Goal: Answer question/provide support

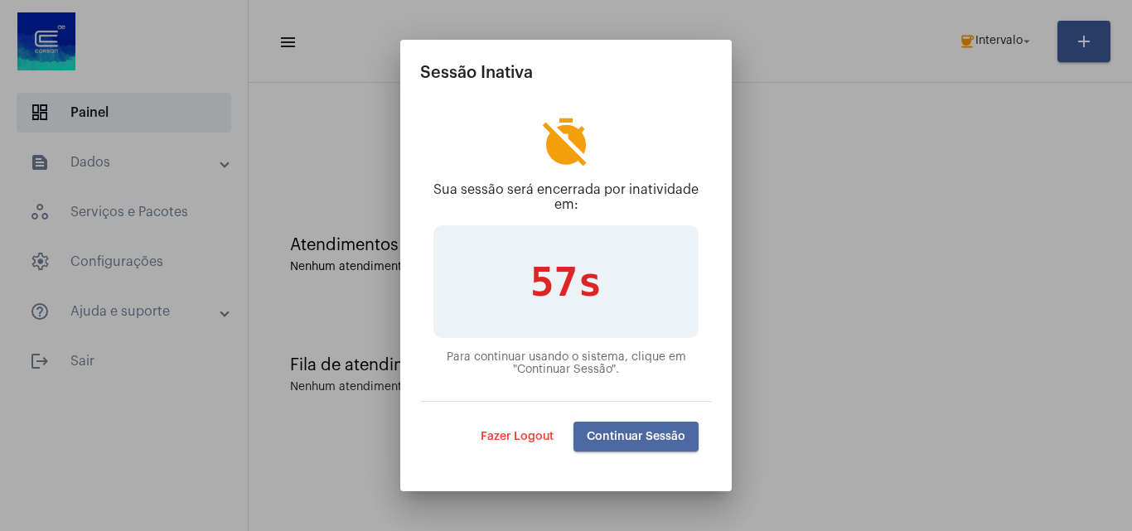
click at [625, 428] on button "Continuar Sessão" at bounding box center [636, 437] width 125 height 30
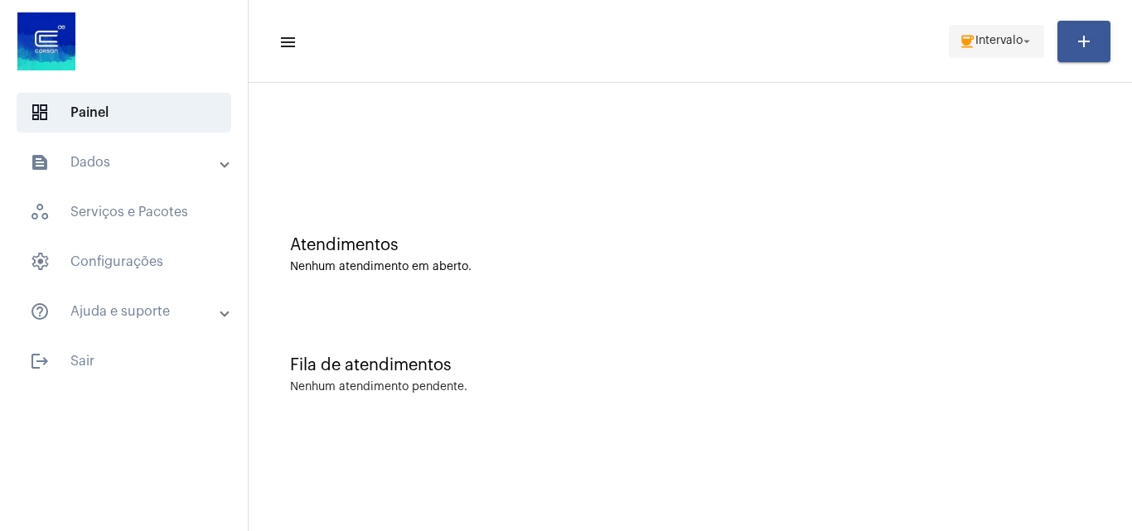
click at [990, 40] on span "Intervalo" at bounding box center [999, 42] width 47 height 12
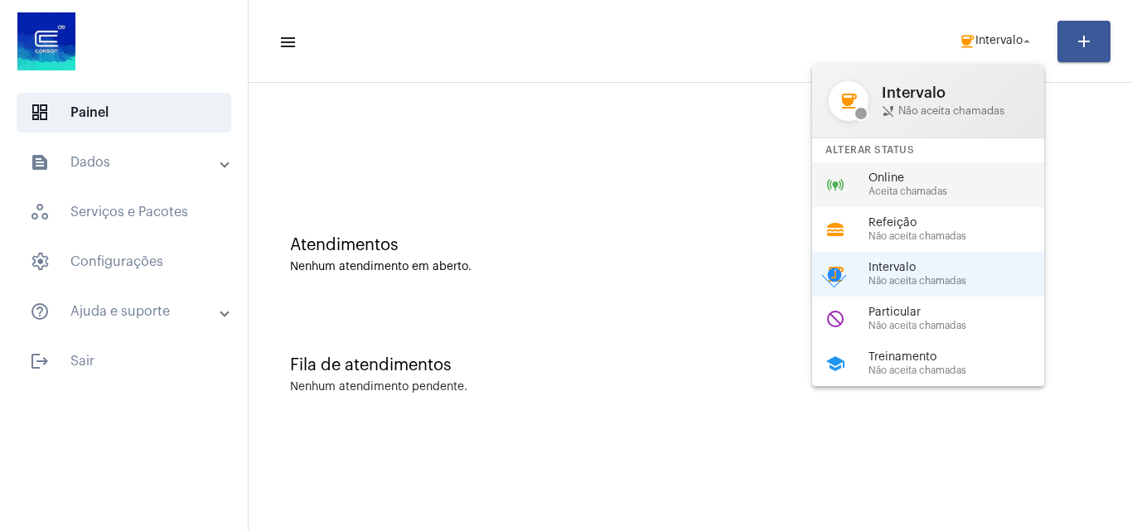
click at [898, 192] on span "Aceita chamadas" at bounding box center [963, 191] width 189 height 11
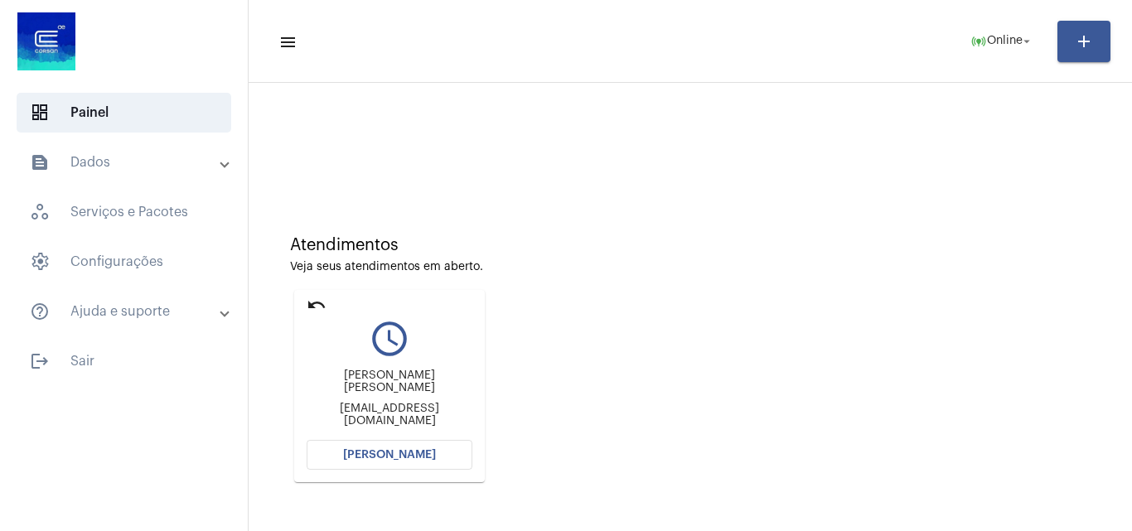
click at [396, 457] on span "[PERSON_NAME]" at bounding box center [389, 455] width 93 height 12
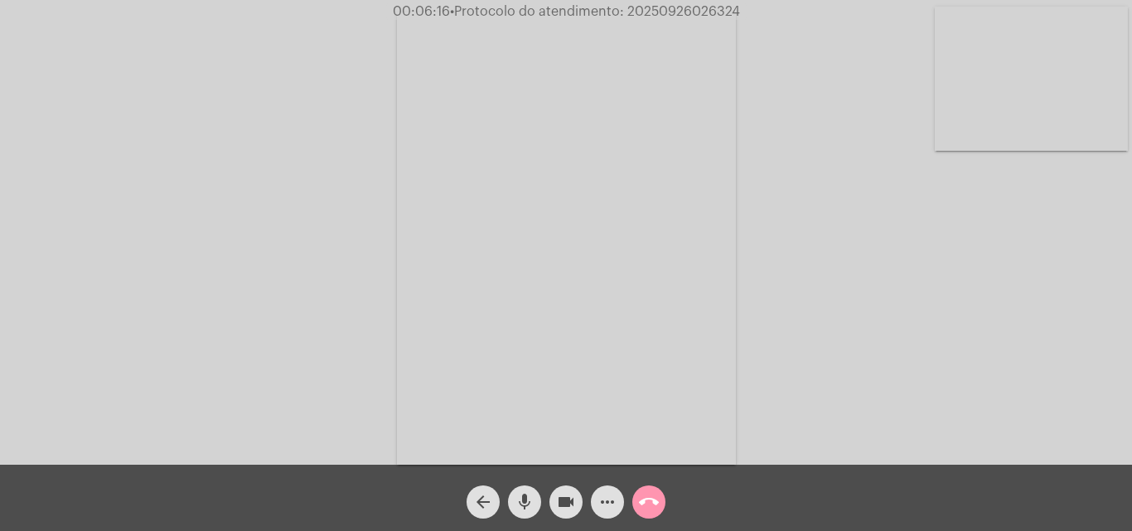
click at [648, 7] on span "• Protocolo do atendimento: 20250926026324" at bounding box center [595, 11] width 290 height 13
copy span "20250926026324"
click at [647, 501] on mat-icon "call_end" at bounding box center [649, 502] width 20 height 20
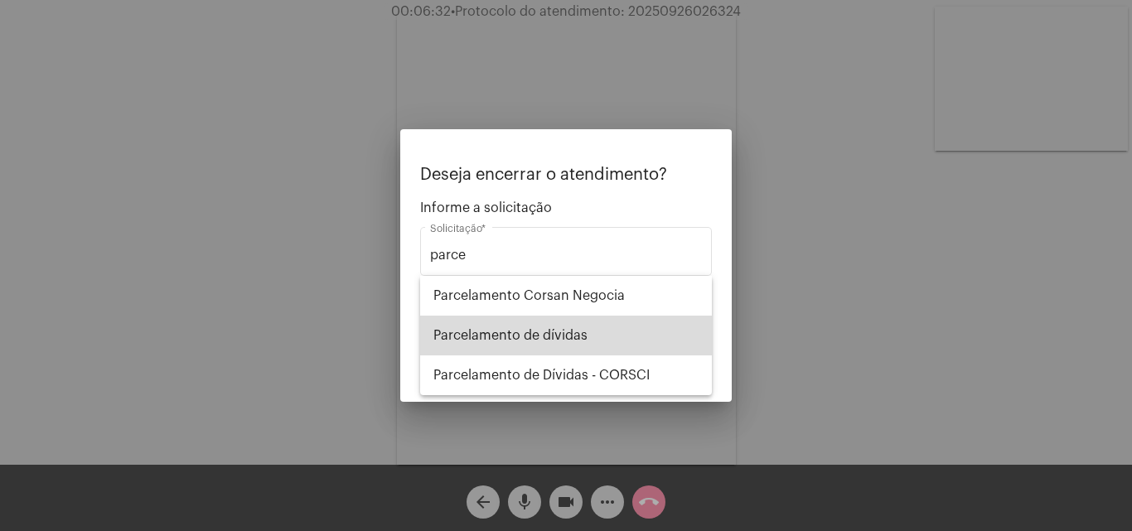
click at [557, 317] on span "Parcelamento de dívidas" at bounding box center [565, 336] width 265 height 40
type input "Parcelamento de dívidas"
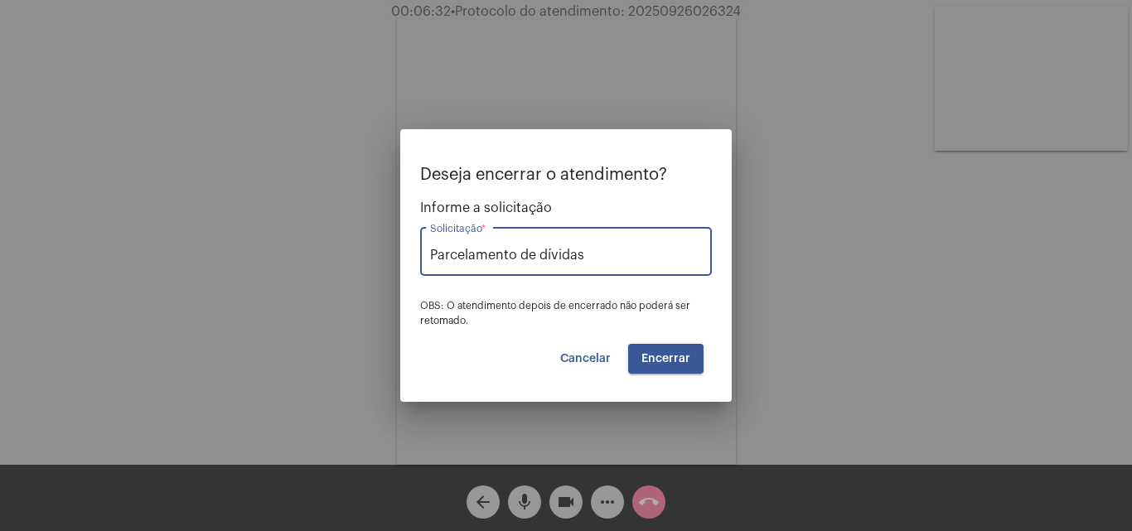
click at [651, 351] on button "Encerrar" at bounding box center [665, 359] width 75 height 30
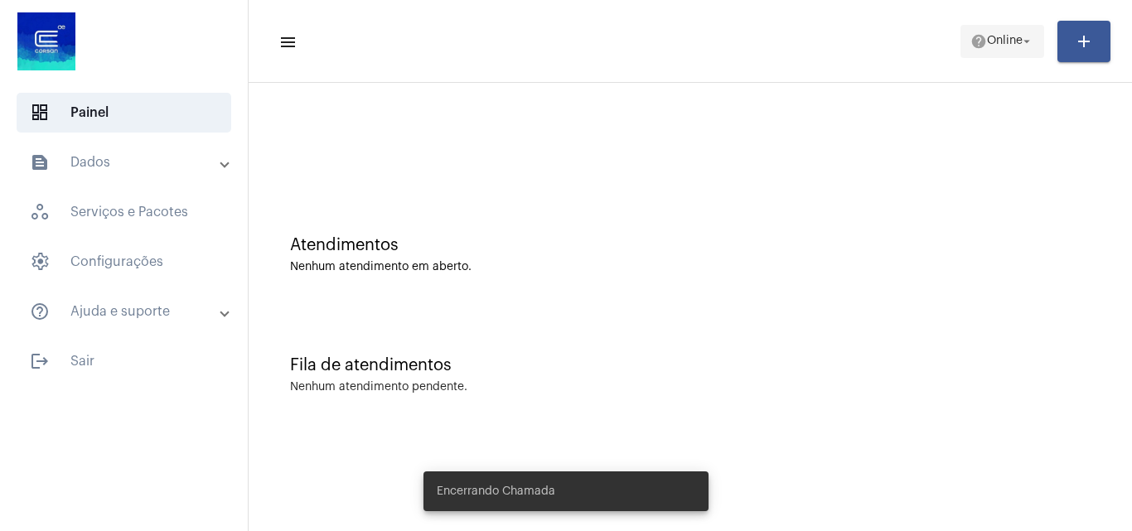
click at [979, 46] on mat-icon "help" at bounding box center [979, 41] width 17 height 17
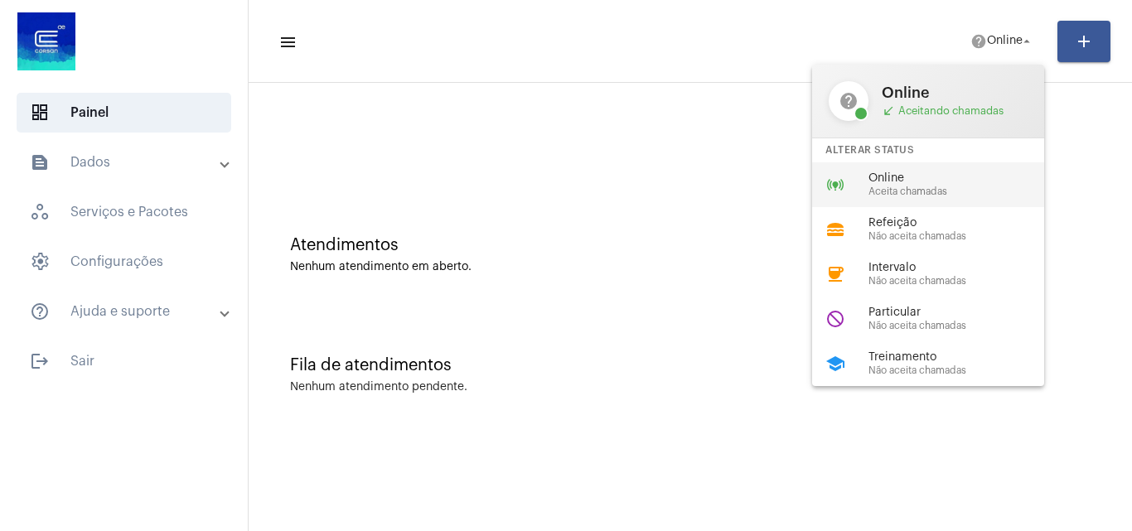
click at [959, 182] on span "Online" at bounding box center [963, 178] width 189 height 12
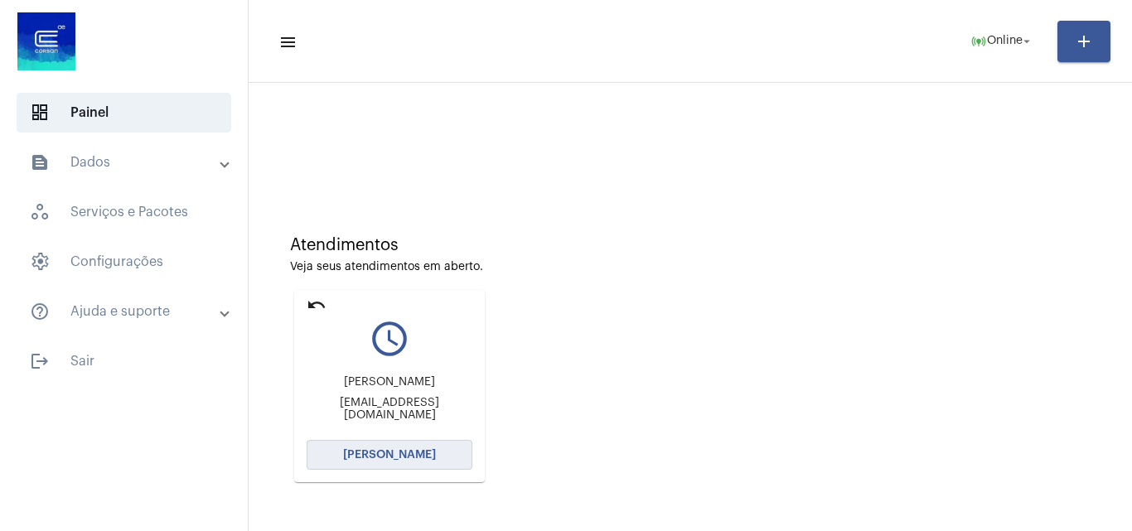
click at [379, 451] on span "[PERSON_NAME]" at bounding box center [389, 455] width 93 height 12
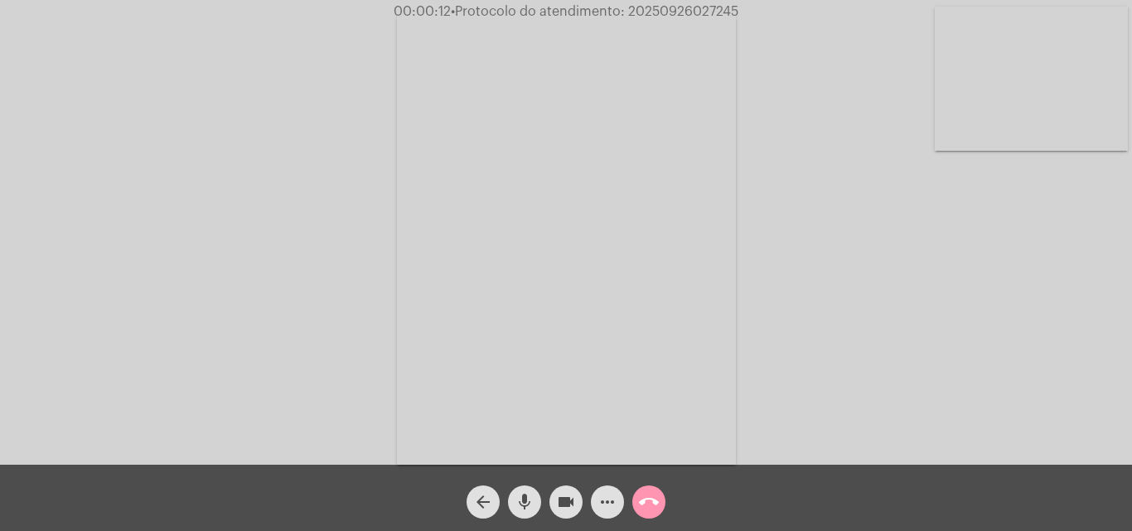
click at [1042, 331] on div "Acessando Câmera e Microfone..." at bounding box center [566, 236] width 1129 height 465
click at [1012, 341] on div "Acessando Câmera e Microfone..." at bounding box center [566, 236] width 1129 height 465
click at [598, 504] on mat-icon "more_horiz" at bounding box center [608, 502] width 20 height 20
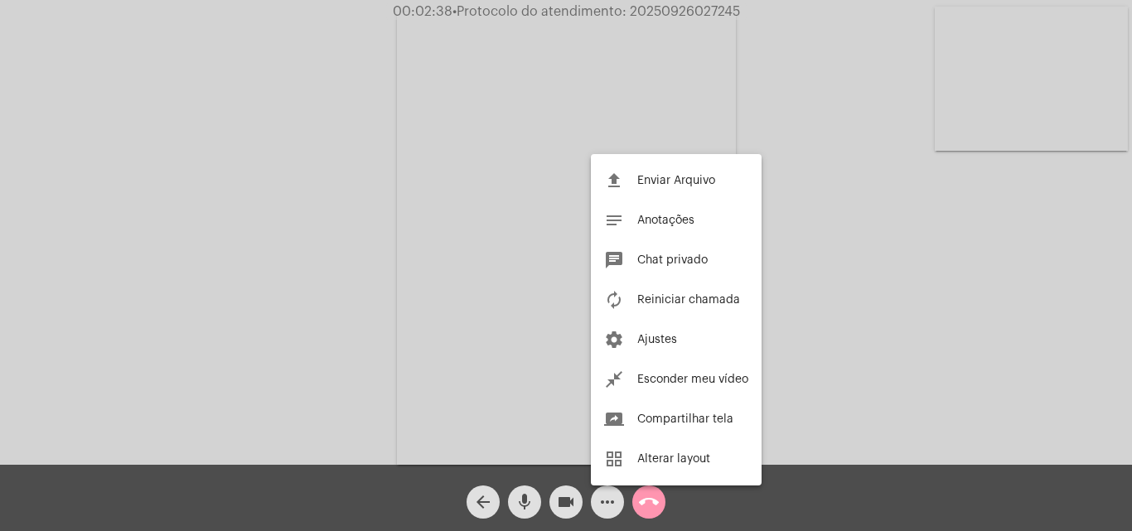
click at [322, 249] on div at bounding box center [566, 265] width 1132 height 531
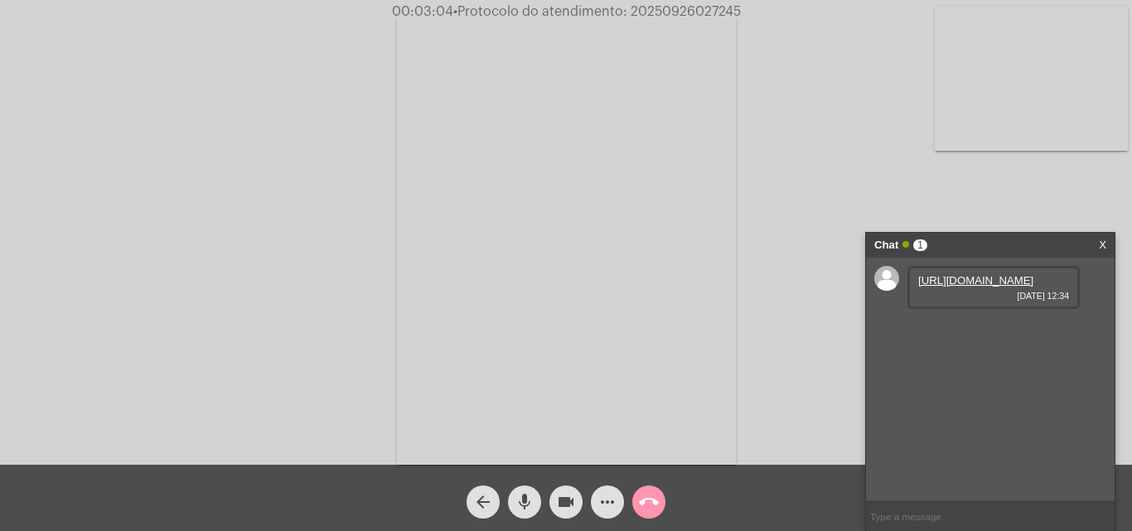
click at [971, 287] on link "[URL][DOMAIN_NAME]" at bounding box center [975, 280] width 115 height 12
click at [264, 240] on div "Acessando Câmera e Microfone..." at bounding box center [566, 236] width 1129 height 465
click at [751, 222] on div "Acessando Câmera e Microfone..." at bounding box center [566, 236] width 1129 height 465
click at [602, 500] on mat-icon "more_horiz" at bounding box center [608, 502] width 20 height 20
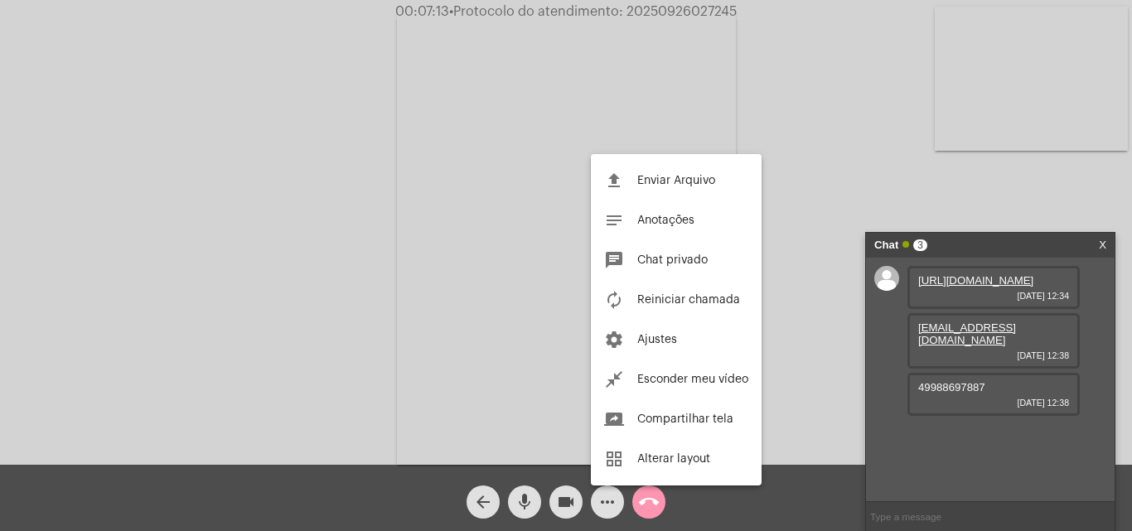
drag, startPoint x: 963, startPoint y: 361, endPoint x: 498, endPoint y: 296, distance: 469.6
click at [498, 296] on div at bounding box center [566, 265] width 1132 height 531
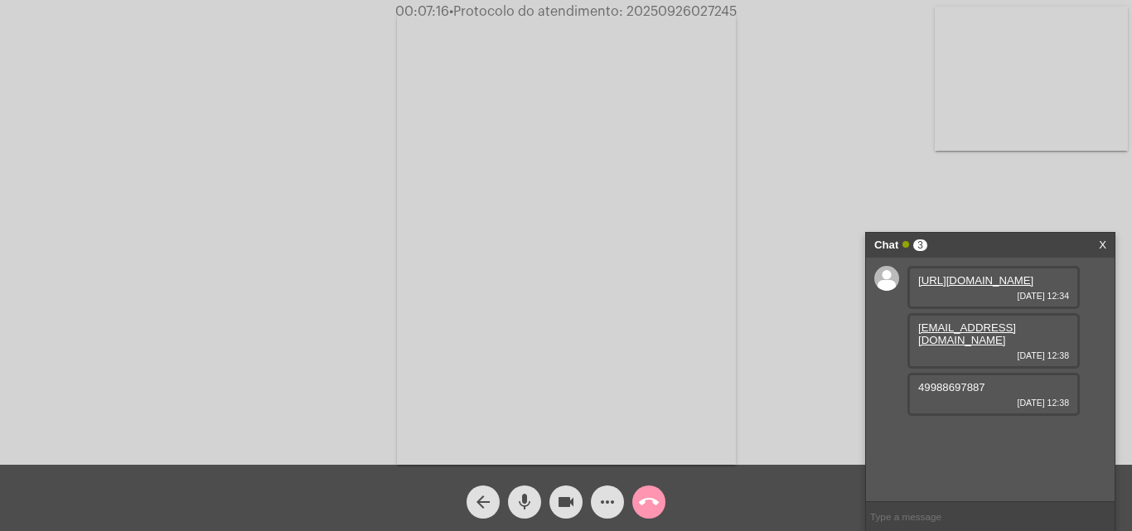
click at [948, 394] on span "49988697887" at bounding box center [951, 387] width 67 height 12
copy span "49988697887"
click at [983, 438] on link "[URL][DOMAIN_NAME]" at bounding box center [975, 435] width 115 height 12
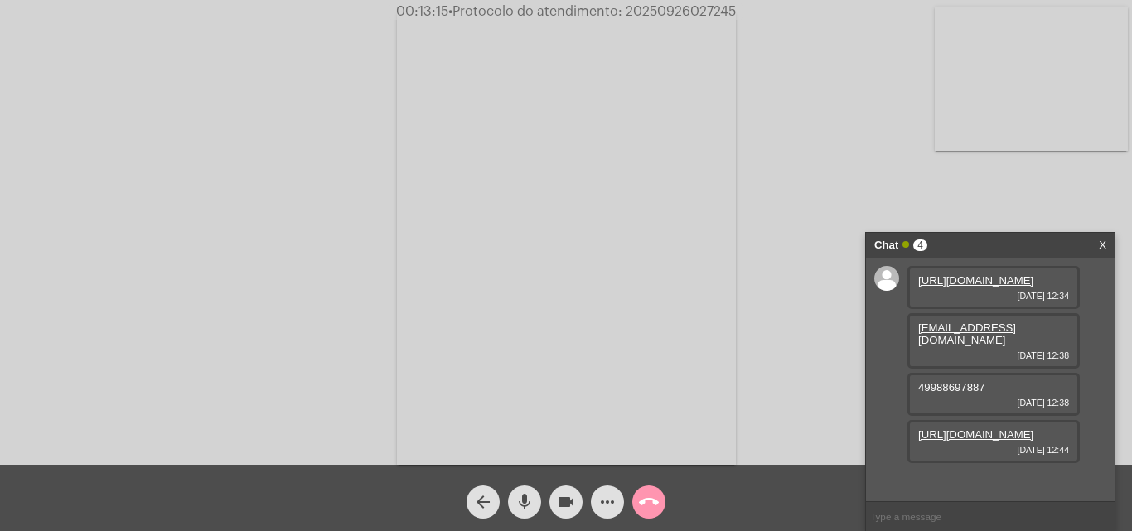
click at [279, 251] on div "Acessando Câmera e Microfone..." at bounding box center [566, 236] width 1129 height 465
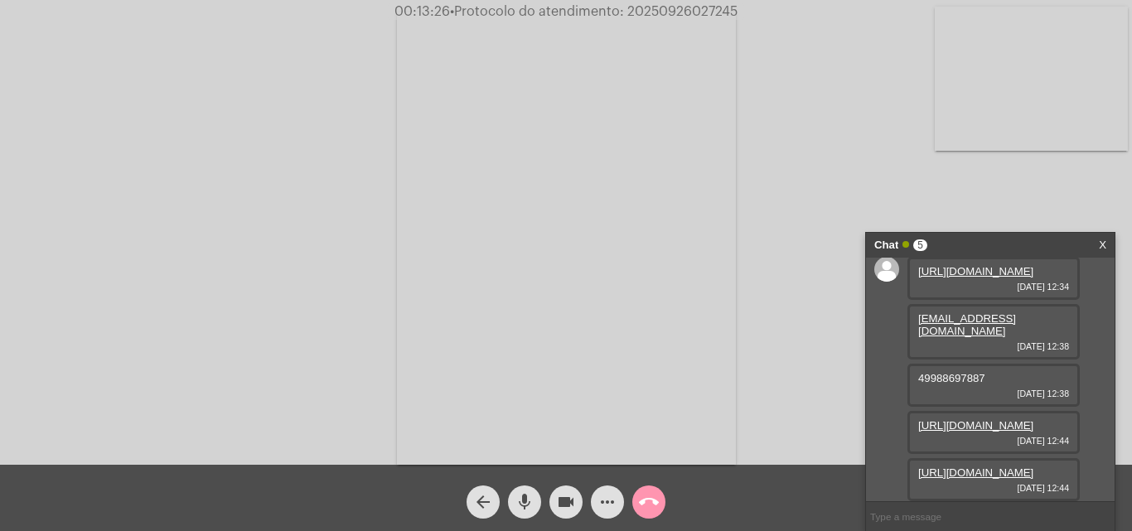
scroll to position [109, 0]
click at [975, 467] on link "[URL][DOMAIN_NAME]" at bounding box center [975, 473] width 115 height 12
click at [249, 165] on div "Acessando Câmera e Microfone..." at bounding box center [566, 236] width 1129 height 465
click at [671, 11] on span "• Protocolo do atendimento: 20250926027245" at bounding box center [595, 11] width 288 height 13
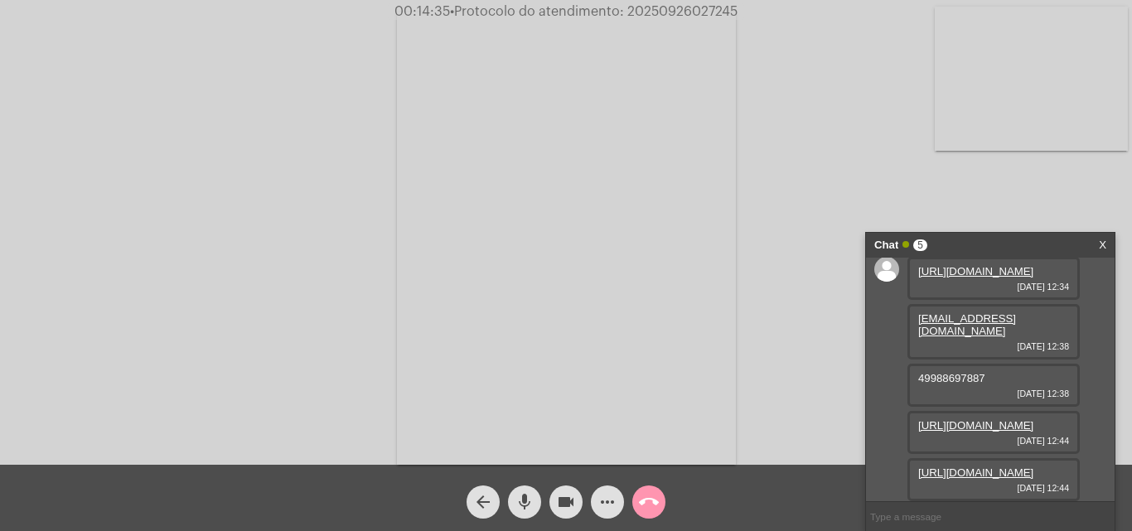
copy span "20250926027245"
paste input "20250926027245"
type input "20250926027245"
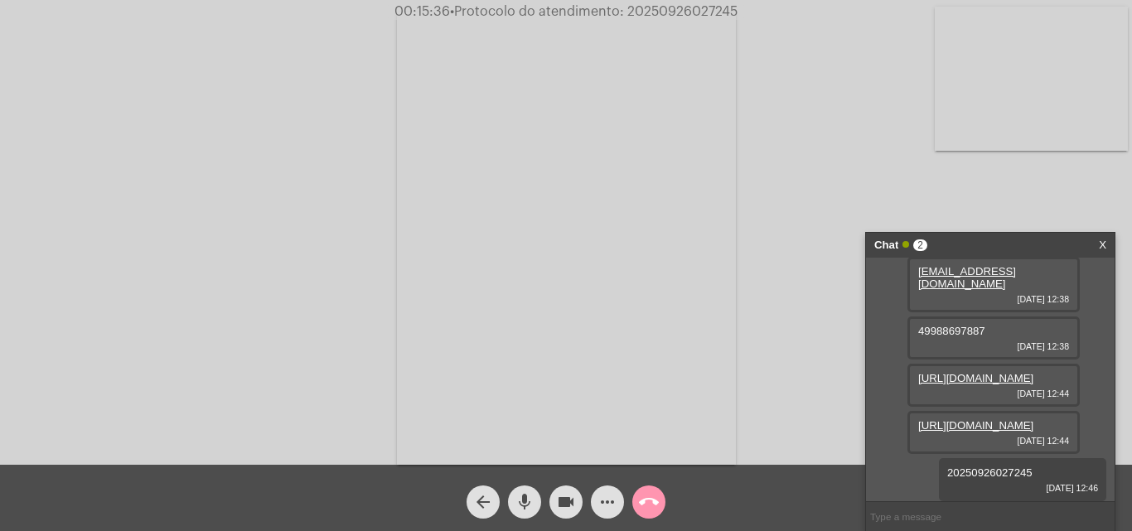
scroll to position [156, 0]
click at [647, 505] on mat-icon "call_end" at bounding box center [649, 502] width 20 height 20
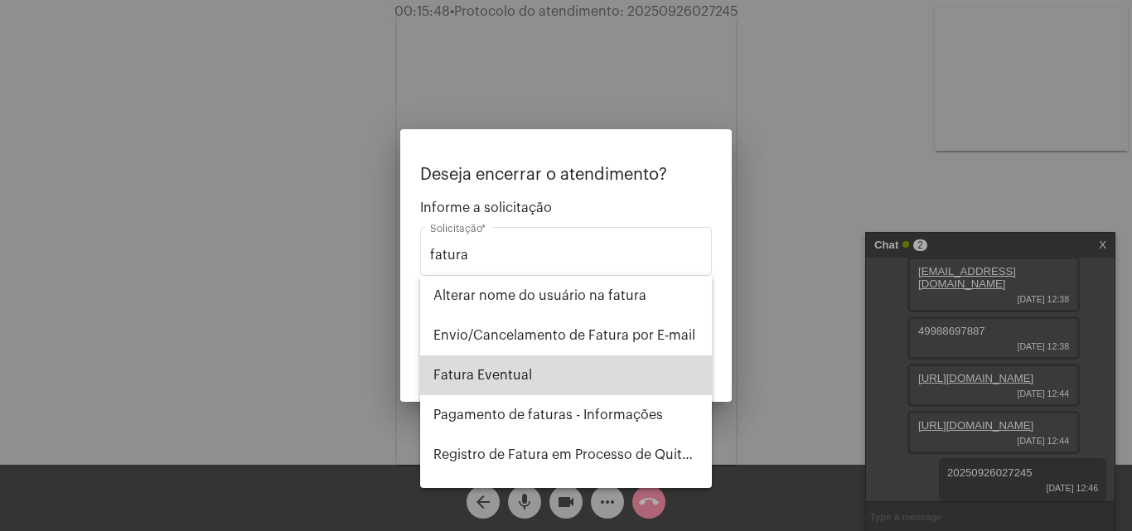
click at [585, 373] on span "Fatura Eventual" at bounding box center [565, 376] width 265 height 40
type input "Fatura Eventual"
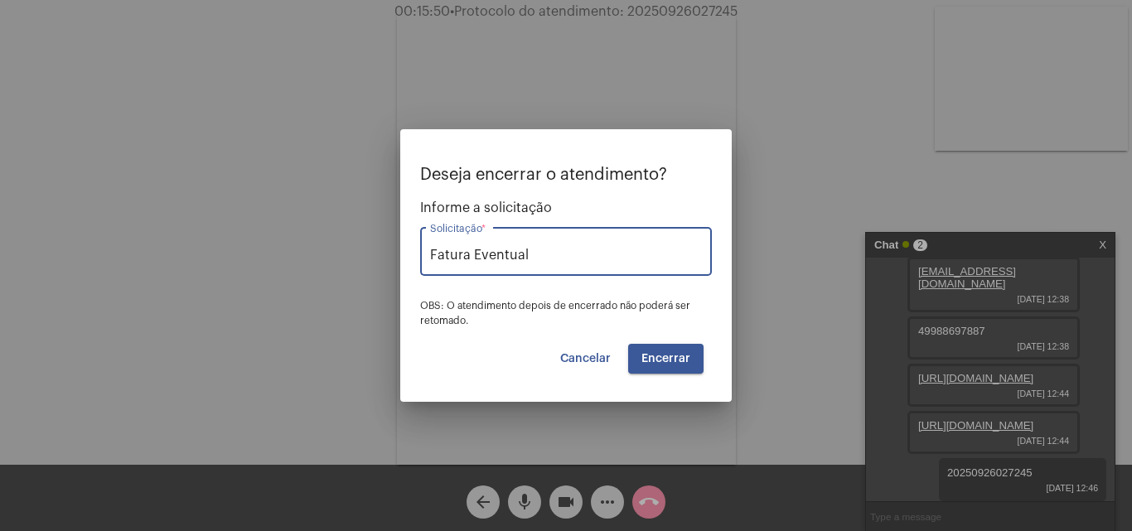
click at [674, 351] on button "Encerrar" at bounding box center [665, 359] width 75 height 30
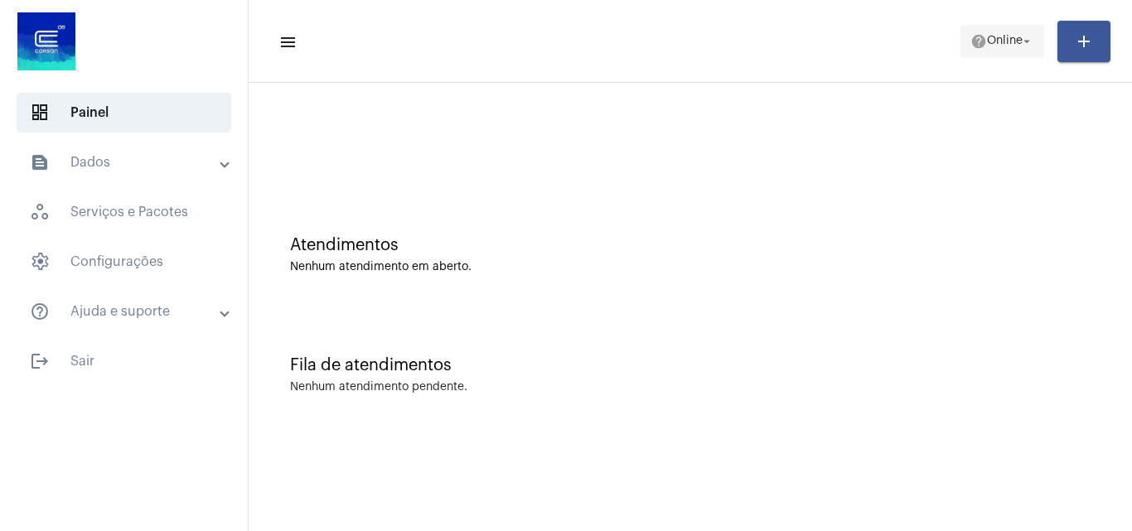
click at [1030, 36] on mat-icon "arrow_drop_down" at bounding box center [1026, 41] width 15 height 15
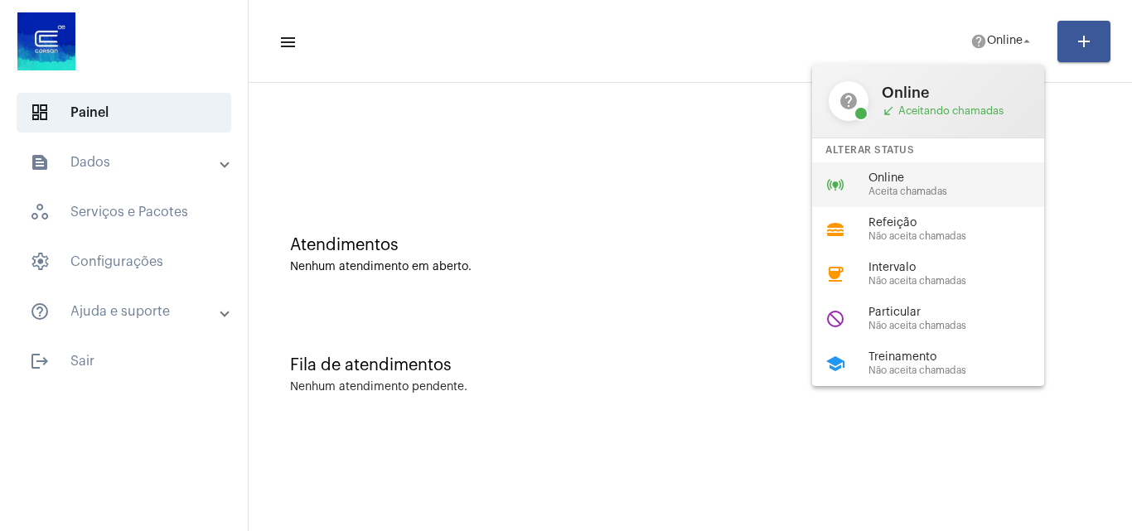
click at [913, 196] on span "Aceita chamadas" at bounding box center [963, 191] width 189 height 11
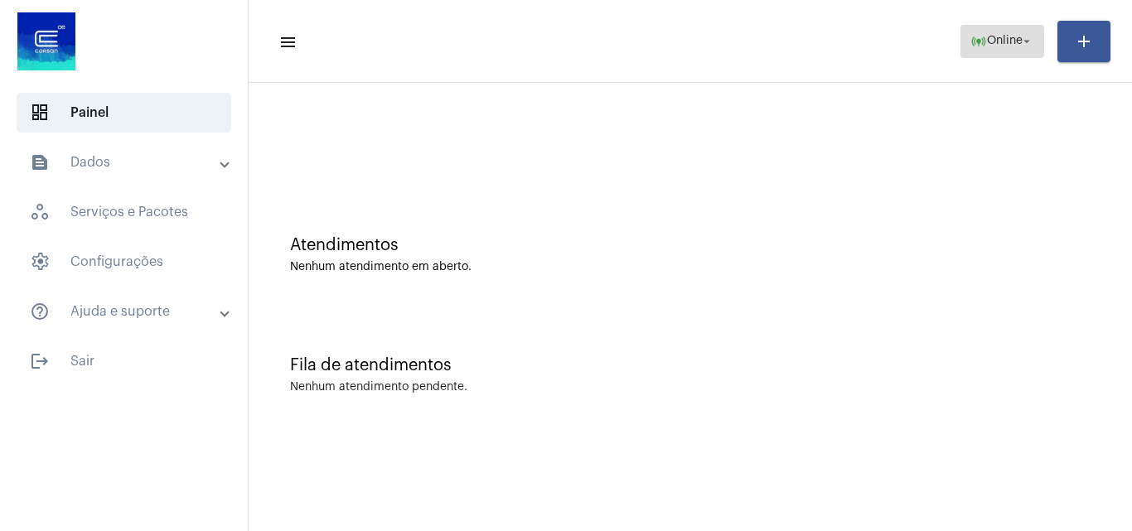
click at [1017, 33] on span "online_prediction Online arrow_drop_down" at bounding box center [1003, 41] width 64 height 30
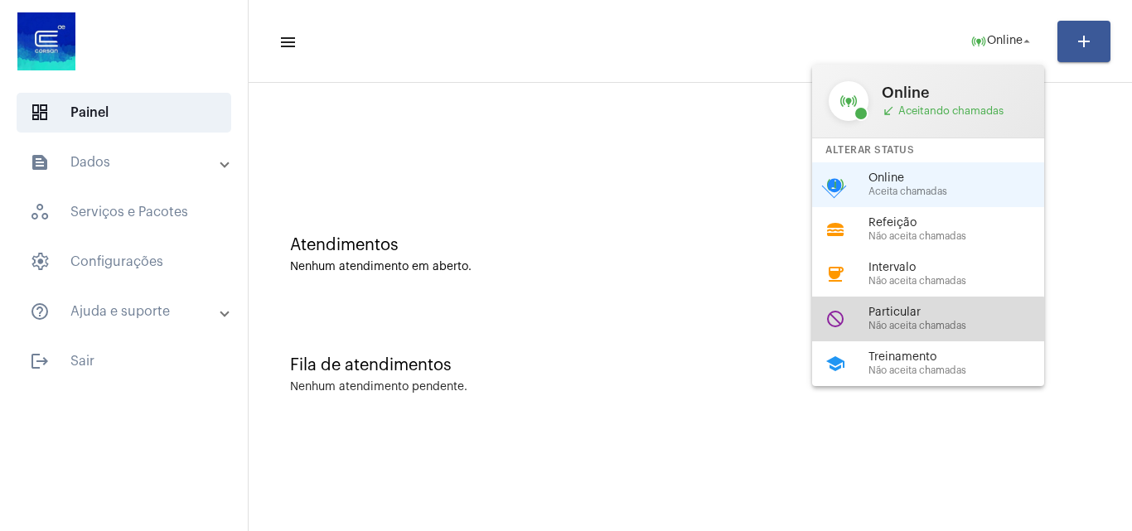
click at [898, 325] on span "Não aceita chamadas" at bounding box center [963, 326] width 189 height 11
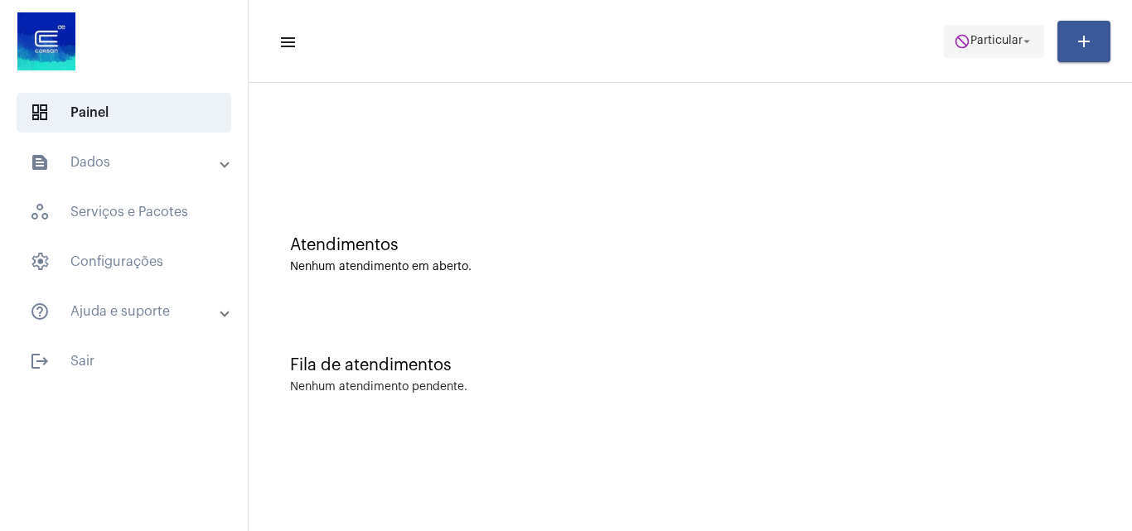
click at [966, 52] on span "do_not_disturb Particular arrow_drop_down" at bounding box center [994, 41] width 80 height 30
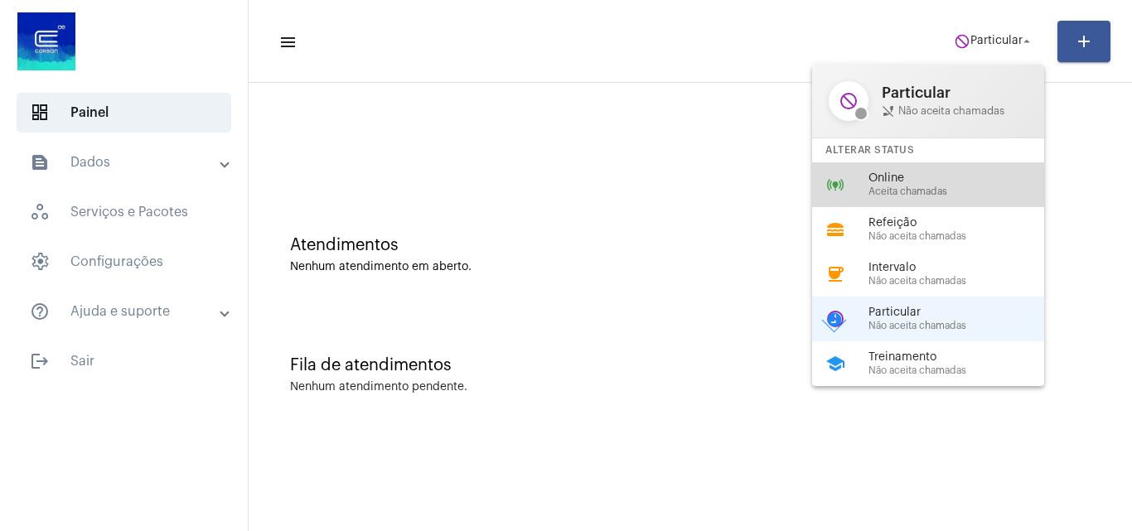
click at [931, 193] on span "Aceita chamadas" at bounding box center [963, 191] width 189 height 11
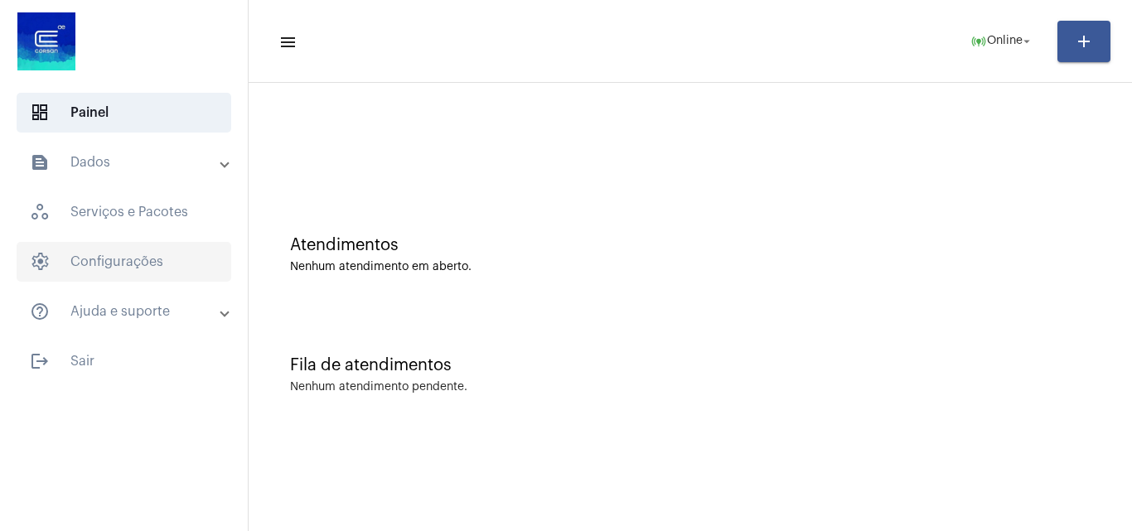
click at [133, 258] on span "settings Configurações" at bounding box center [124, 262] width 215 height 40
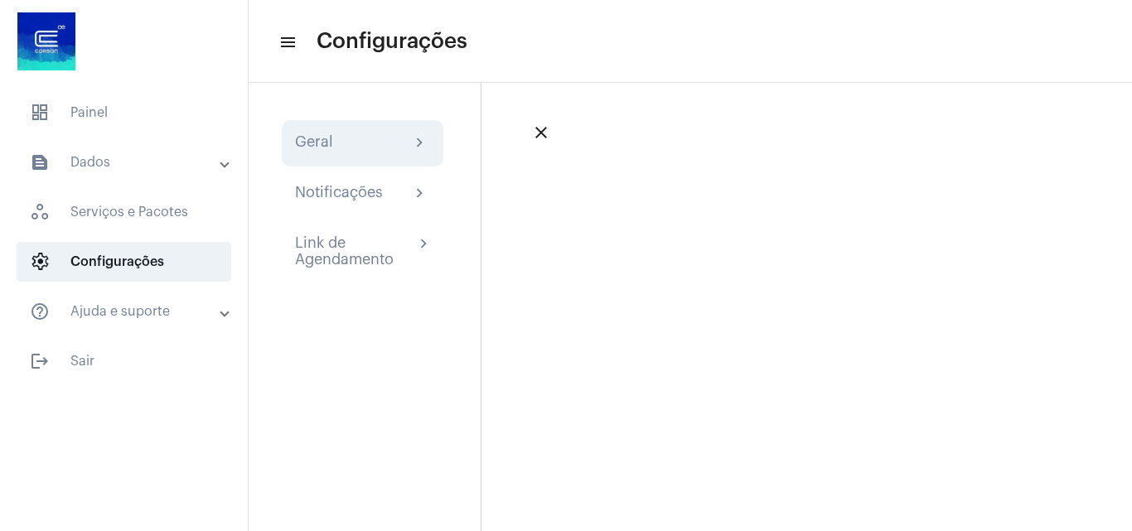
click at [324, 143] on div "Geral" at bounding box center [314, 143] width 38 height 20
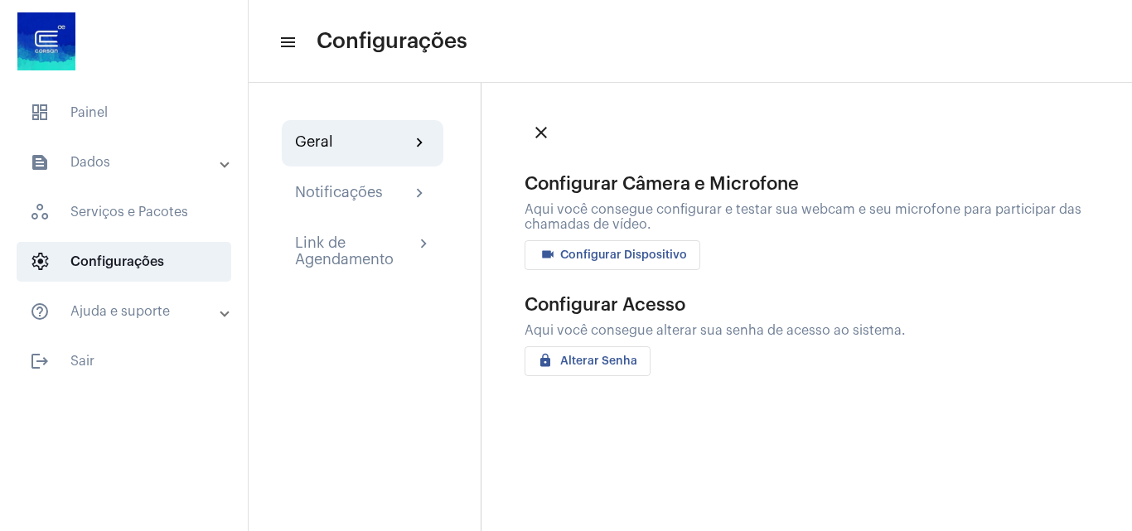
click at [613, 244] on button "videocam Configurar Dispositivo" at bounding box center [613, 255] width 176 height 30
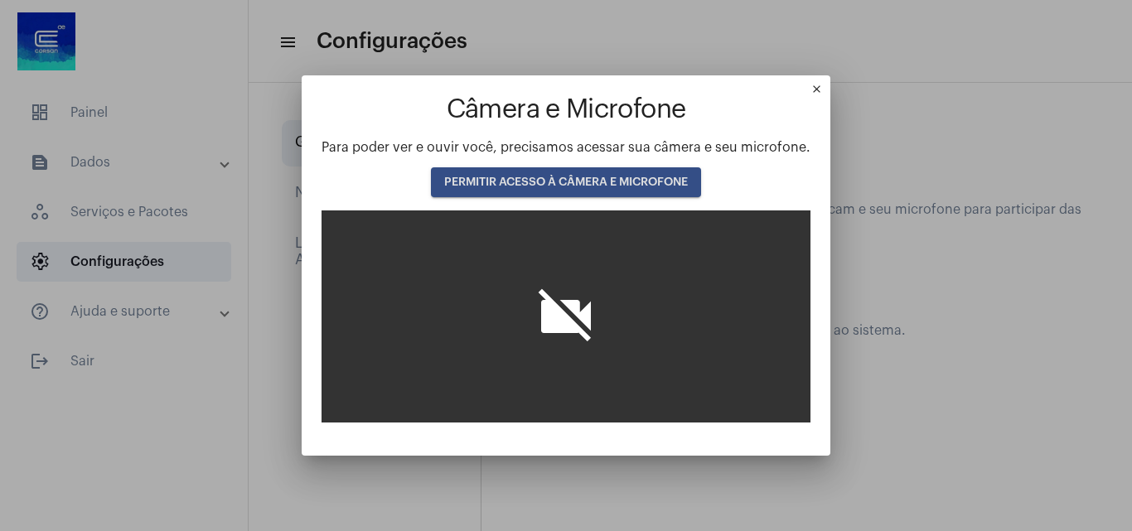
drag, startPoint x: 549, startPoint y: 196, endPoint x: 549, endPoint y: 182, distance: 13.3
click at [549, 189] on button "PERMITIR ACESSO À CÂMERA E MICROFONE" at bounding box center [566, 182] width 270 height 30
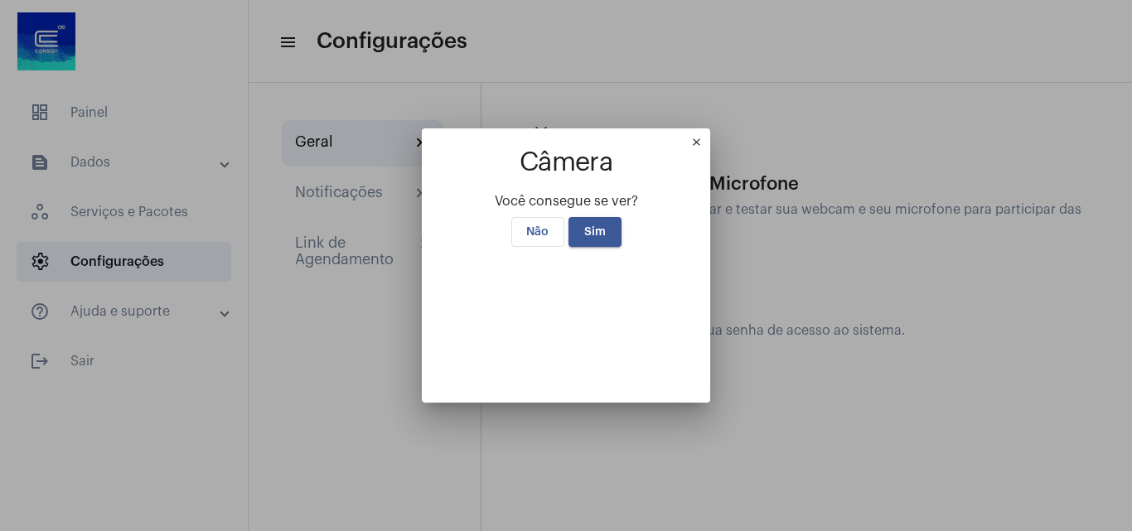
click at [572, 217] on button "Sim" at bounding box center [595, 232] width 53 height 30
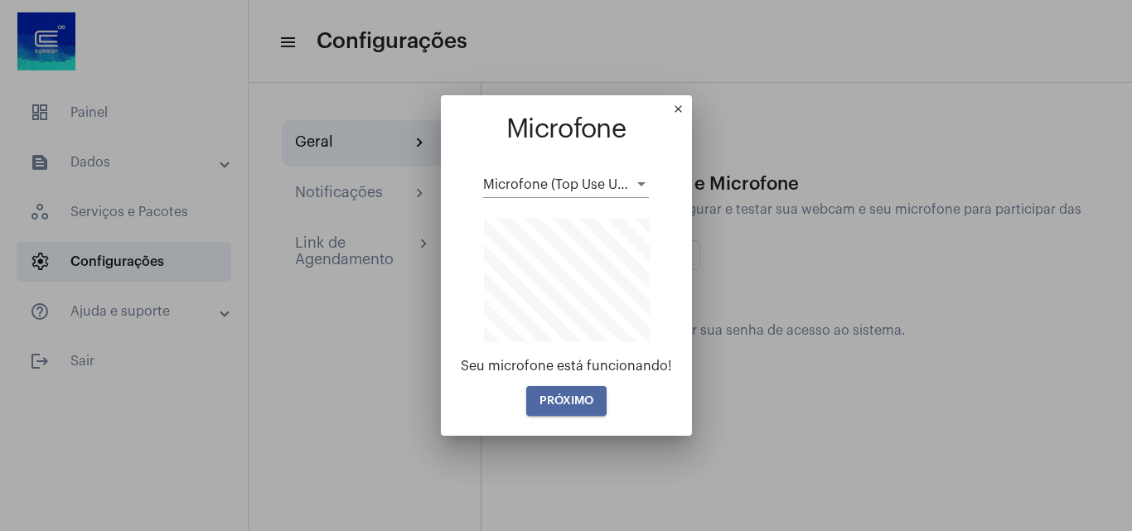
click at [559, 397] on span "PRÓXIMO" at bounding box center [567, 401] width 54 height 12
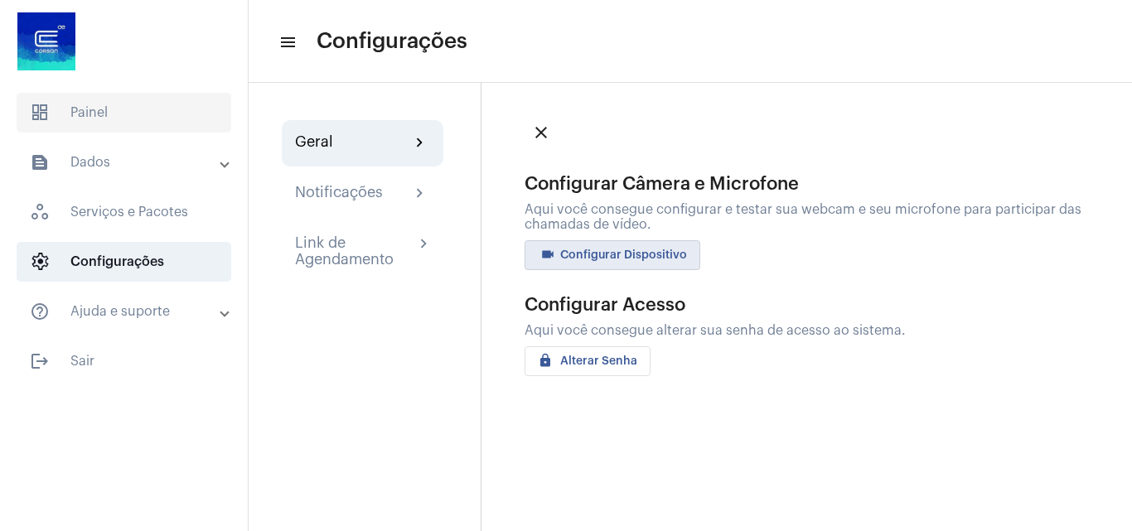
click at [138, 99] on span "dashboard Painel" at bounding box center [124, 113] width 215 height 40
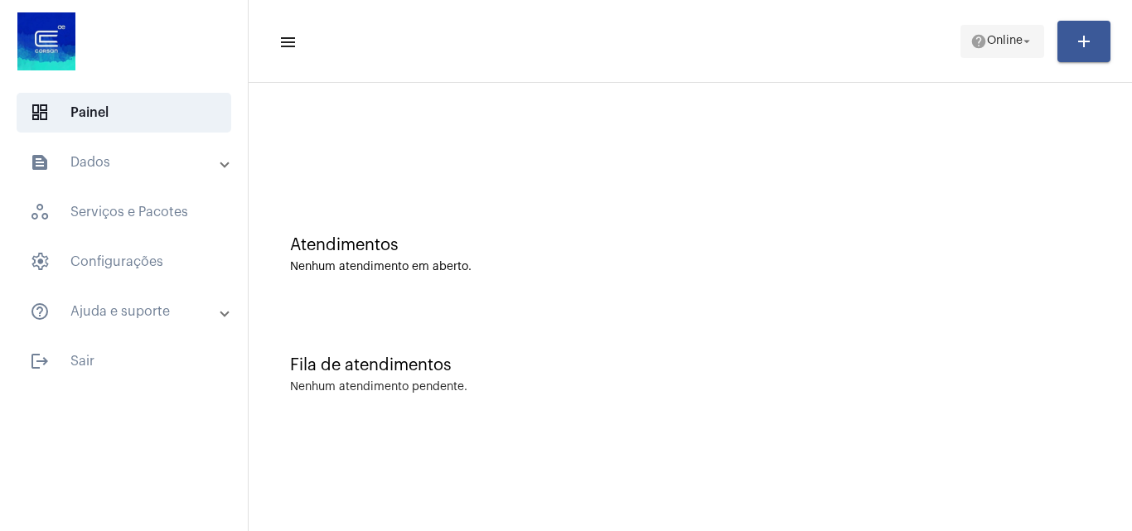
click at [1005, 42] on span "Online" at bounding box center [1005, 42] width 36 height 12
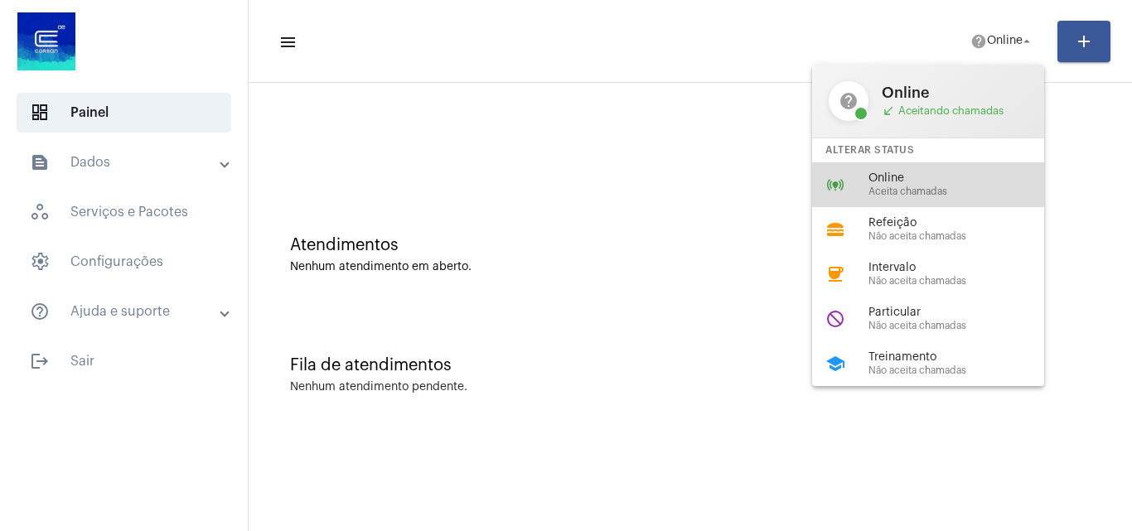
click at [961, 186] on span "Aceita chamadas" at bounding box center [963, 191] width 189 height 11
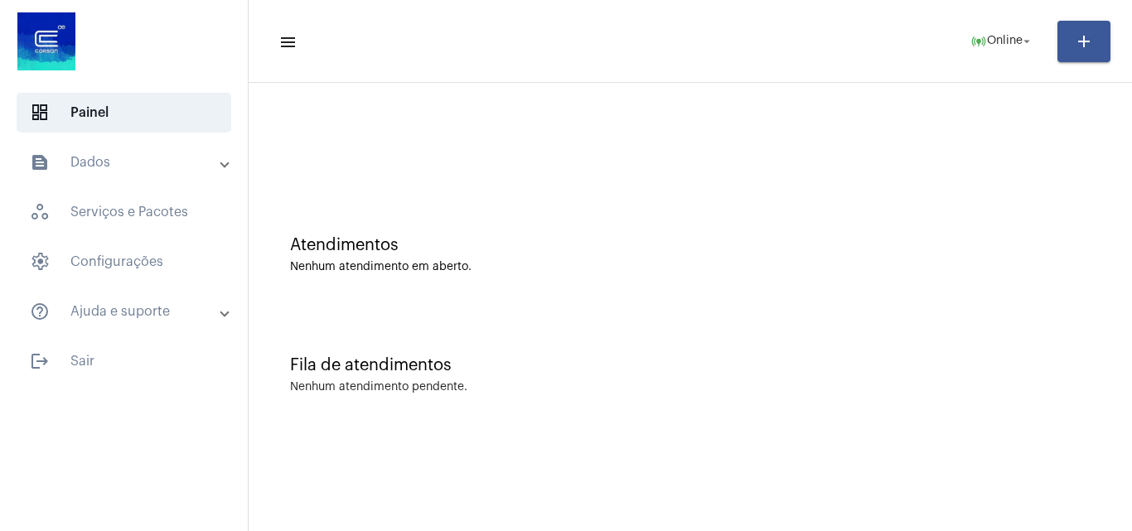
click at [123, 165] on mat-panel-title "text_snippet_outlined Dados" at bounding box center [125, 163] width 191 height 20
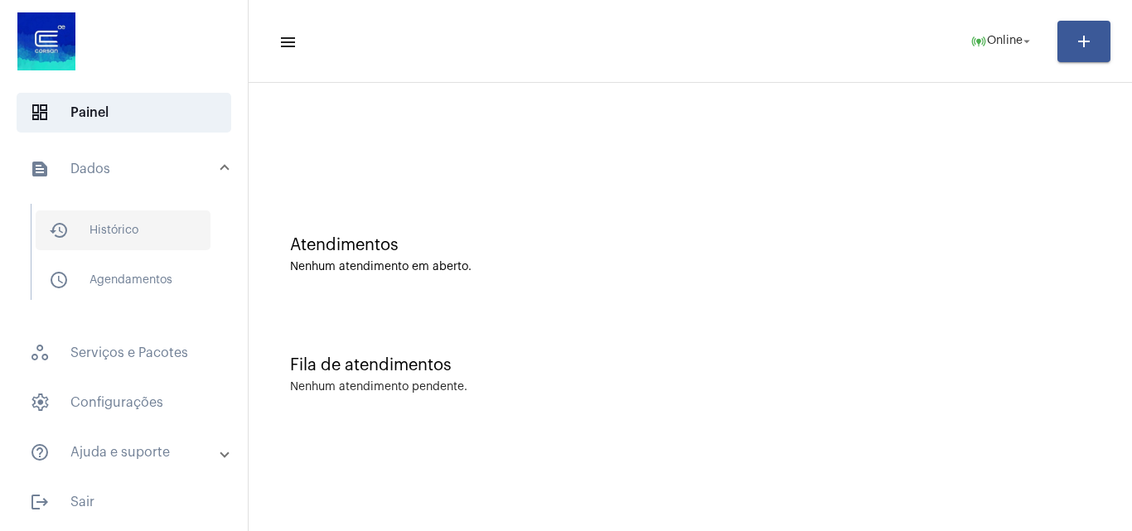
click at [152, 235] on span "history_outlined Histórico" at bounding box center [123, 231] width 175 height 40
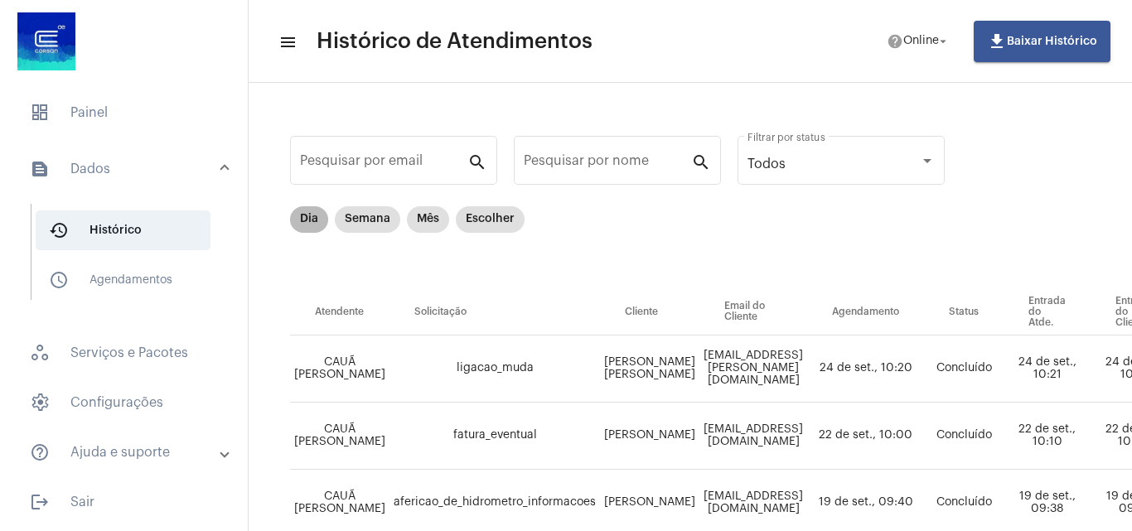
click at [307, 217] on mat-chip "Dia" at bounding box center [309, 219] width 38 height 27
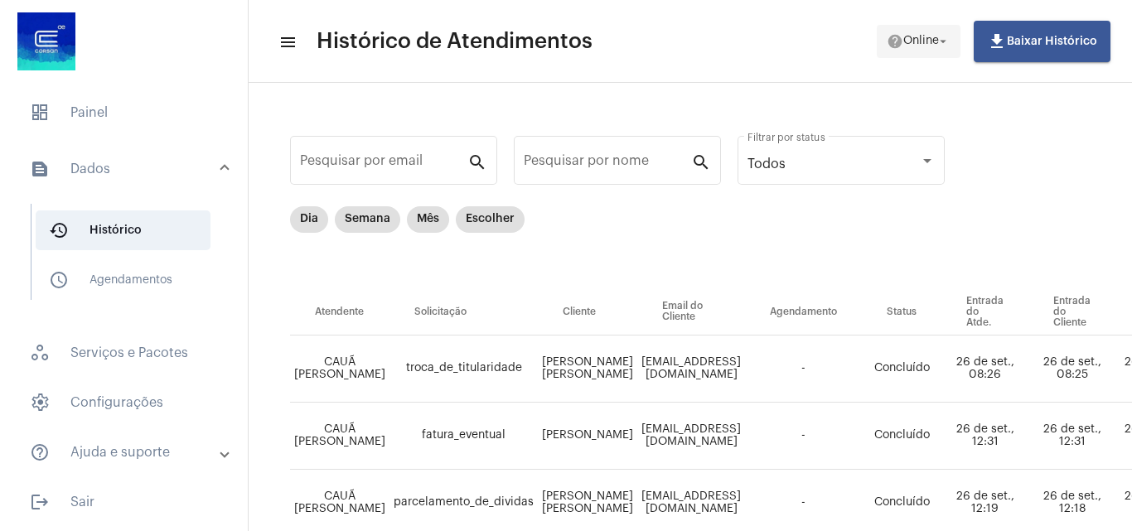
click at [937, 36] on span "Online" at bounding box center [921, 42] width 36 height 12
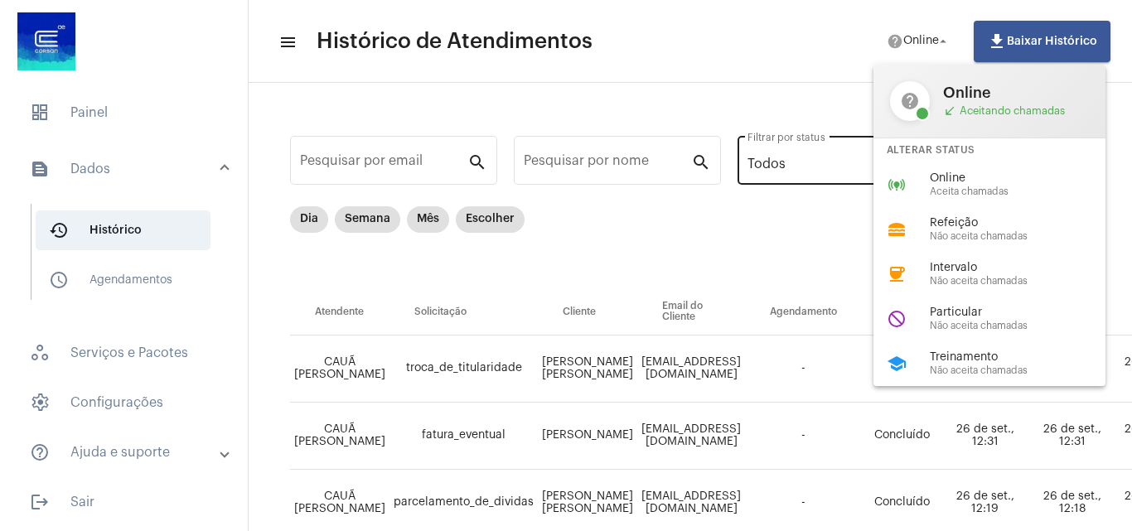
click at [905, 172] on div "online_prediction Online Aceita chamadas" at bounding box center [1003, 184] width 259 height 45
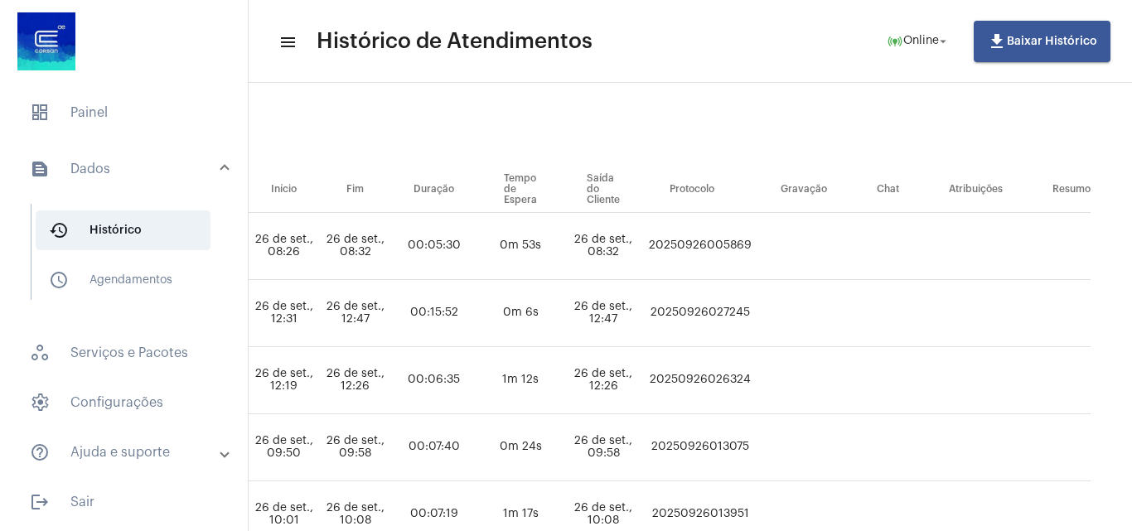
scroll to position [128, 925]
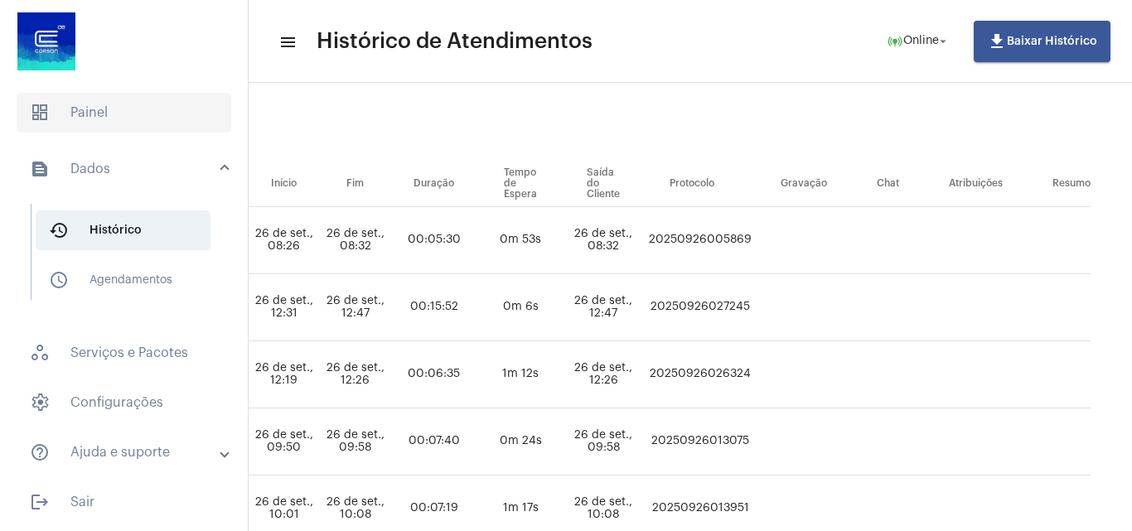
click at [90, 112] on span "dashboard Painel" at bounding box center [124, 113] width 215 height 40
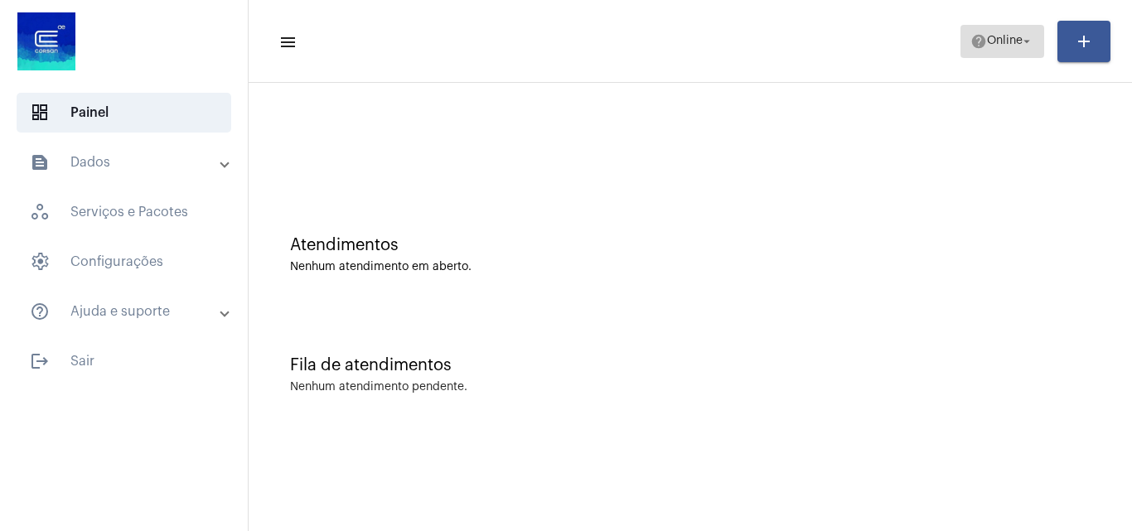
click at [998, 46] on span "Online" at bounding box center [1005, 42] width 36 height 12
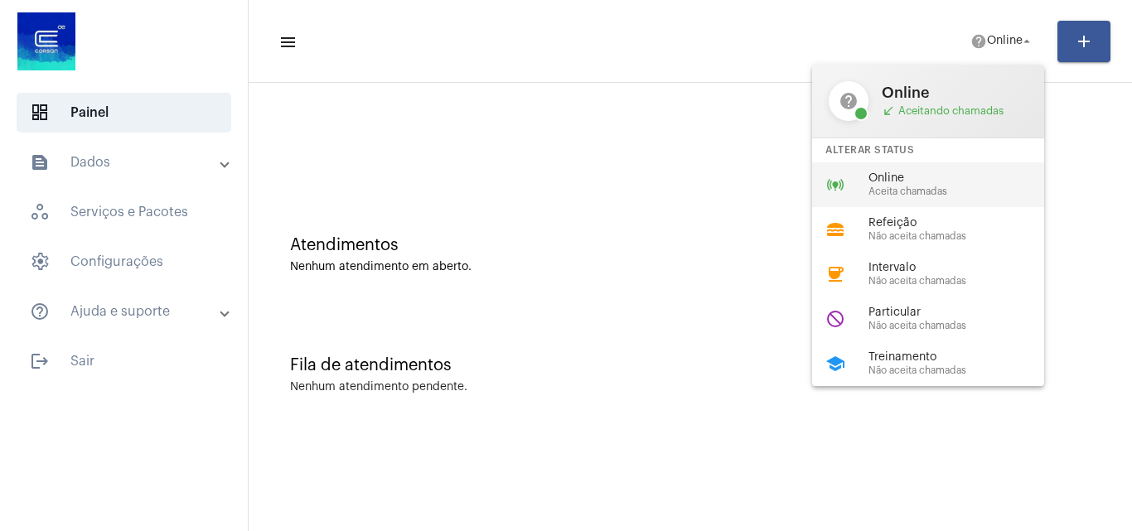
click at [889, 185] on div "Online Aceita chamadas" at bounding box center [963, 184] width 189 height 25
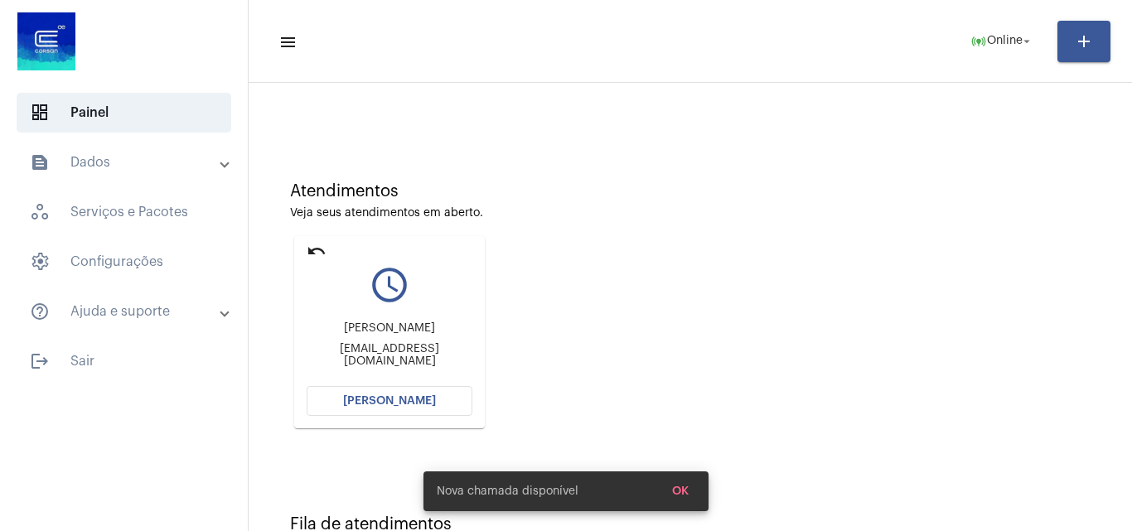
scroll to position [83, 0]
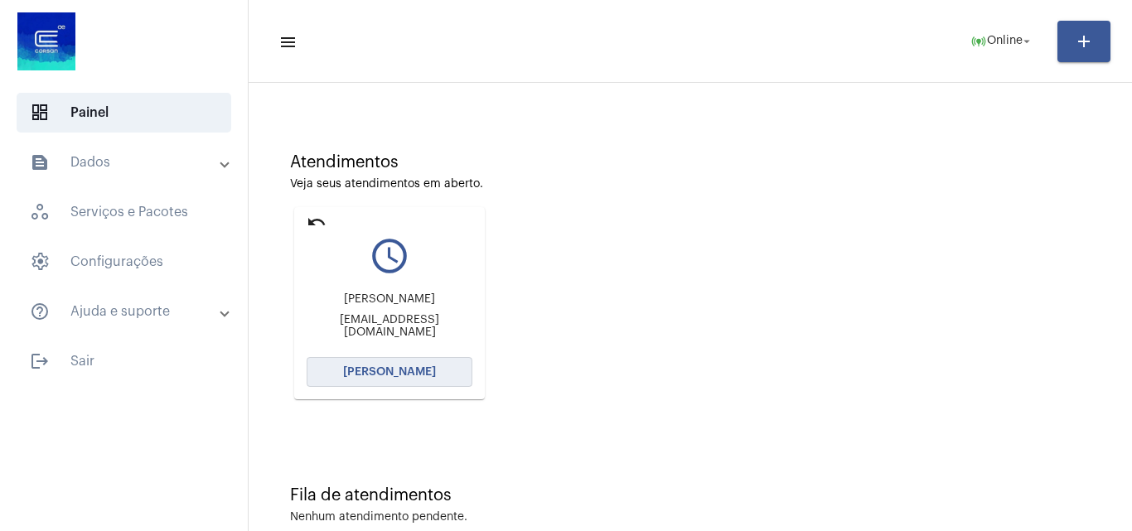
click at [399, 380] on button "[PERSON_NAME]" at bounding box center [390, 372] width 166 height 30
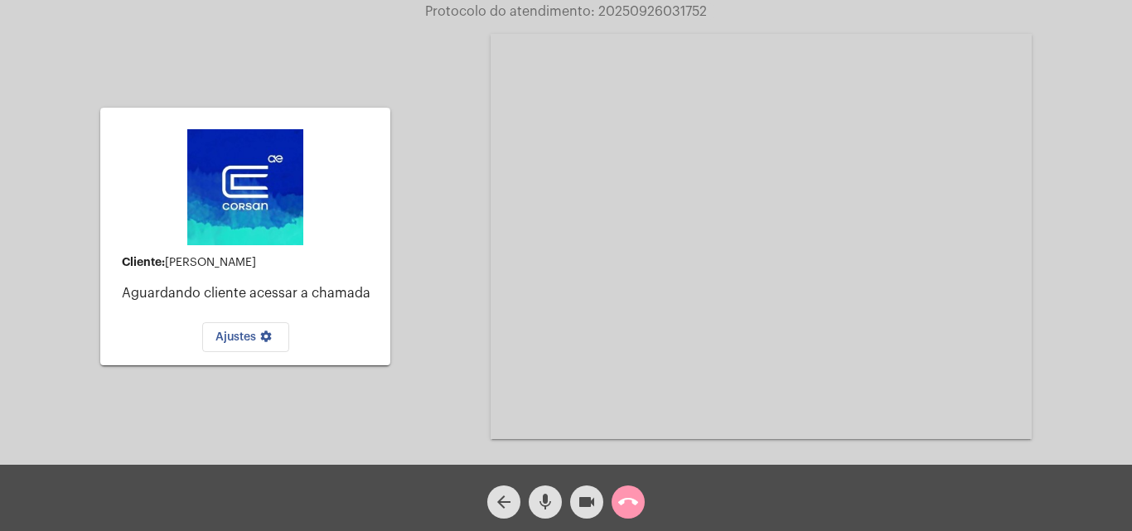
click at [724, 267] on video at bounding box center [761, 236] width 541 height 405
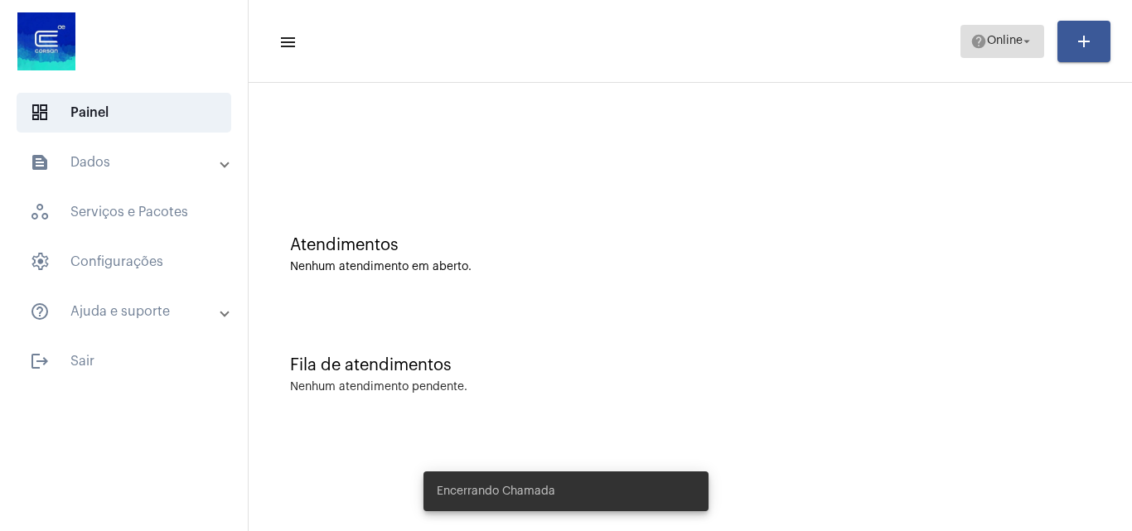
click at [987, 39] on span "Online" at bounding box center [1005, 42] width 36 height 12
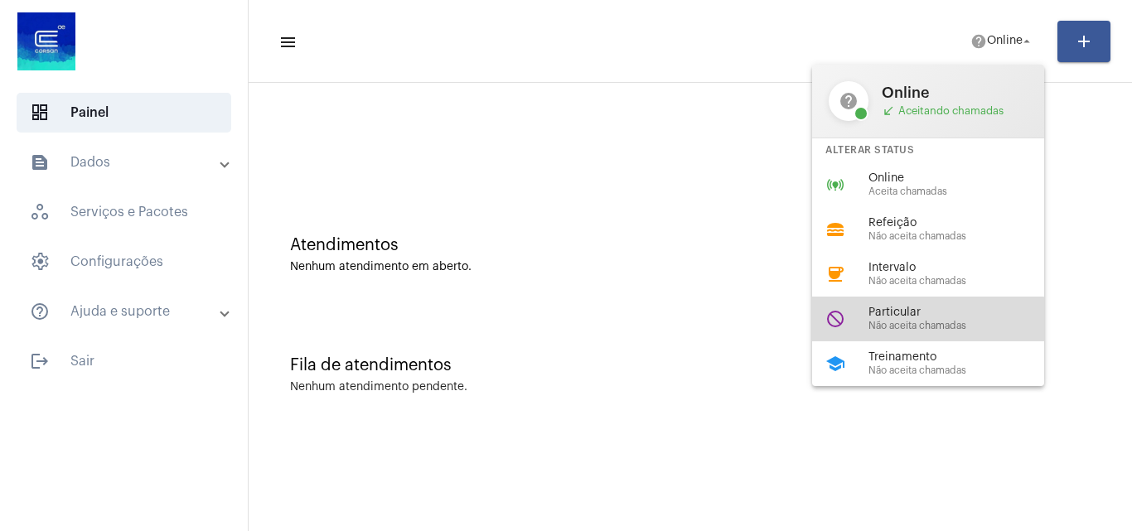
click at [913, 327] on span "Não aceita chamadas" at bounding box center [963, 326] width 189 height 11
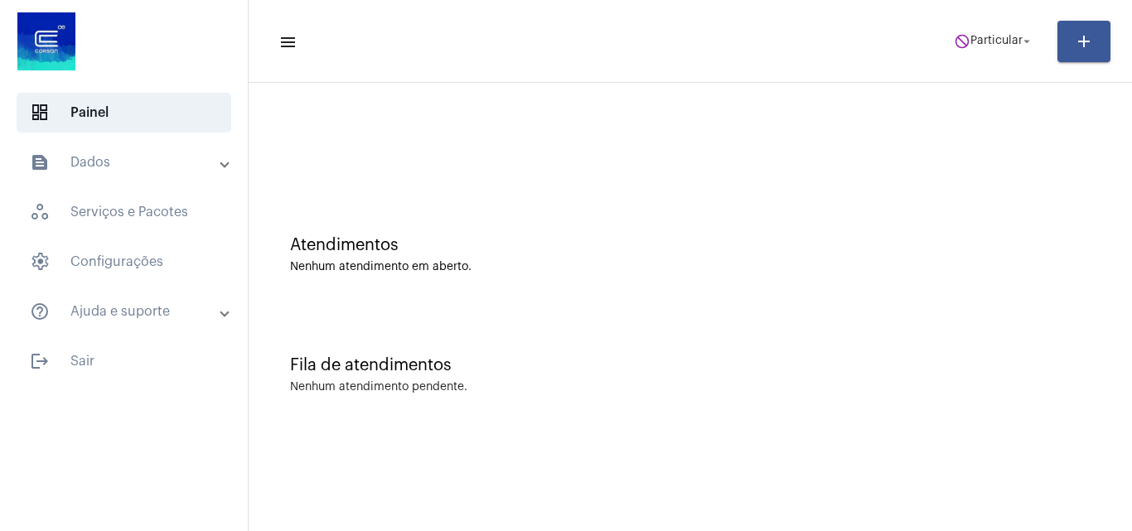
drag, startPoint x: 1012, startPoint y: 1, endPoint x: 1009, endPoint y: 17, distance: 16.9
click at [1011, 7] on mat-toolbar "menu do_not_disturb Particular arrow_drop_down add" at bounding box center [691, 41] width 884 height 83
click at [997, 31] on span "do_not_disturb Particular arrow_drop_down" at bounding box center [994, 41] width 80 height 30
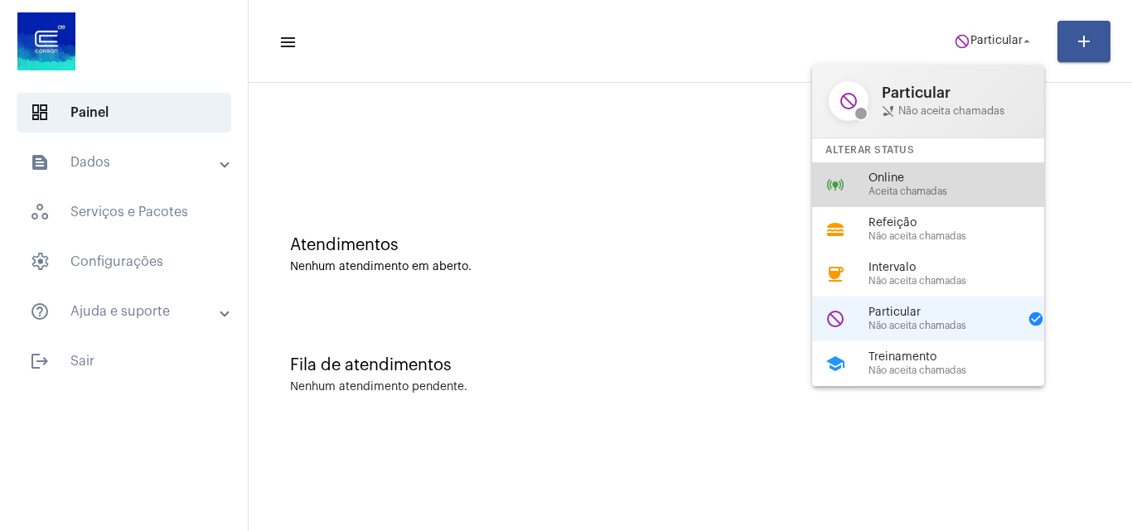
click at [898, 181] on span "Online" at bounding box center [963, 178] width 189 height 12
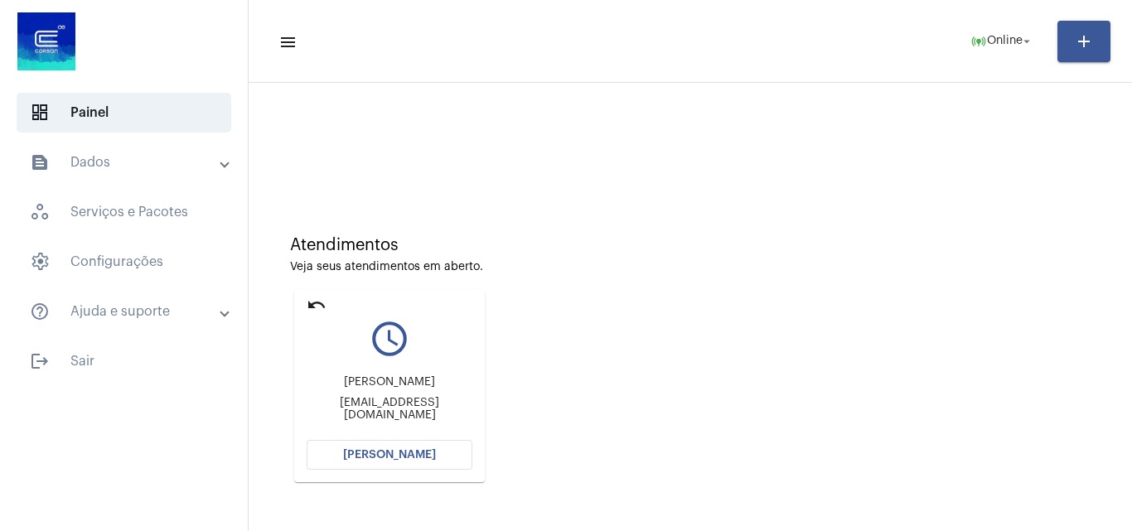
click at [414, 452] on span "[PERSON_NAME]" at bounding box center [389, 455] width 93 height 12
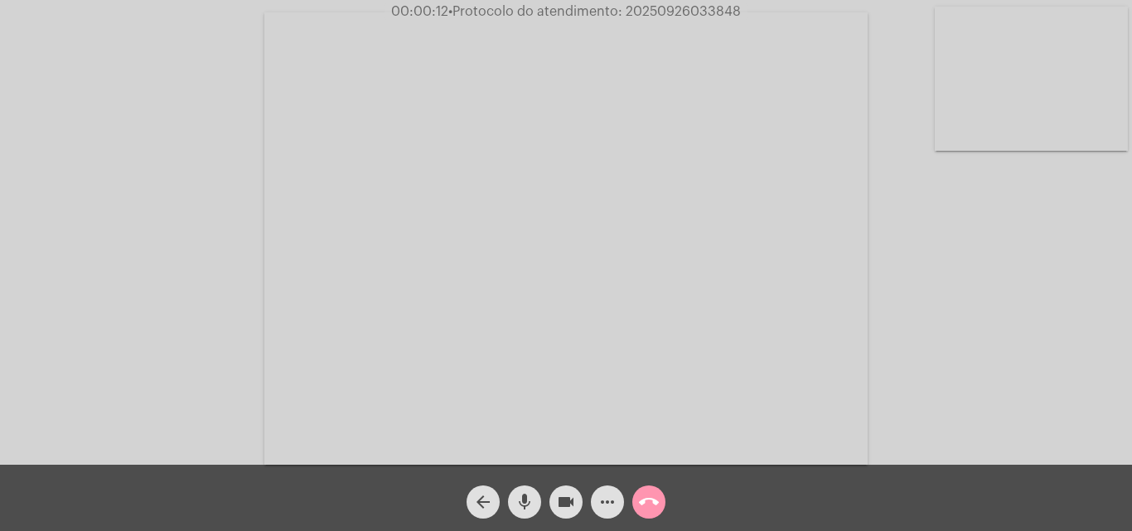
click at [1034, 371] on div "Acessando Câmera e Microfone..." at bounding box center [566, 236] width 1129 height 465
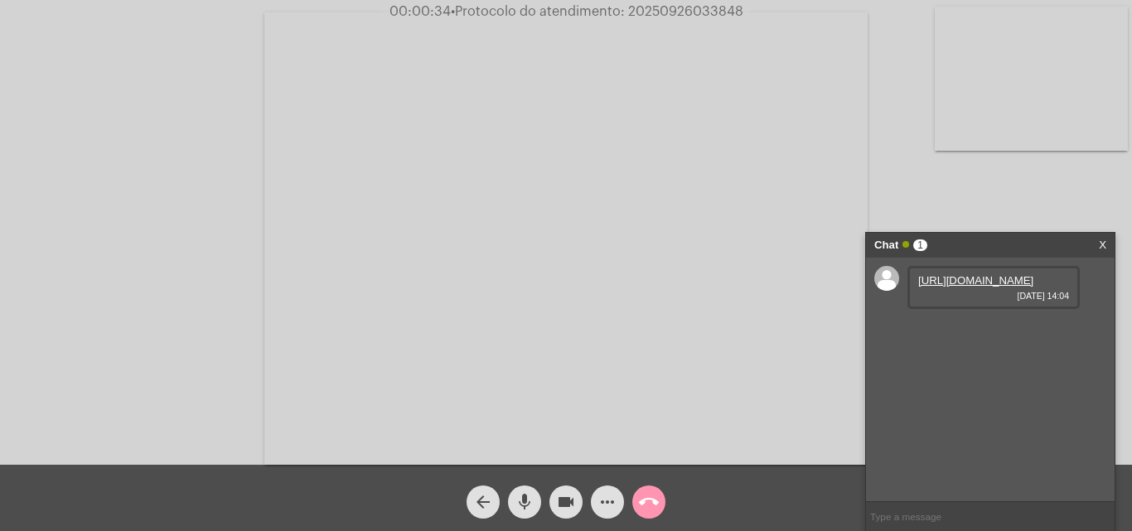
click at [966, 287] on link "https://neft-transfer-bucket.s3.amazonaws.com/temp-5d0d0ad6-18db-93aa-304a-58f7…" at bounding box center [975, 280] width 115 height 12
click at [959, 287] on link "https://neft-transfer-bucket.s3.amazonaws.com/temp-5d0d0ad6-18db-93aa-304a-58f7…" at bounding box center [975, 280] width 115 height 12
click at [1046, 194] on div "Acessando Câmera e Microfone..." at bounding box center [566, 236] width 1129 height 465
click at [1007, 334] on link "https://neft-transfer-bucket.s3.amazonaws.com/temp-9965b6f1-0e7d-a646-e9cf-f664…" at bounding box center [975, 328] width 115 height 12
click at [992, 188] on div "Acessando Câmera e Microfone..." at bounding box center [566, 236] width 1129 height 465
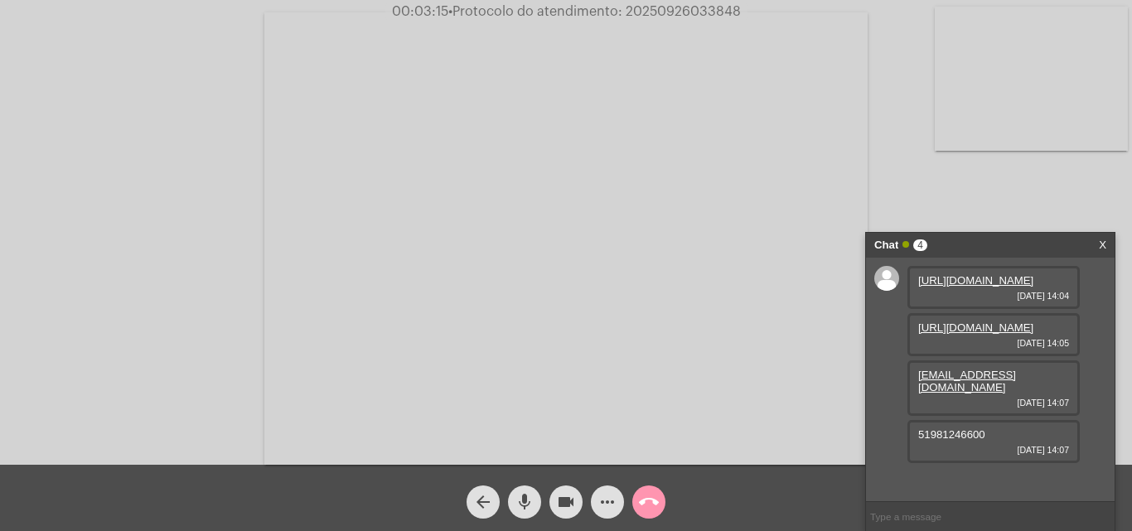
scroll to position [24, 0]
click at [957, 441] on span "51981246600" at bounding box center [951, 435] width 67 height 12
click at [956, 441] on span "51981246600" at bounding box center [951, 435] width 67 height 12
copy span "51981246600"
click at [668, 10] on span "• Protocolo do atendimento: 20250926033848" at bounding box center [595, 11] width 293 height 13
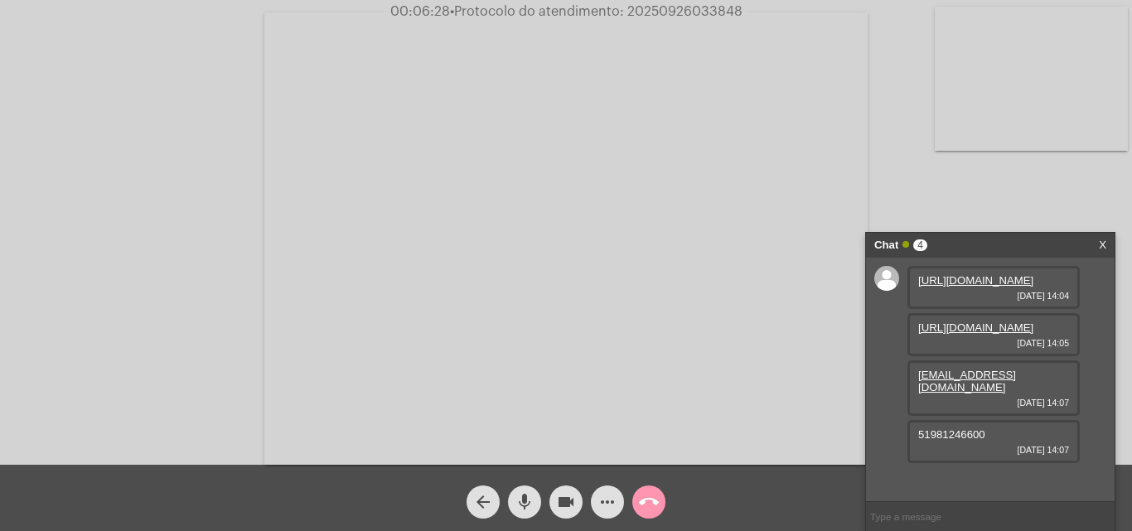
click at [668, 10] on span "• Protocolo do atendimento: 20250926033848" at bounding box center [596, 11] width 293 height 13
copy span "20250926033848"
paste input "3603094"
type input "3603094"
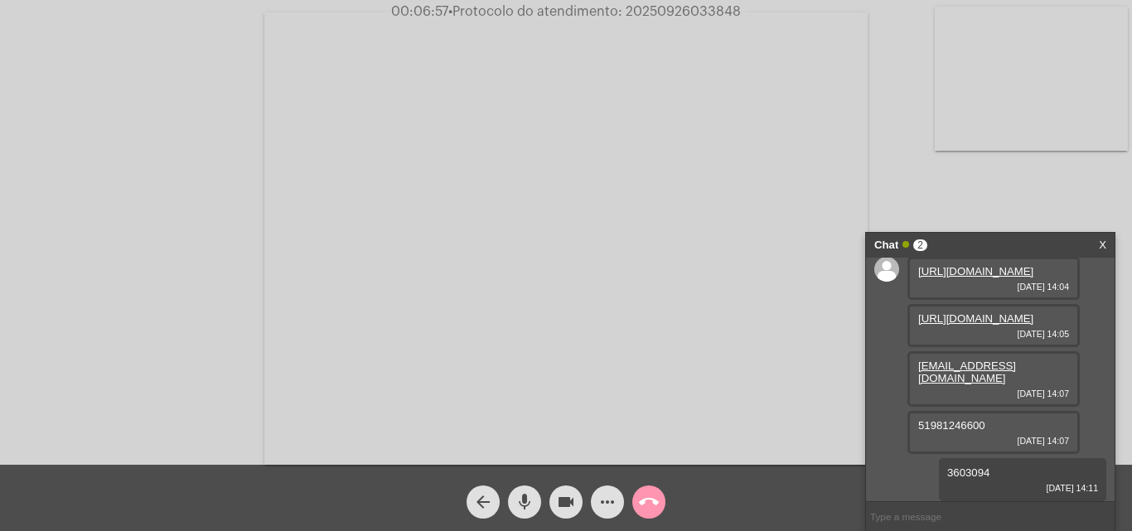
scroll to position [71, 0]
click at [670, 8] on span "• Protocolo do atendimento: 20250926033848" at bounding box center [595, 11] width 293 height 13
copy span "20250926033848"
click at [927, 525] on input "text" at bounding box center [990, 516] width 249 height 29
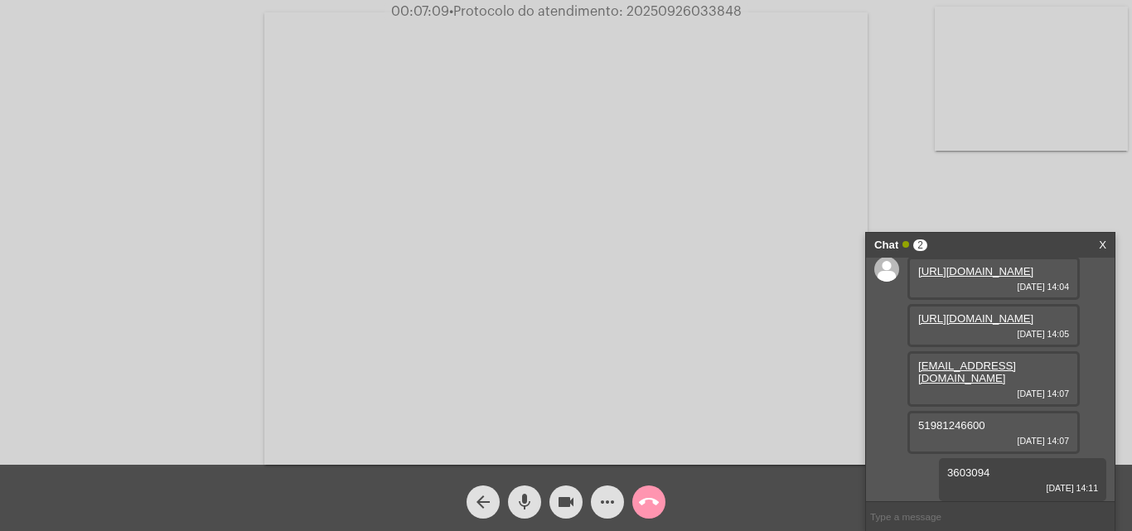
paste input "20250926033848"
type input "20250926033848"
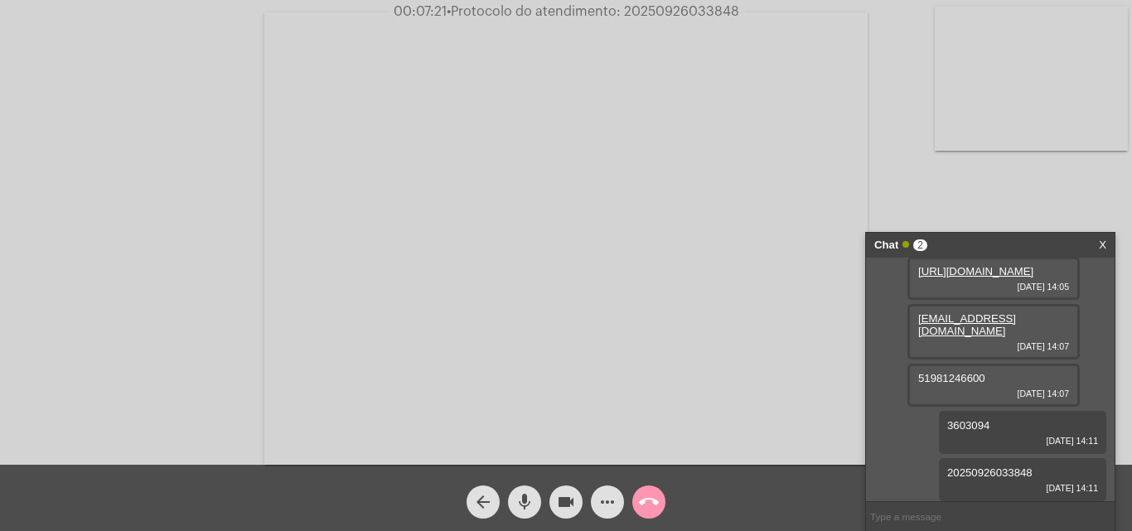
click at [645, 506] on mat-icon "call_end" at bounding box center [649, 502] width 20 height 20
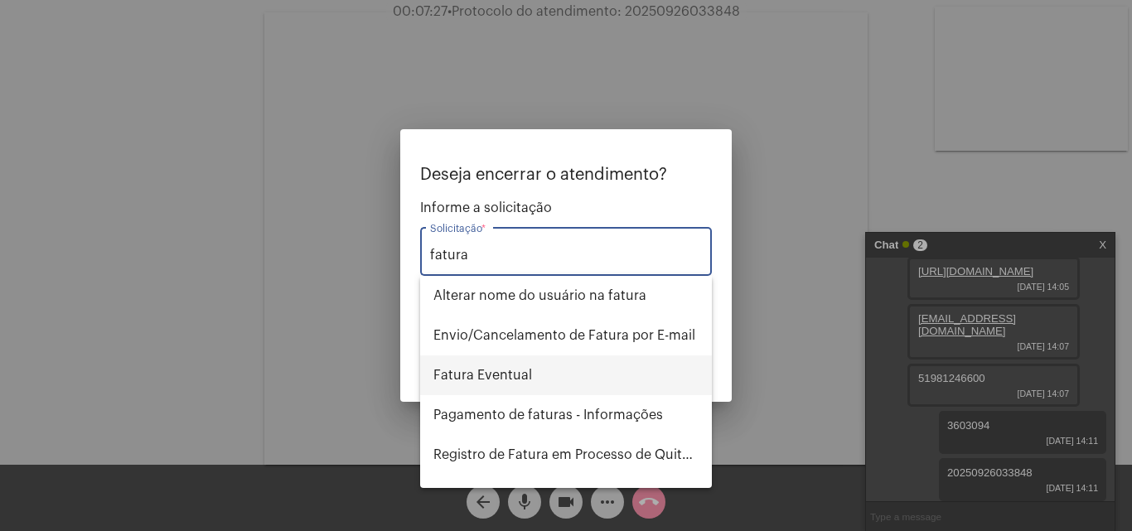
click at [547, 377] on span "Fatura Eventual" at bounding box center [565, 376] width 265 height 40
type input "Fatura Eventual"
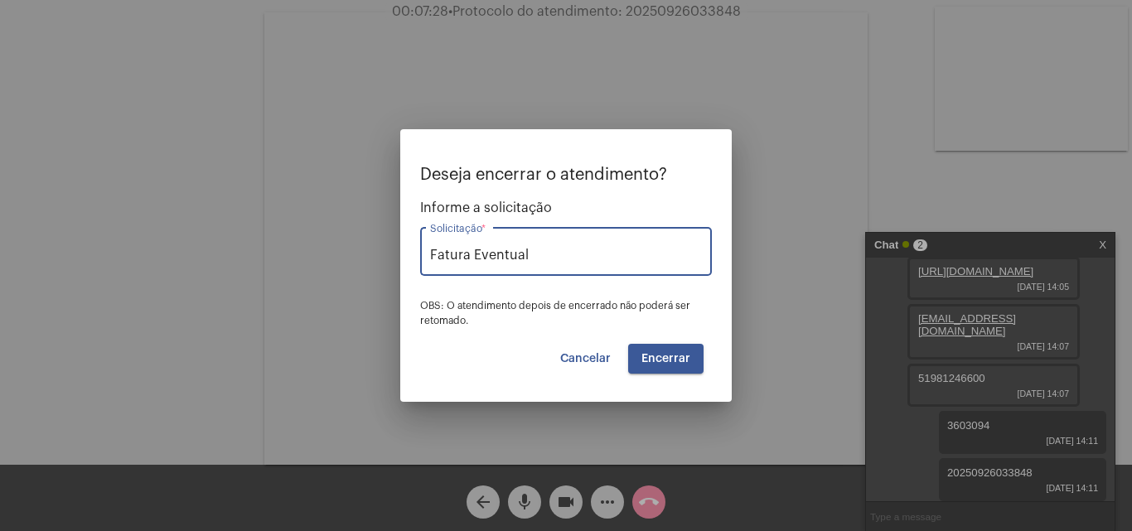
click at [655, 353] on span "Encerrar" at bounding box center [666, 359] width 49 height 12
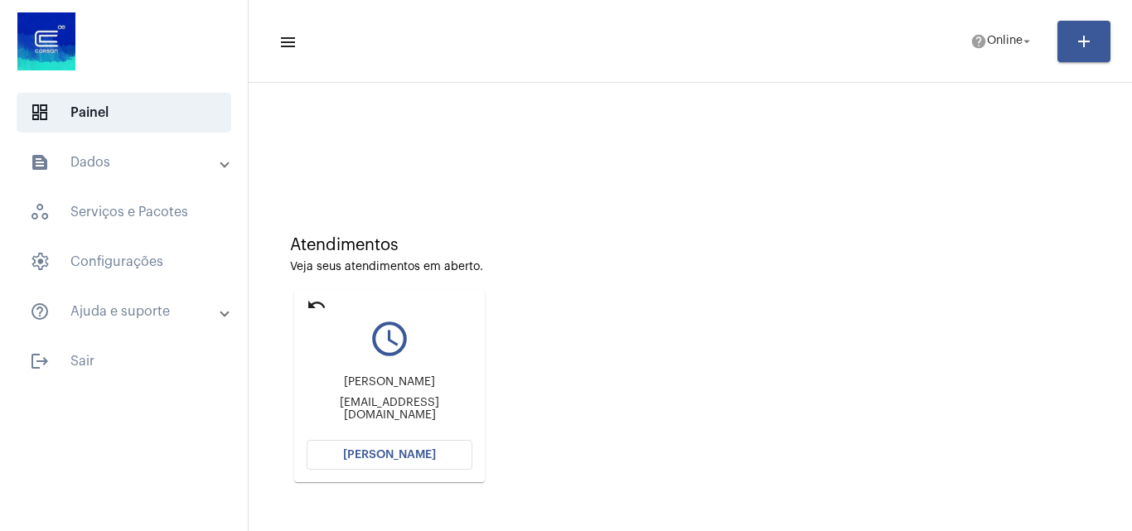
click at [385, 455] on span "[PERSON_NAME]" at bounding box center [389, 455] width 93 height 12
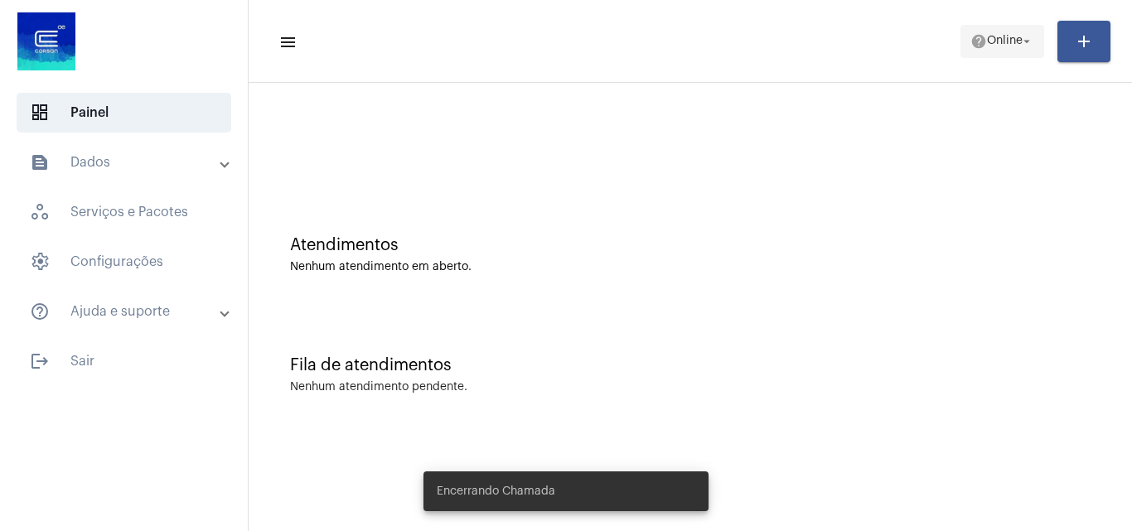
click at [1002, 41] on span "Online" at bounding box center [1005, 42] width 36 height 12
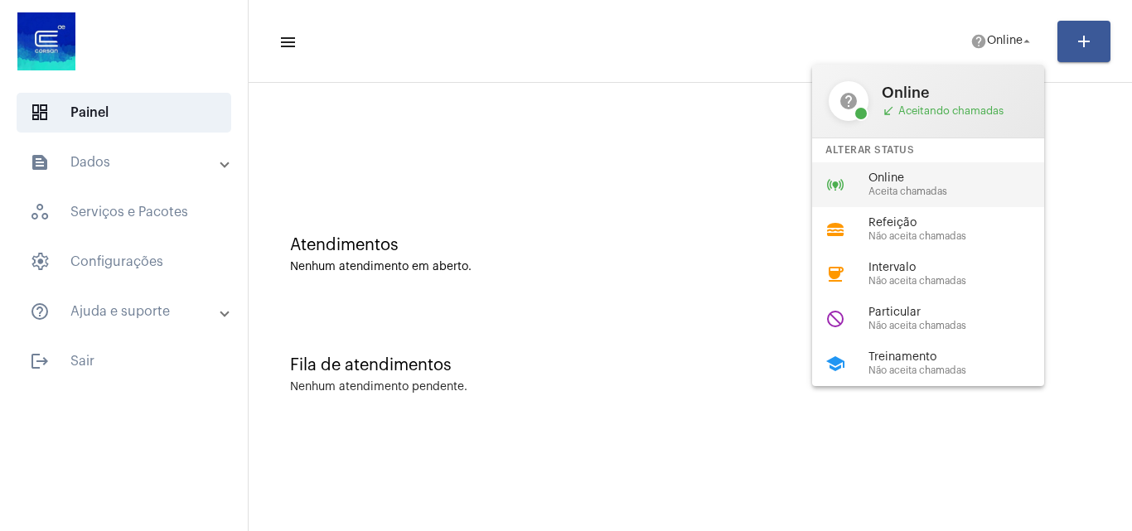
click at [942, 169] on div "online_prediction Online Aceita chamadas" at bounding box center [941, 184] width 259 height 45
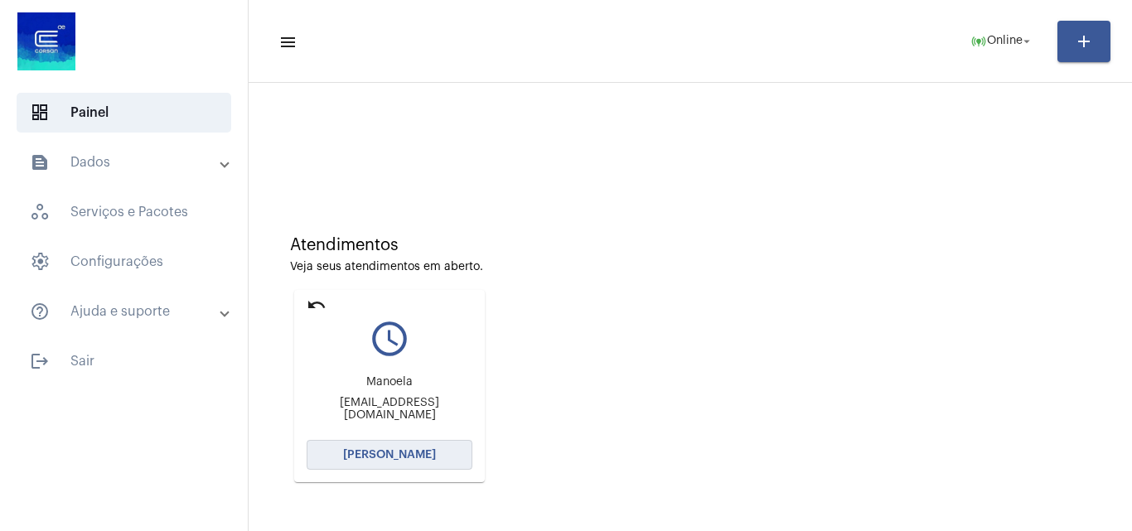
click at [384, 455] on span "[PERSON_NAME]" at bounding box center [389, 455] width 93 height 12
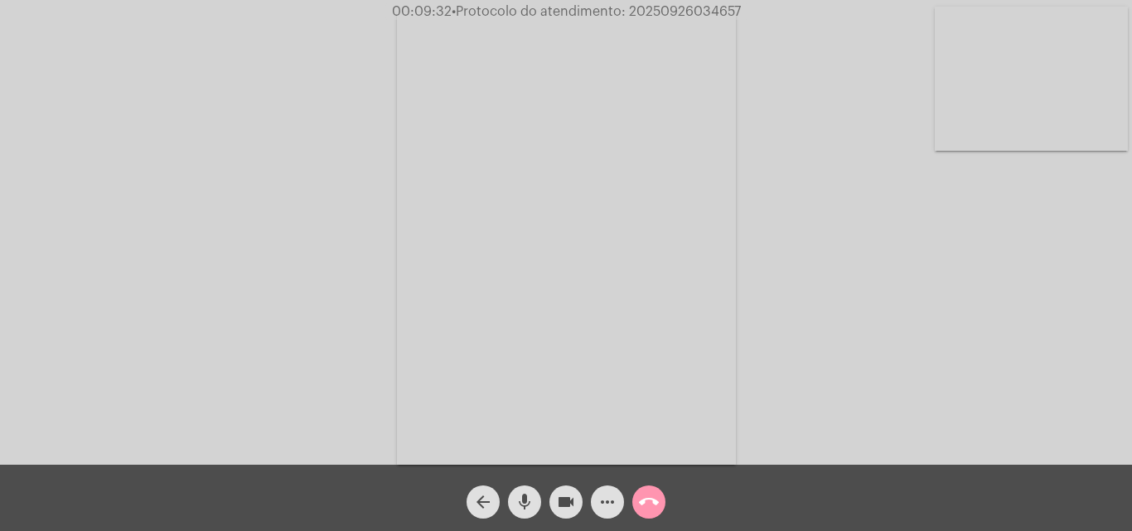
click at [521, 496] on mat-icon "mic" at bounding box center [525, 502] width 20 height 20
click at [524, 499] on mat-icon "mic_off" at bounding box center [525, 502] width 20 height 20
click at [521, 496] on mat-icon "mic" at bounding box center [525, 502] width 20 height 20
click at [524, 499] on mat-icon "mic_off" at bounding box center [525, 502] width 20 height 20
click at [657, 10] on span "• Protocolo do atendimento: 20250926034657" at bounding box center [595, 11] width 289 height 13
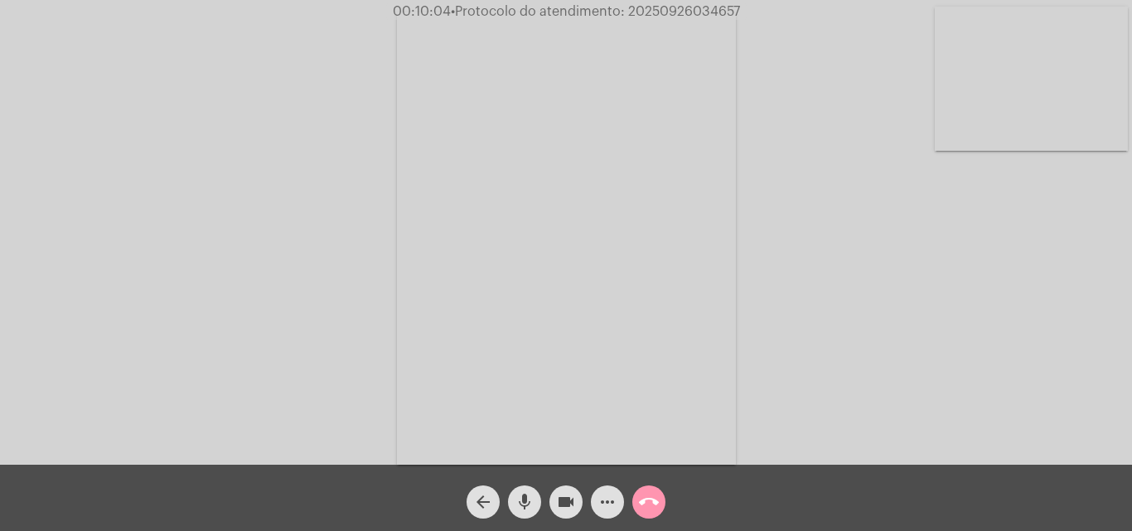
click at [657, 10] on span "• Protocolo do atendimento: 20250926034657" at bounding box center [595, 11] width 289 height 13
copy span "20250926034657"
click at [656, 503] on mat-icon "call_end" at bounding box center [649, 502] width 20 height 20
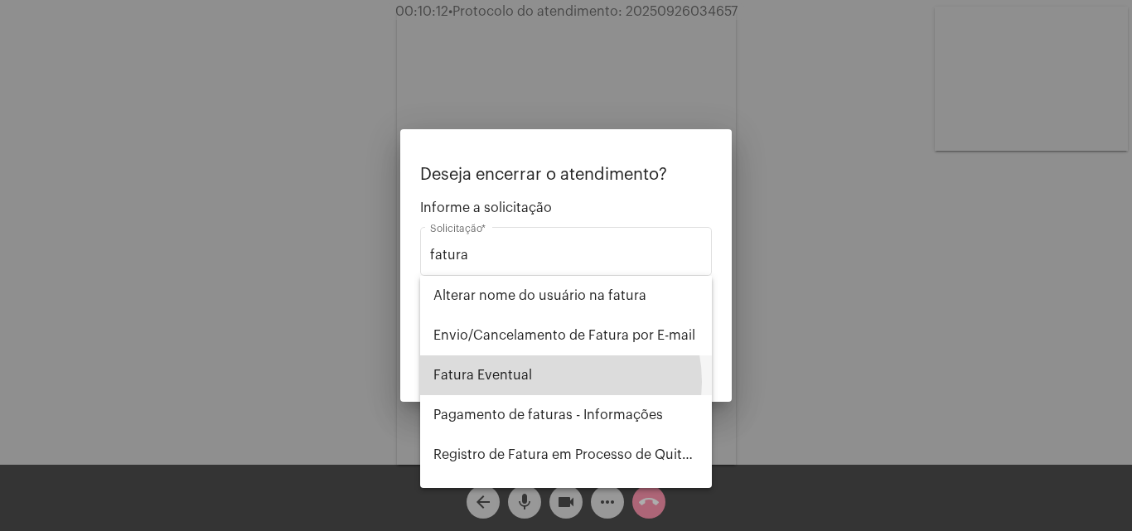
click at [549, 382] on span "Fatura Eventual" at bounding box center [565, 376] width 265 height 40
type input "Fatura Eventual"
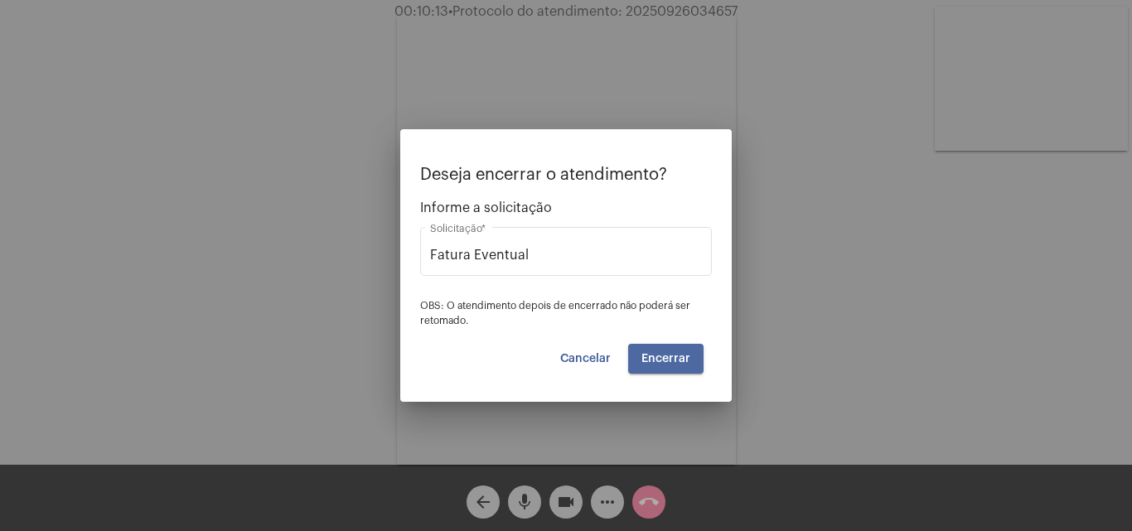
click at [679, 361] on span "Encerrar" at bounding box center [666, 359] width 49 height 12
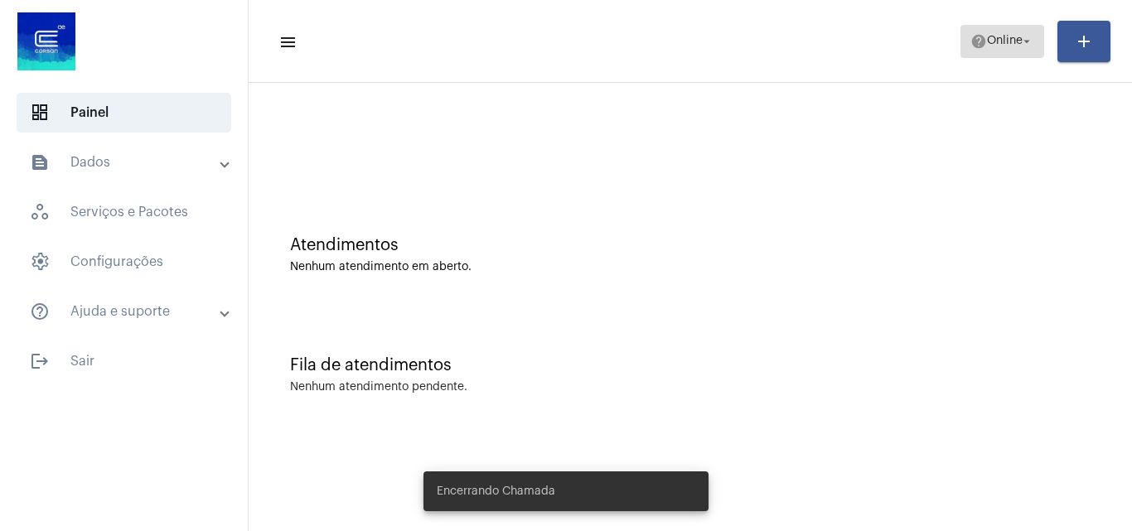
click at [994, 28] on span "help Online arrow_drop_down" at bounding box center [1003, 41] width 64 height 30
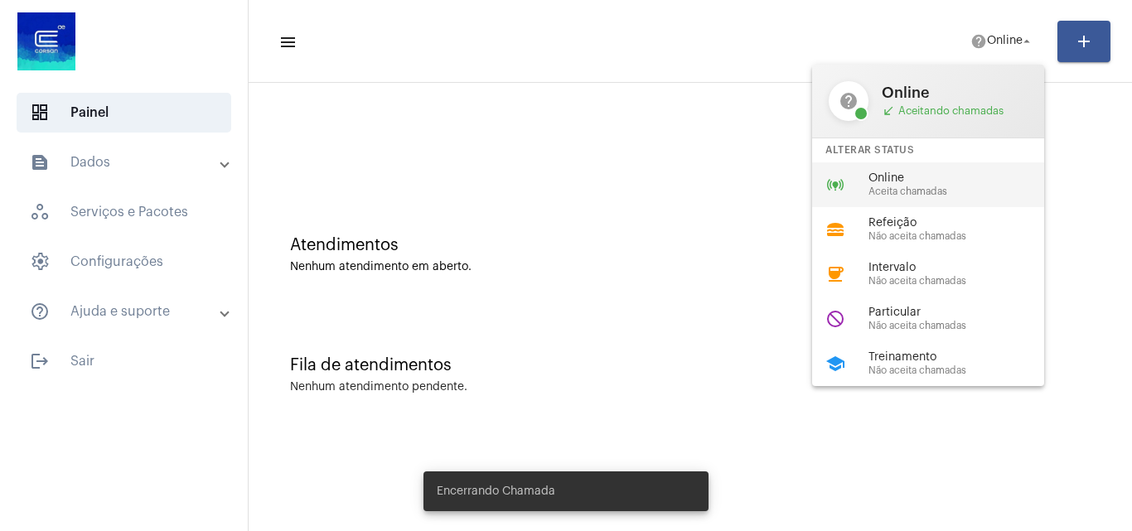
click at [930, 185] on div "Online Aceita chamadas" at bounding box center [963, 184] width 189 height 25
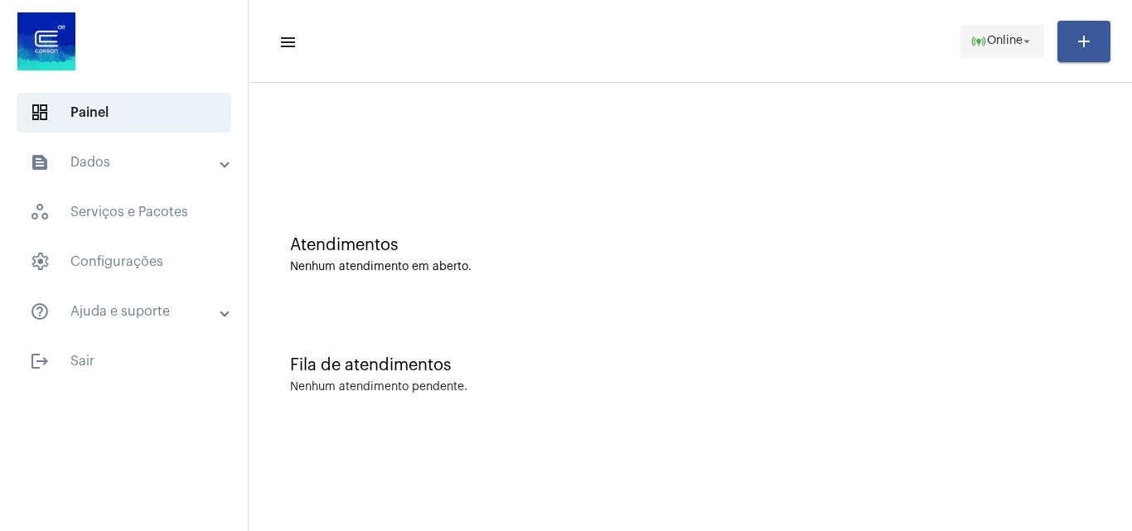
click at [981, 34] on mat-toolbar-row "menu online_prediction Online arrow_drop_down add" at bounding box center [691, 41] width 884 height 53
drag, startPoint x: 983, startPoint y: 35, endPoint x: 988, endPoint y: 27, distance: 9.0
click at [986, 28] on span "online_prediction Online arrow_drop_down" at bounding box center [1003, 41] width 64 height 30
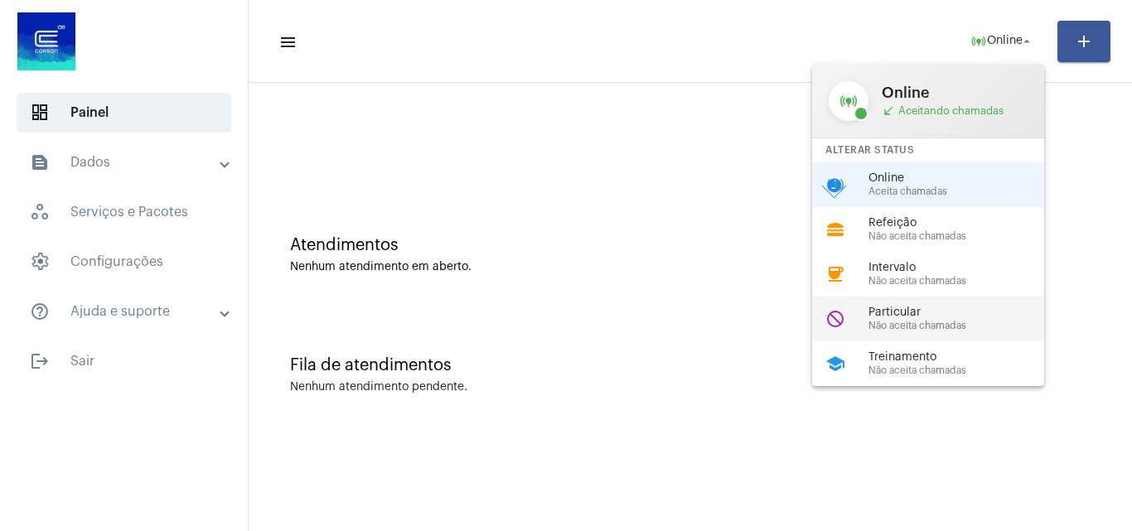
click at [894, 321] on span "Não aceita chamadas" at bounding box center [963, 326] width 189 height 11
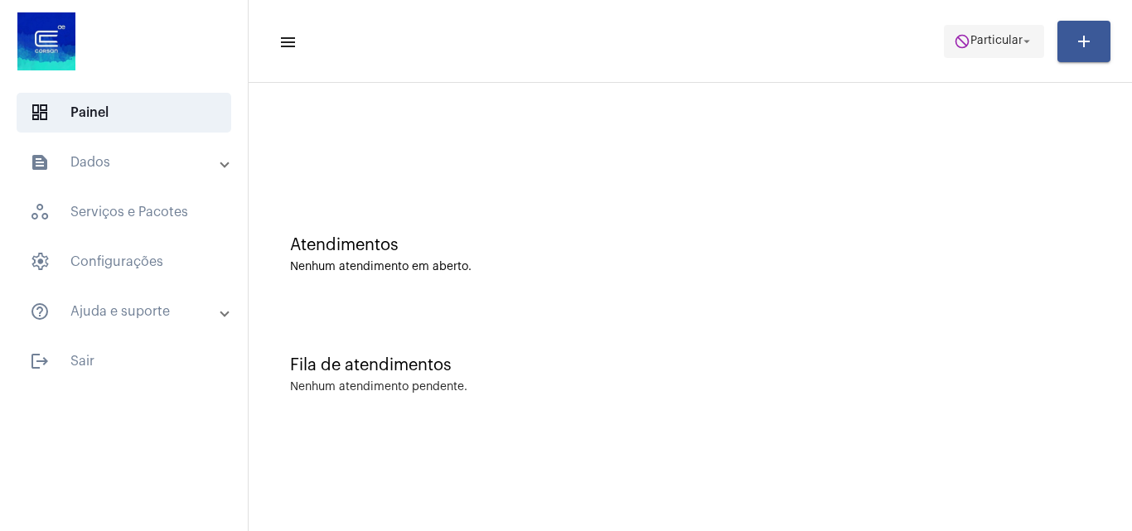
click at [957, 37] on mat-icon "do_not_disturb" at bounding box center [962, 41] width 17 height 17
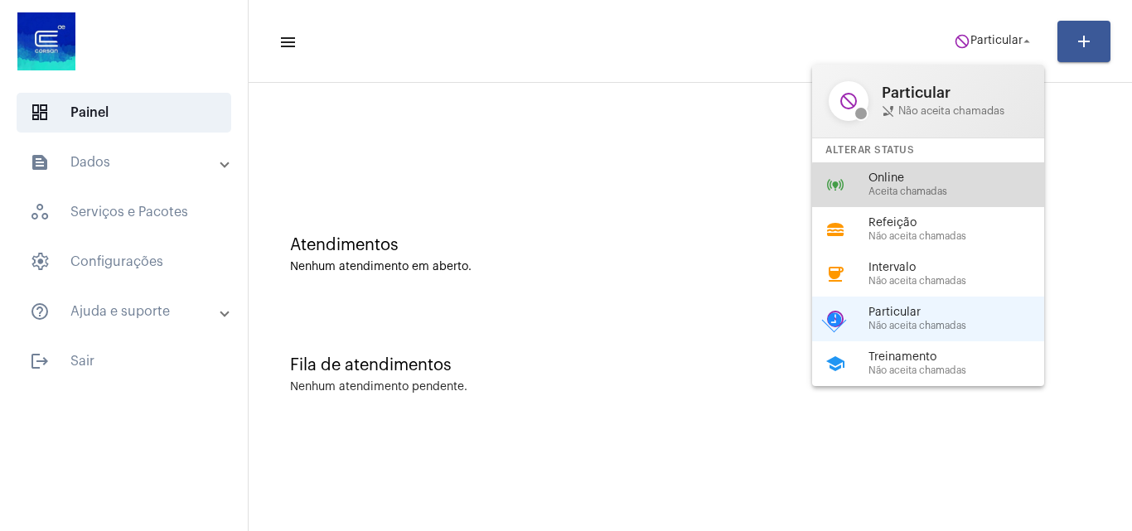
click at [949, 190] on span "Aceita chamadas" at bounding box center [963, 191] width 189 height 11
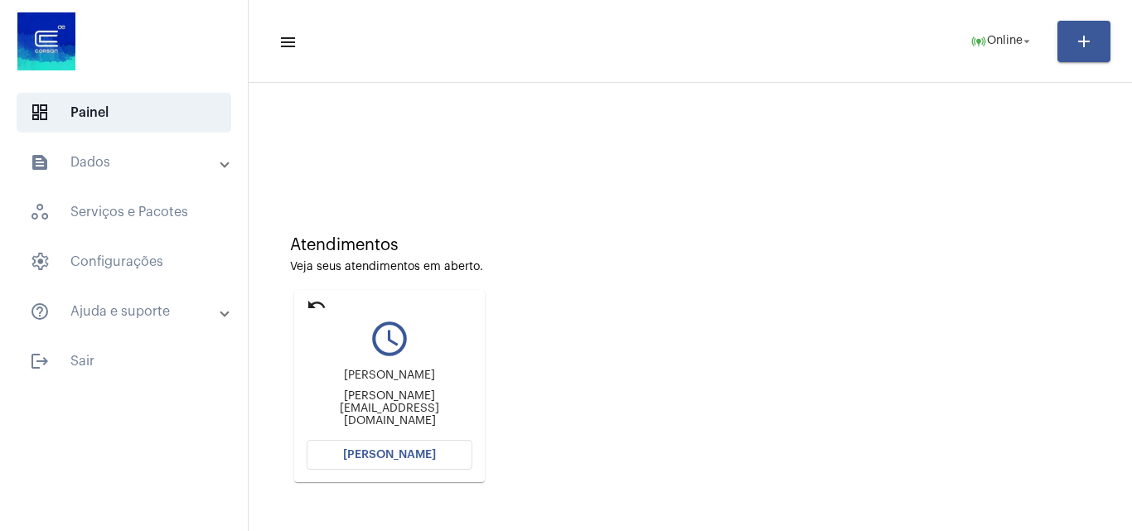
click at [385, 464] on button "[PERSON_NAME]" at bounding box center [390, 455] width 166 height 30
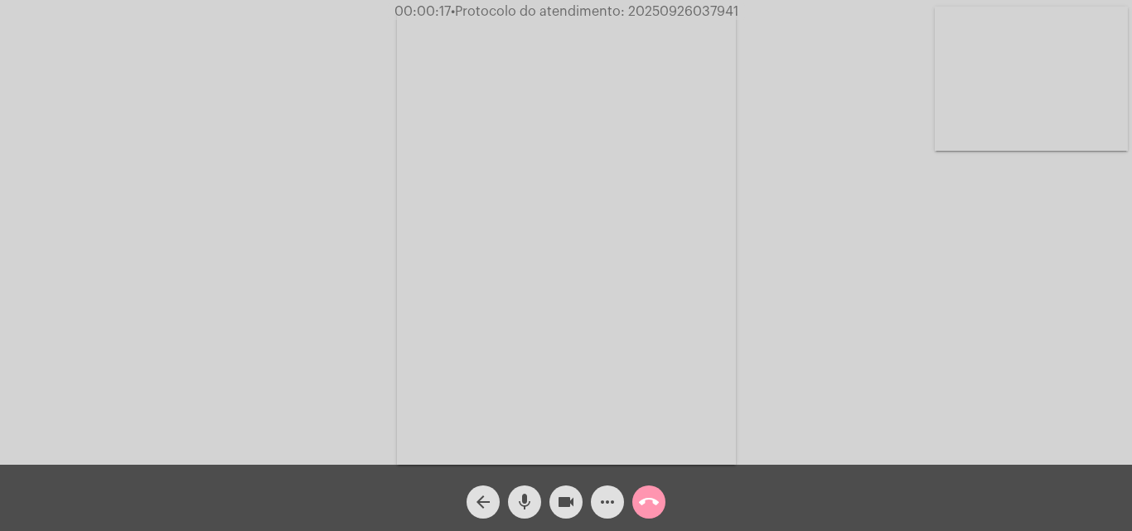
click at [891, 299] on div "Acessando Câmera e Microfone..." at bounding box center [566, 236] width 1129 height 465
click at [666, 7] on span "• Protocolo do atendimento: 20250926037941" at bounding box center [597, 11] width 288 height 13
copy span "20250926037941"
click at [533, 499] on mat-icon "mic" at bounding box center [525, 502] width 20 height 20
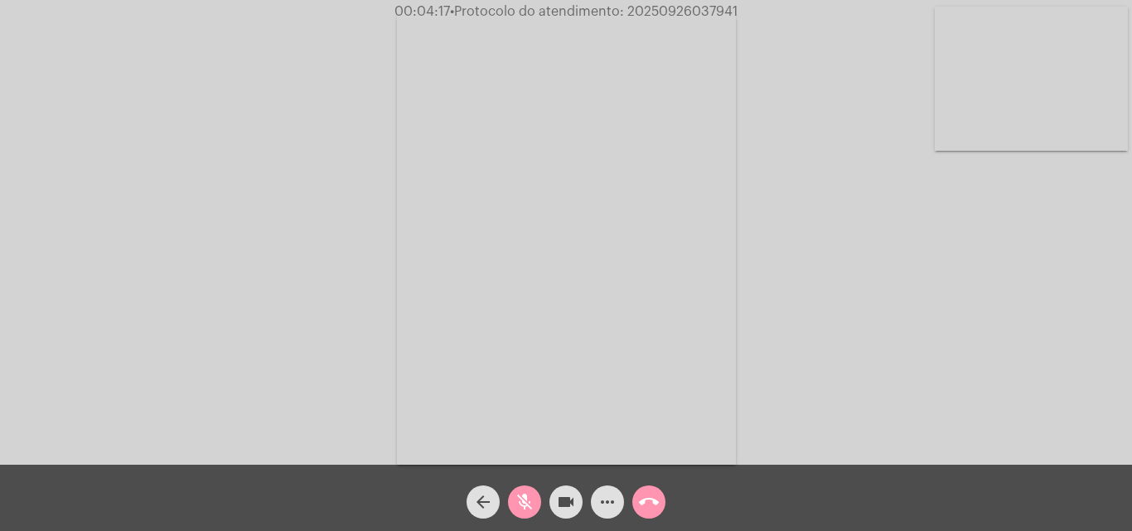
click at [560, 503] on mat-icon "videocam" at bounding box center [566, 502] width 20 height 20
click at [516, 501] on mat-icon "mic_off" at bounding box center [525, 502] width 20 height 20
click at [524, 500] on mat-icon "mic" at bounding box center [525, 502] width 20 height 20
click at [525, 505] on mat-icon "mic_off" at bounding box center [525, 502] width 20 height 20
click at [555, 505] on button "videocam_off" at bounding box center [566, 502] width 33 height 33
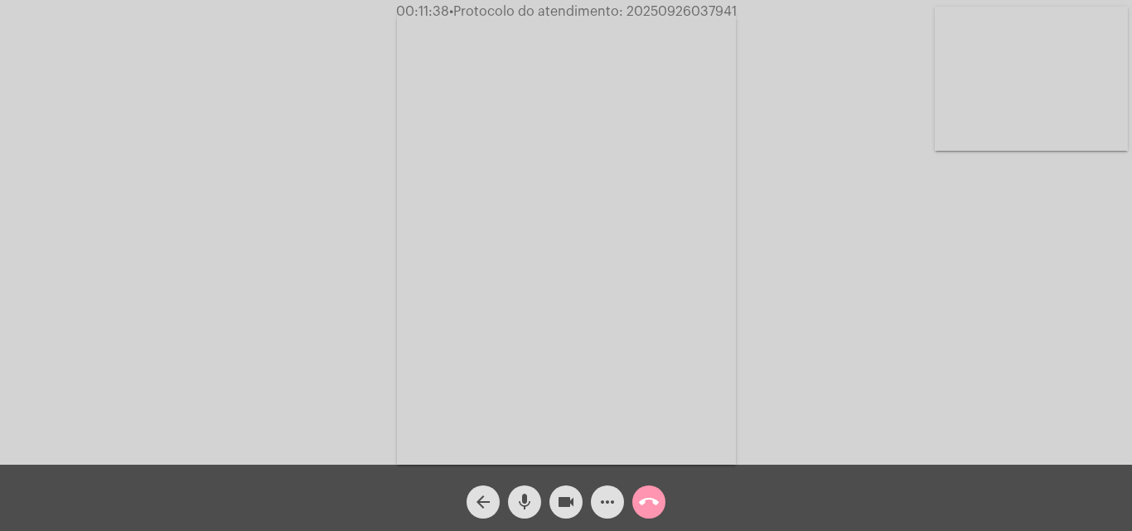
click at [691, 8] on span "• Protocolo do atendimento: 20250926037941" at bounding box center [593, 11] width 288 height 13
copy span "20250926037941"
click at [643, 501] on mat-icon "call_end" at bounding box center [649, 502] width 20 height 20
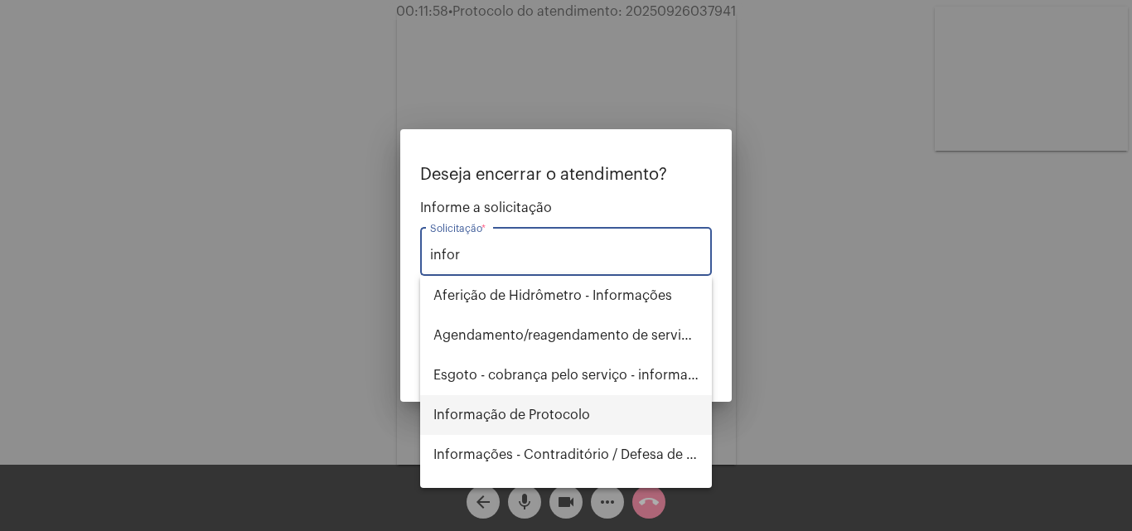
click at [530, 404] on span "Informação de Protocolo" at bounding box center [565, 415] width 265 height 40
type input "Informação de Protocolo"
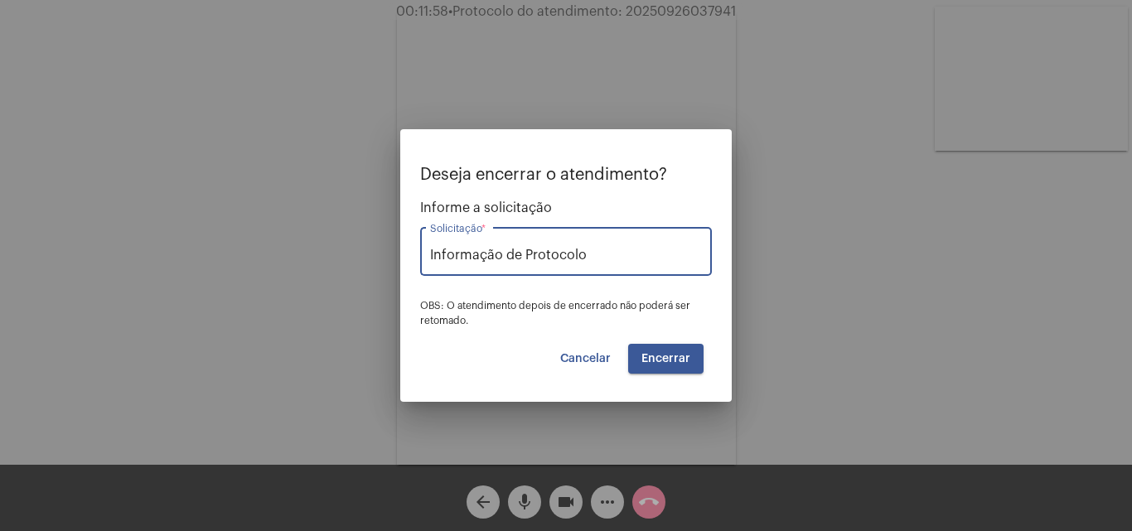
click at [672, 356] on span "Encerrar" at bounding box center [666, 359] width 49 height 12
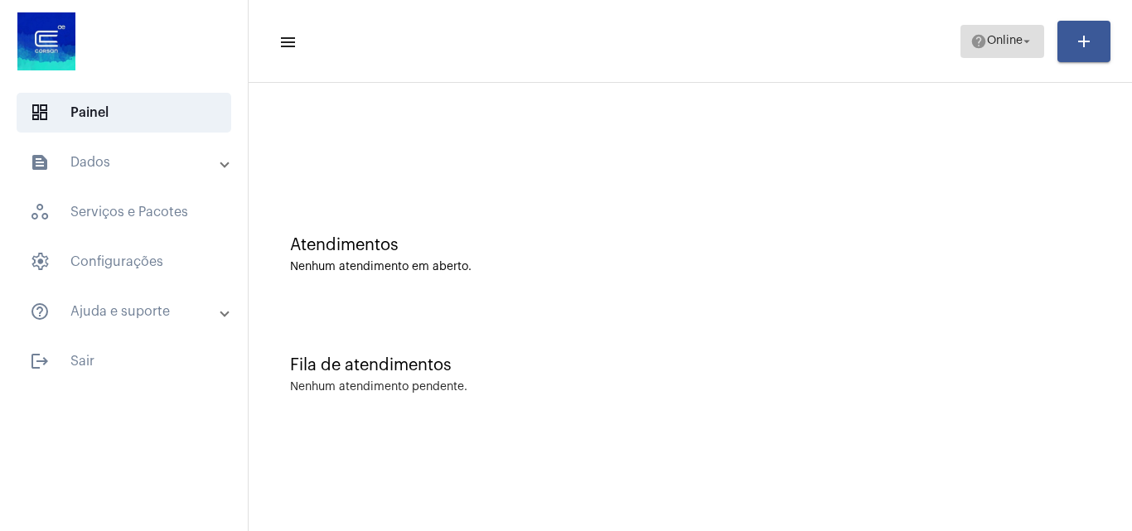
click at [1013, 41] on span "Online" at bounding box center [1005, 42] width 36 height 12
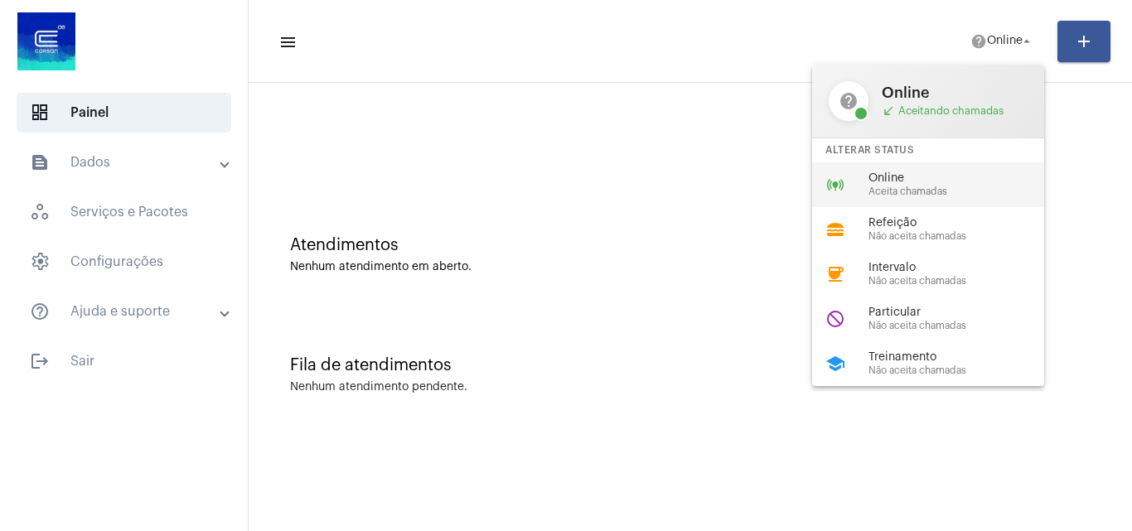
click at [937, 177] on span "Online" at bounding box center [963, 178] width 189 height 12
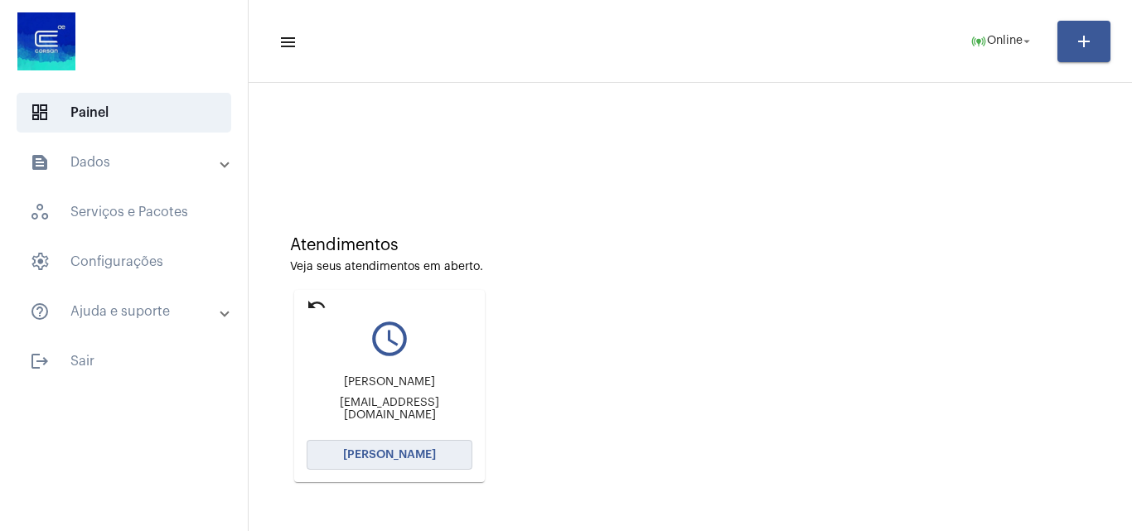
click at [414, 459] on span "[PERSON_NAME]" at bounding box center [389, 455] width 93 height 12
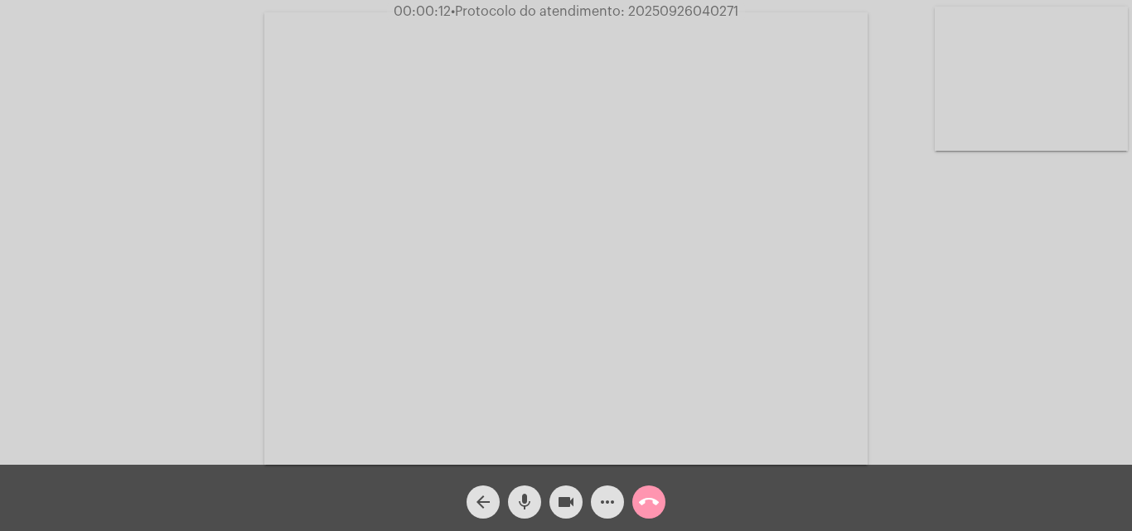
click at [1004, 404] on div "Acessando Câmera e Microfone..." at bounding box center [566, 236] width 1129 height 465
click at [1029, 386] on div "Acessando Câmera e Microfone..." at bounding box center [566, 236] width 1129 height 465
click at [603, 509] on mat-icon "more_horiz" at bounding box center [608, 502] width 20 height 20
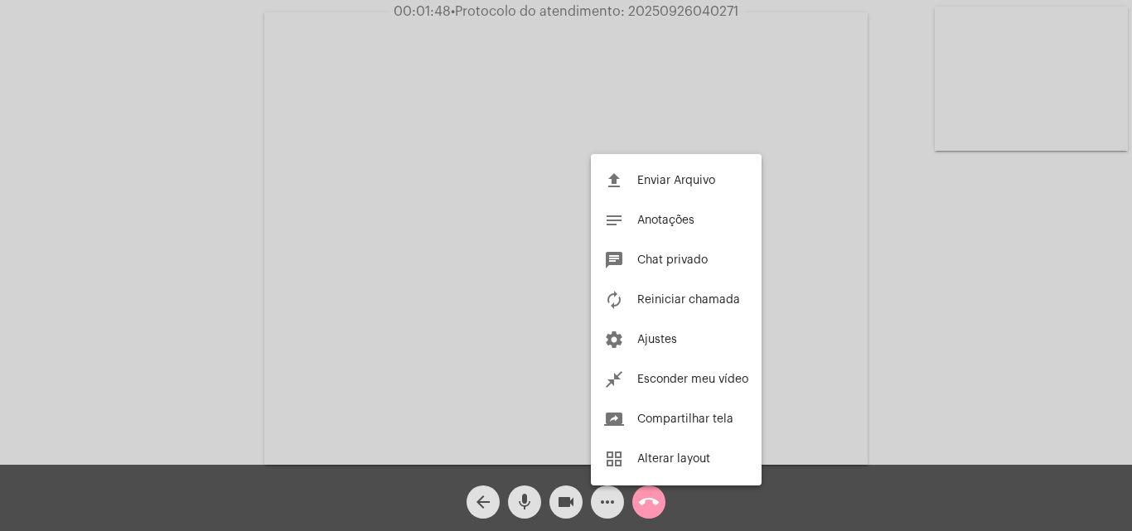
click at [308, 229] on div at bounding box center [566, 265] width 1132 height 531
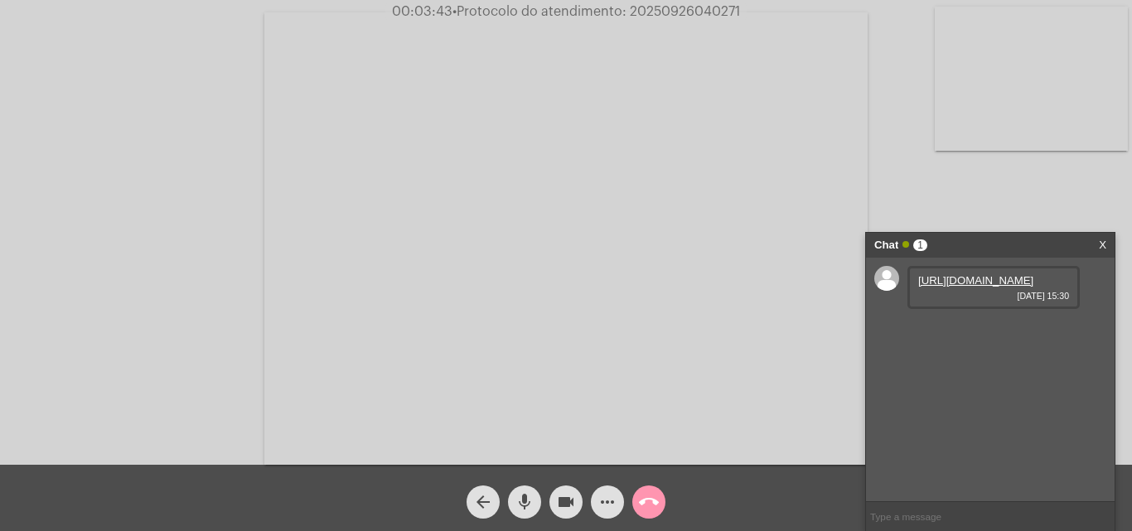
click at [952, 287] on link "https://neft-transfer-bucket.s3.amazonaws.com/temp-f18df65f-e2e2-ca25-f577-d781…" at bounding box center [975, 280] width 115 height 12
click at [67, 273] on div "Acessando Câmera e Microfone..." at bounding box center [566, 236] width 1129 height 465
click at [1019, 334] on link "https://neft-transfer-bucket.s3.amazonaws.com/temp-1666fab8-7b7d-a044-0a0e-4044…" at bounding box center [975, 328] width 115 height 12
click at [93, 245] on div "Acessando Câmera e Microfone..." at bounding box center [566, 236] width 1129 height 465
click at [656, 15] on span "• Protocolo do atendimento: 20250926040271" at bounding box center [595, 11] width 288 height 13
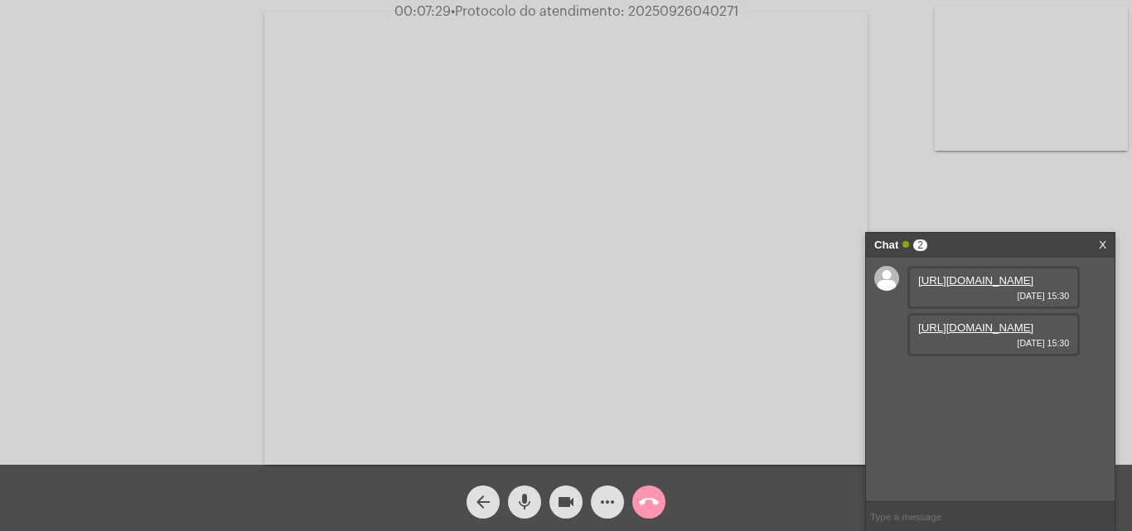
click at [656, 15] on span "• Protocolo do atendimento: 20250926040271" at bounding box center [595, 11] width 288 height 13
copy span "20250926040271"
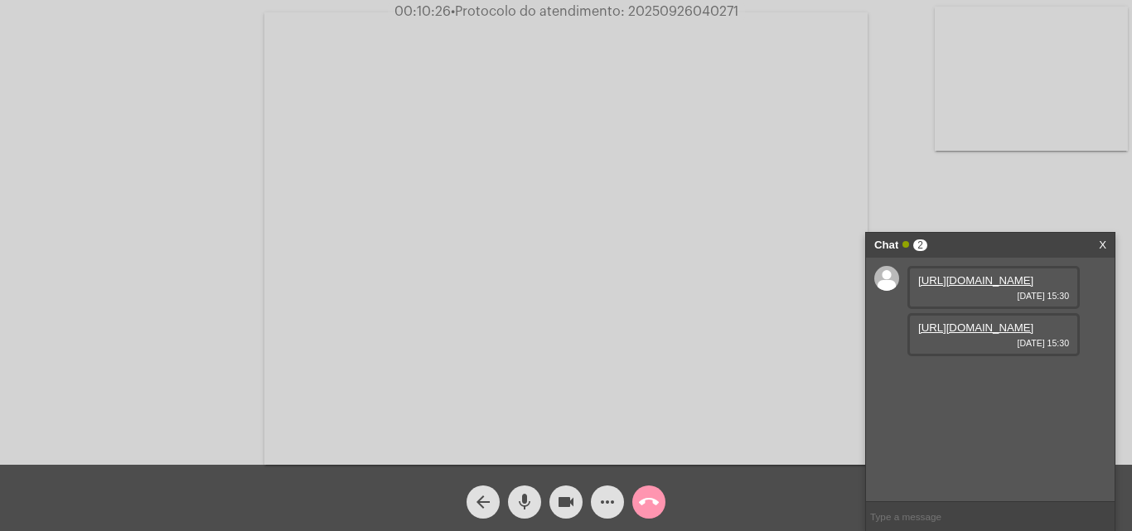
copy span "20250926040271"
click at [656, 496] on mat-icon "call_end" at bounding box center [649, 502] width 20 height 20
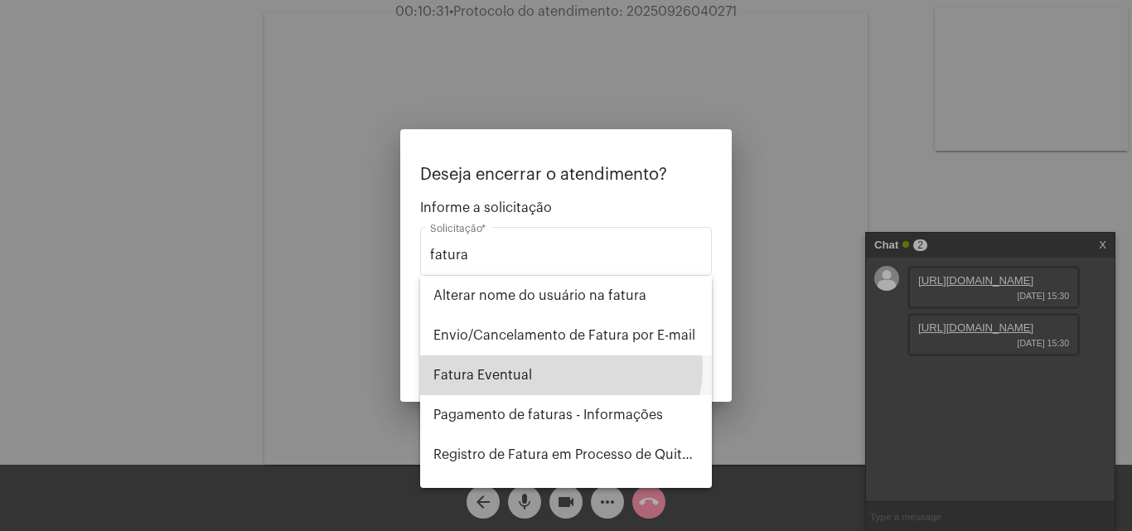
click at [549, 366] on span "Fatura Eventual" at bounding box center [565, 376] width 265 height 40
type input "Fatura Eventual"
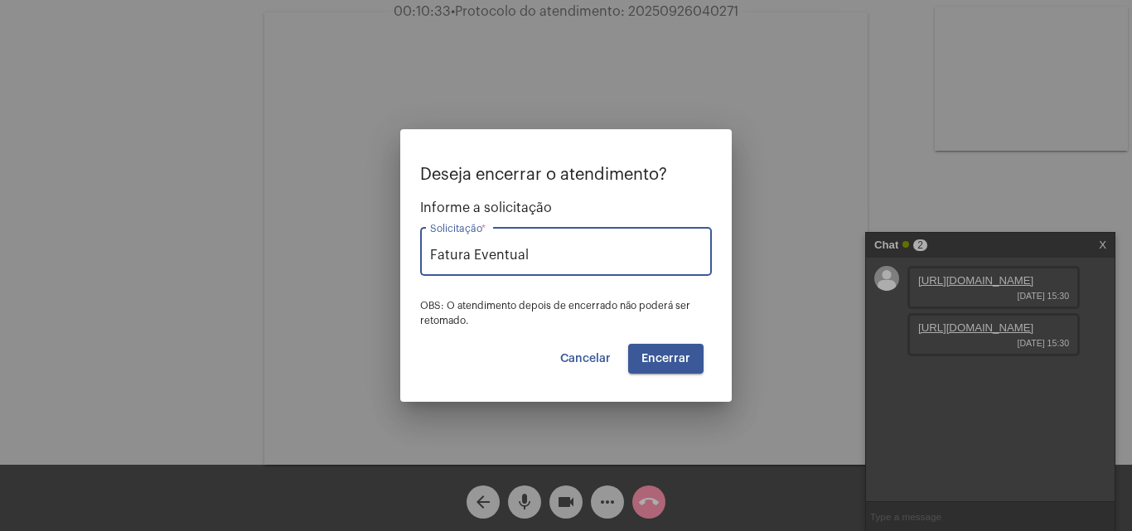
click at [682, 361] on span "Encerrar" at bounding box center [666, 359] width 49 height 12
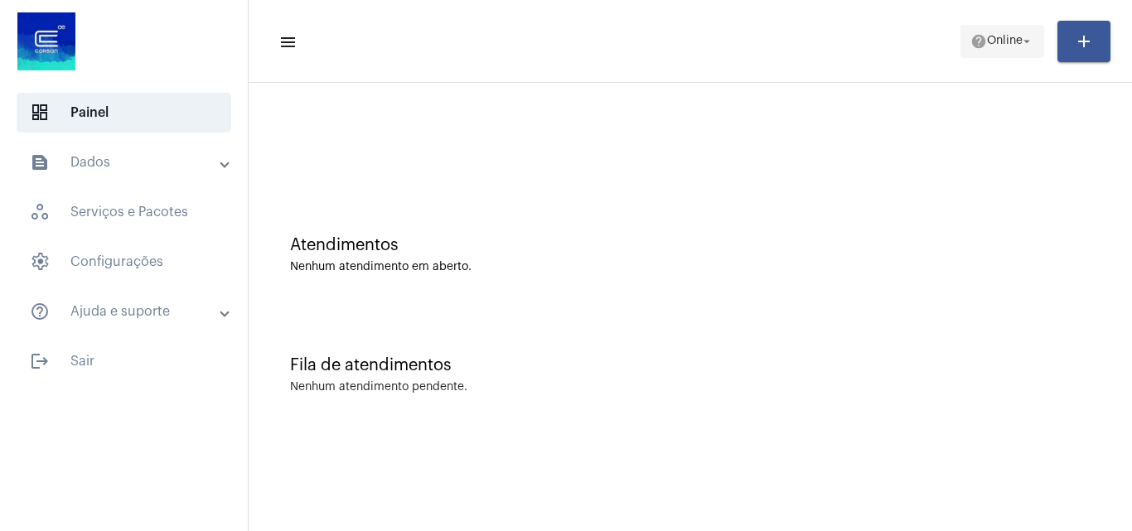
click at [1009, 32] on span "help Online arrow_drop_down" at bounding box center [1003, 41] width 64 height 30
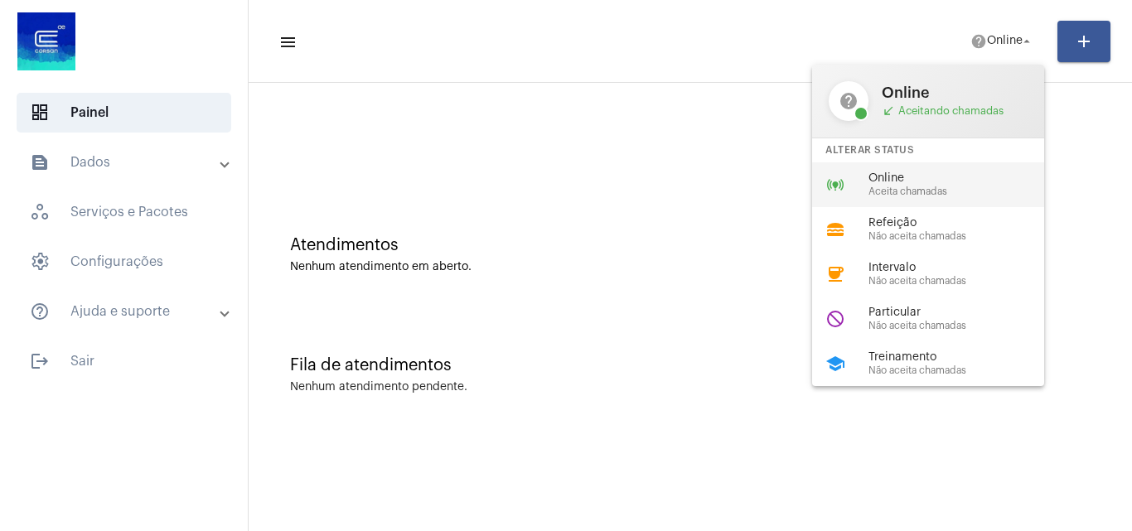
click at [903, 172] on span "Online" at bounding box center [963, 178] width 189 height 12
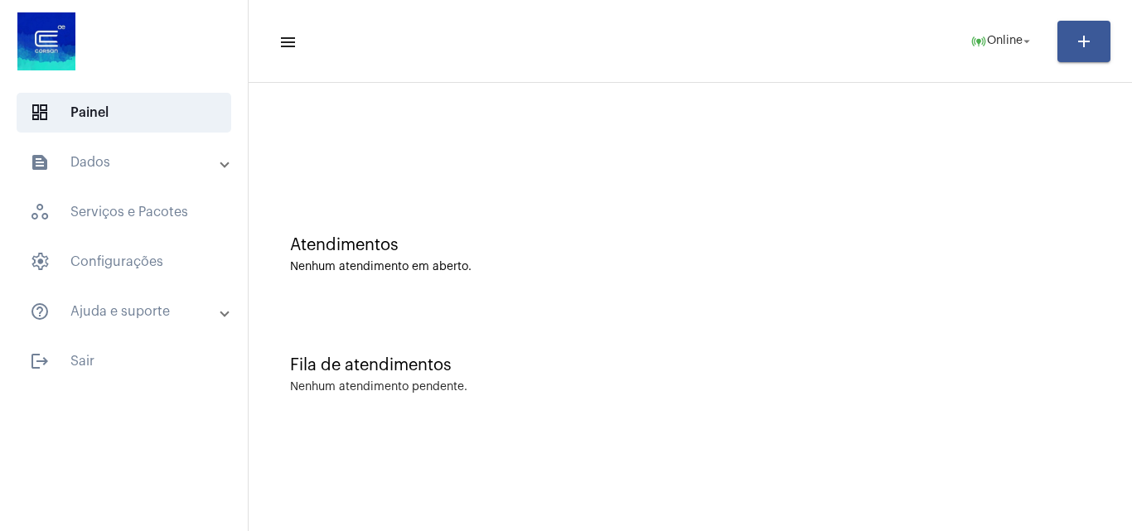
click at [151, 166] on mat-panel-title "text_snippet_outlined Dados" at bounding box center [125, 163] width 191 height 20
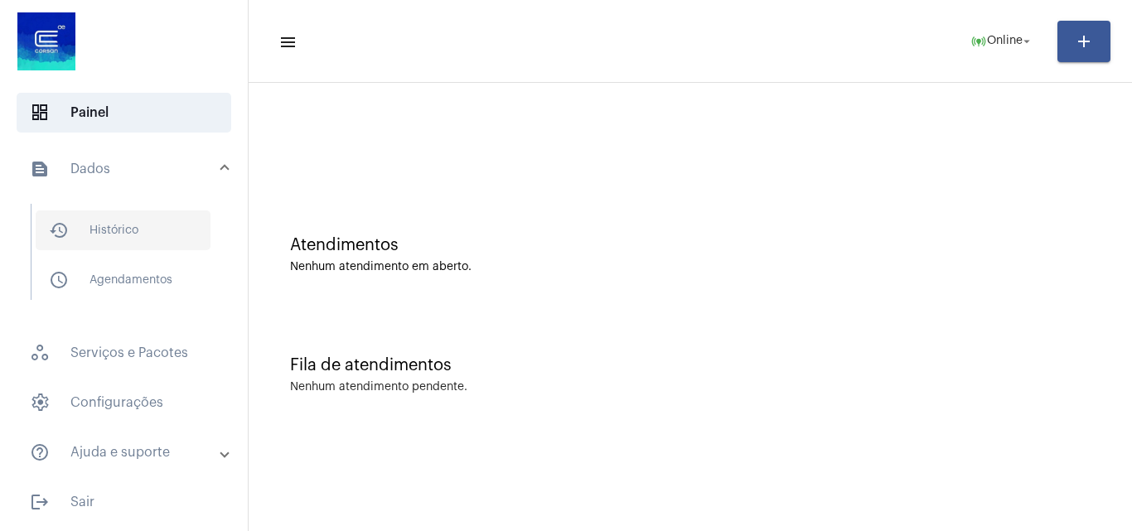
click at [126, 216] on span "history_outlined Histórico" at bounding box center [123, 231] width 175 height 40
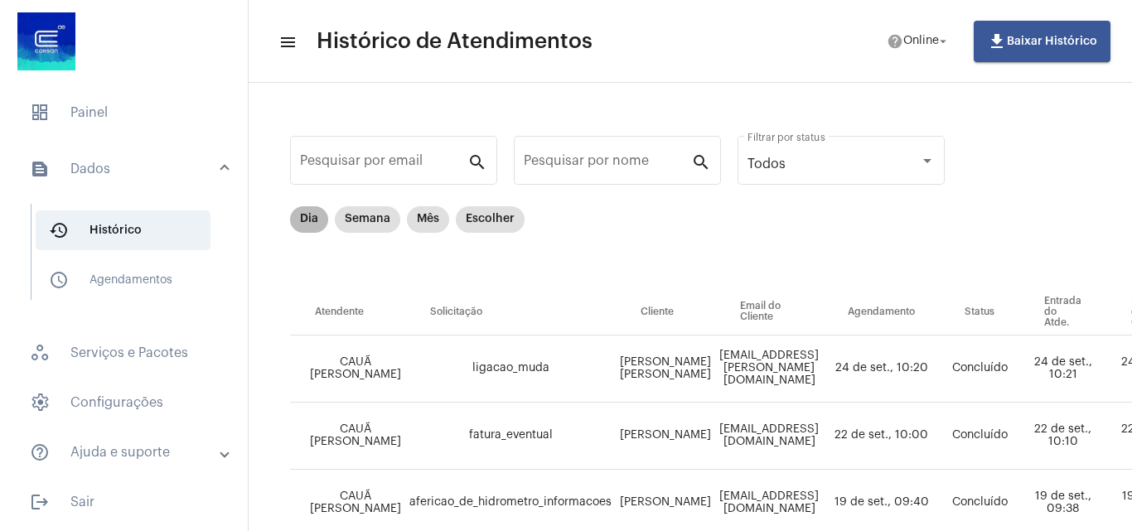
click at [315, 222] on mat-chip "Dia" at bounding box center [309, 219] width 38 height 27
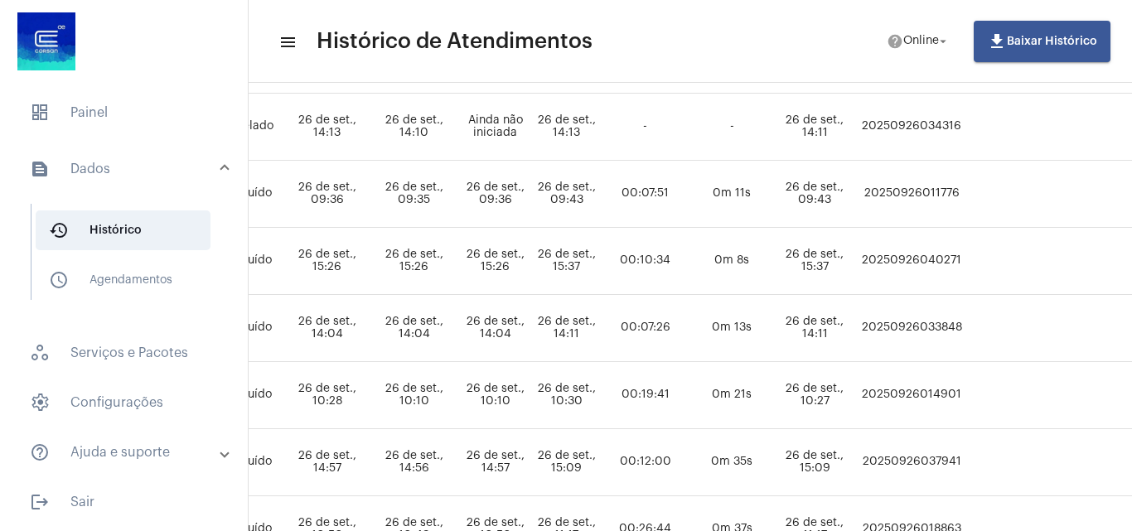
scroll to position [580, 674]
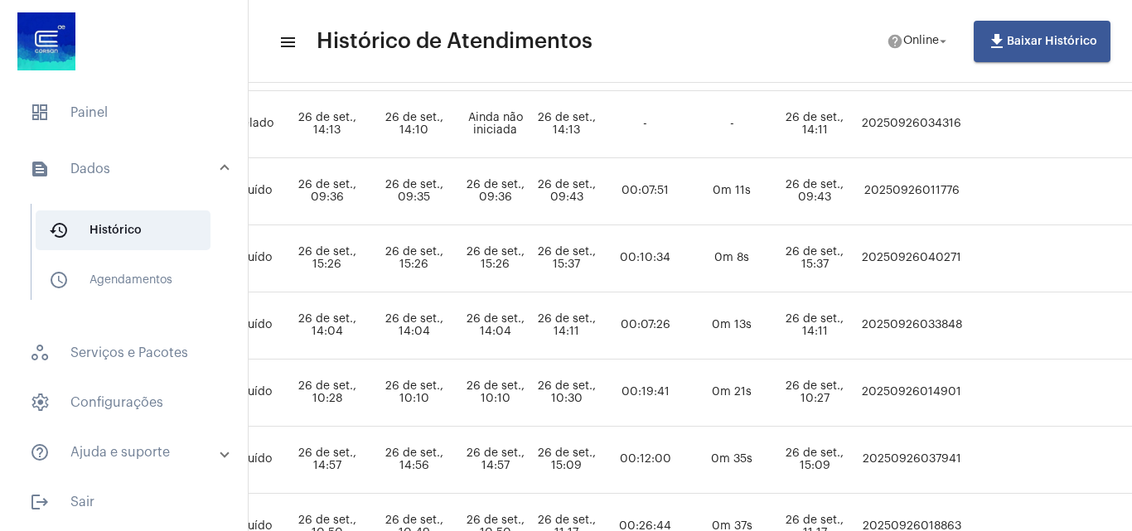
click at [918, 254] on td "20250926040271" at bounding box center [911, 258] width 111 height 67
copy td "20250926040271"
click at [908, 51] on span "help Online arrow_drop_down" at bounding box center [919, 41] width 64 height 30
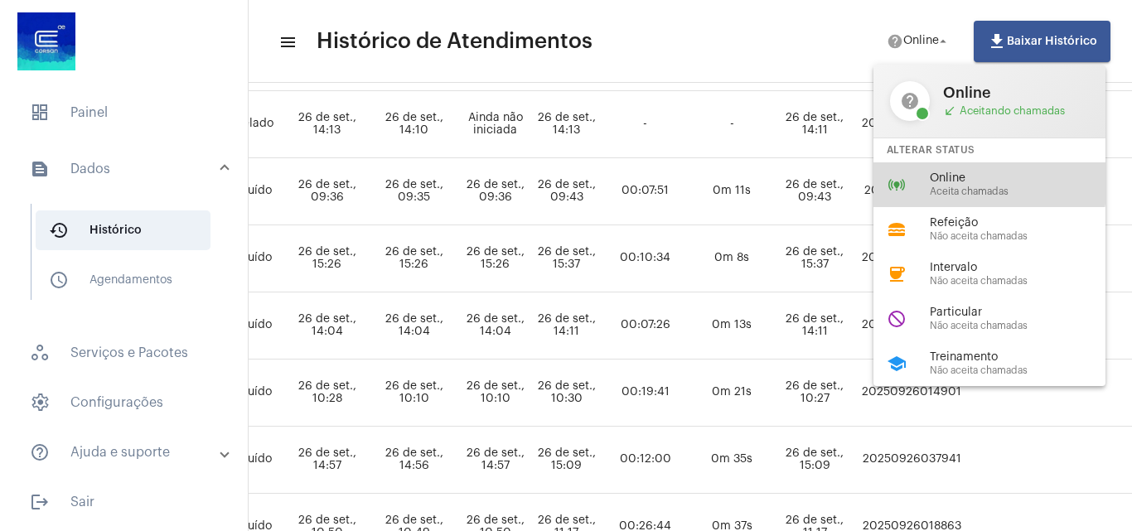
click at [917, 173] on div "online_prediction Online Aceita chamadas" at bounding box center [1003, 184] width 259 height 45
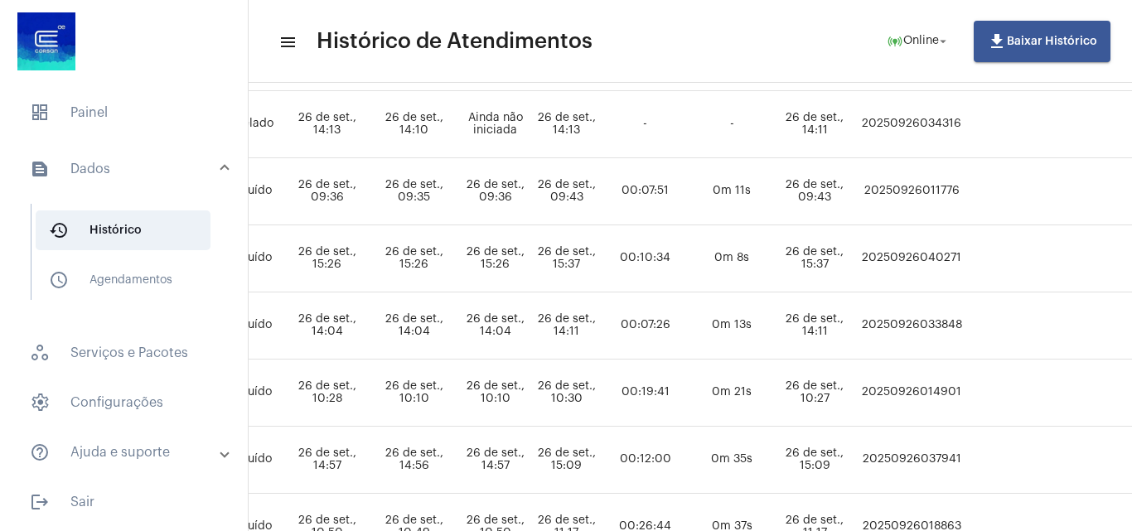
click at [919, 173] on td "20250926011776" at bounding box center [911, 191] width 111 height 67
drag, startPoint x: 140, startPoint y: 120, endPoint x: 137, endPoint y: 135, distance: 15.3
click at [138, 122] on span "dashboard Painel" at bounding box center [124, 113] width 215 height 40
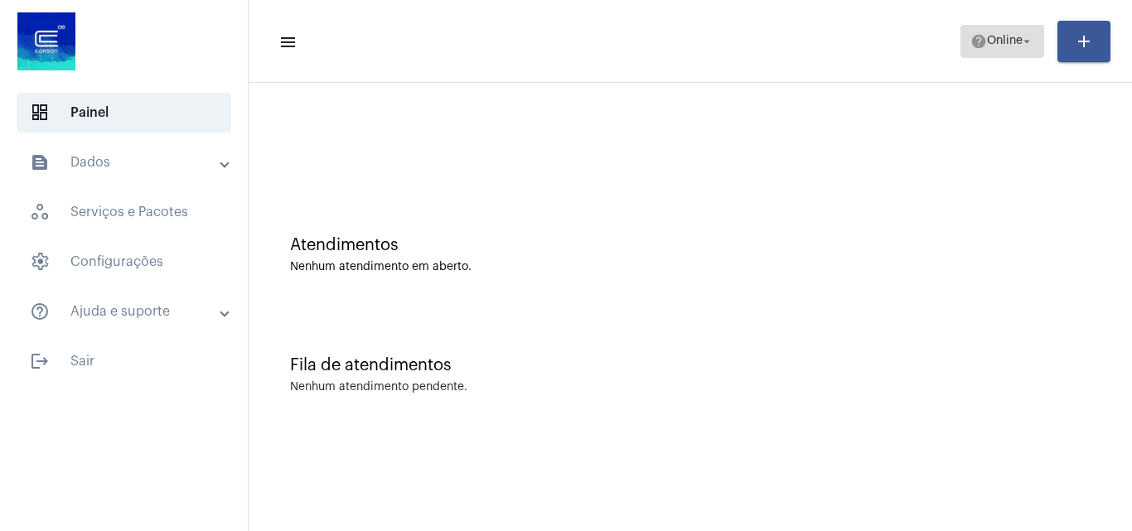
click at [1005, 39] on span "Online" at bounding box center [1005, 42] width 36 height 12
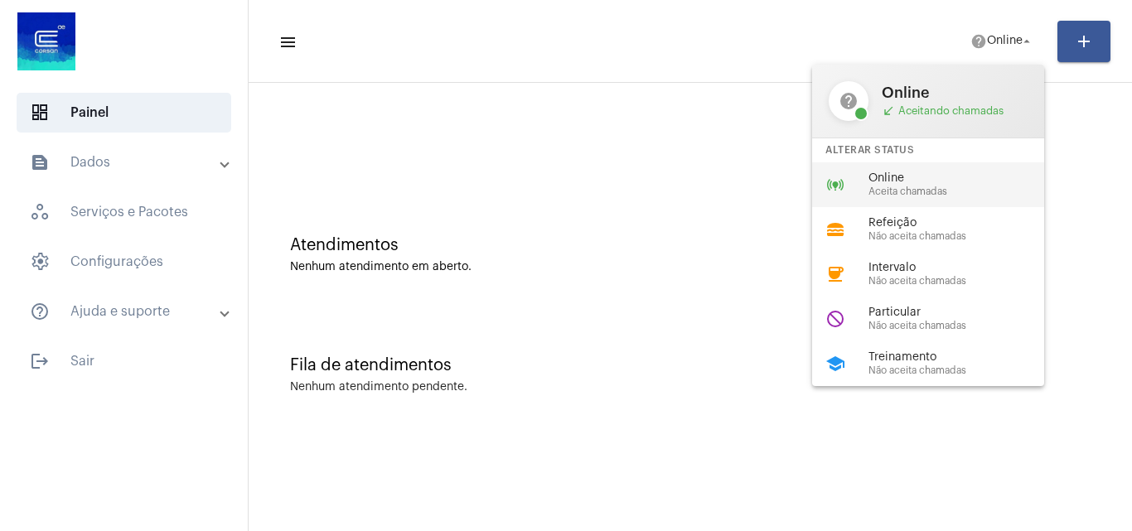
click at [919, 184] on span "Online" at bounding box center [963, 178] width 189 height 12
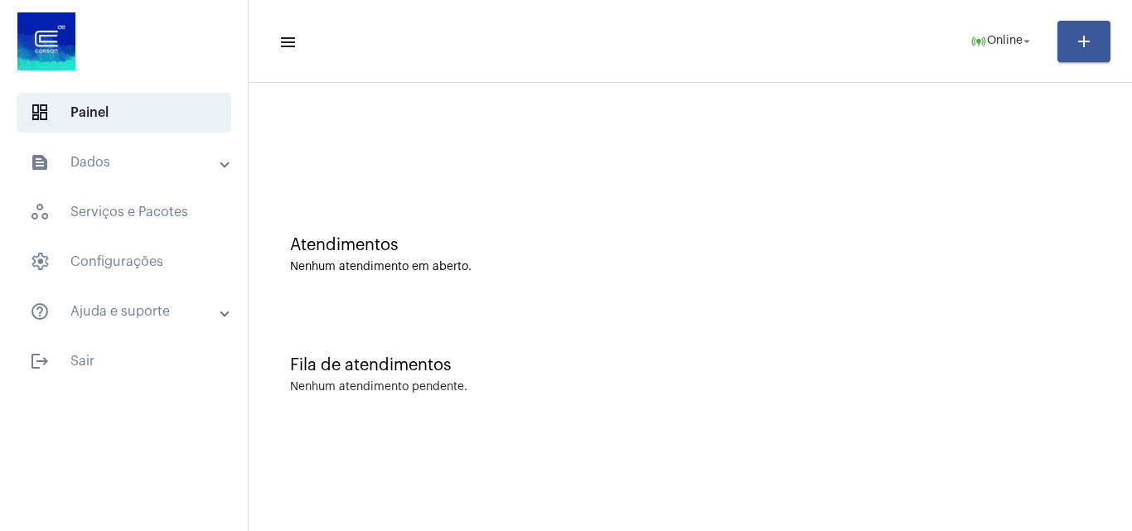
click at [269, 292] on div "Atendimentos Nenhum atendimento em aberto." at bounding box center [690, 246] width 867 height 120
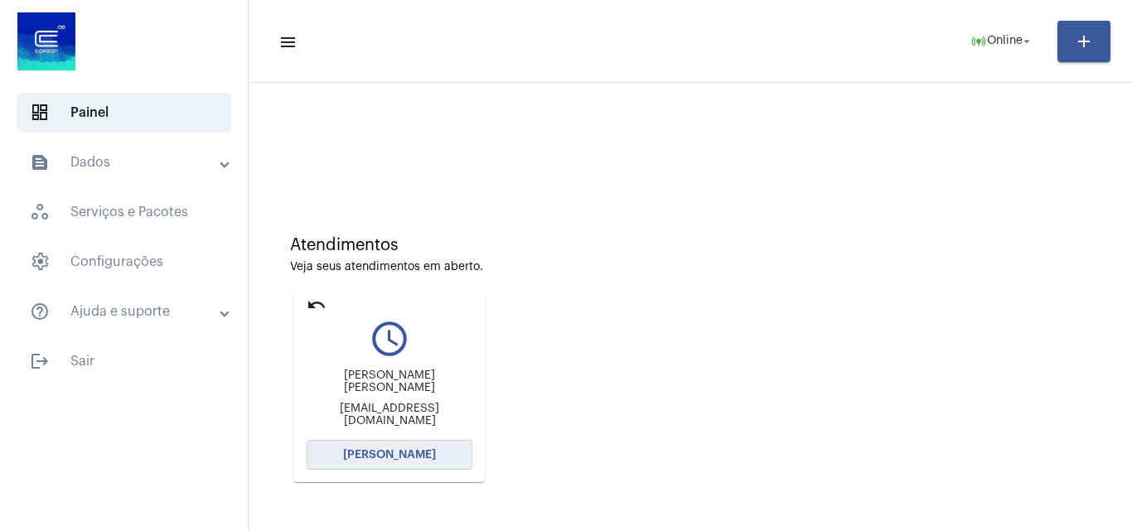
click at [395, 453] on span "[PERSON_NAME]" at bounding box center [389, 455] width 93 height 12
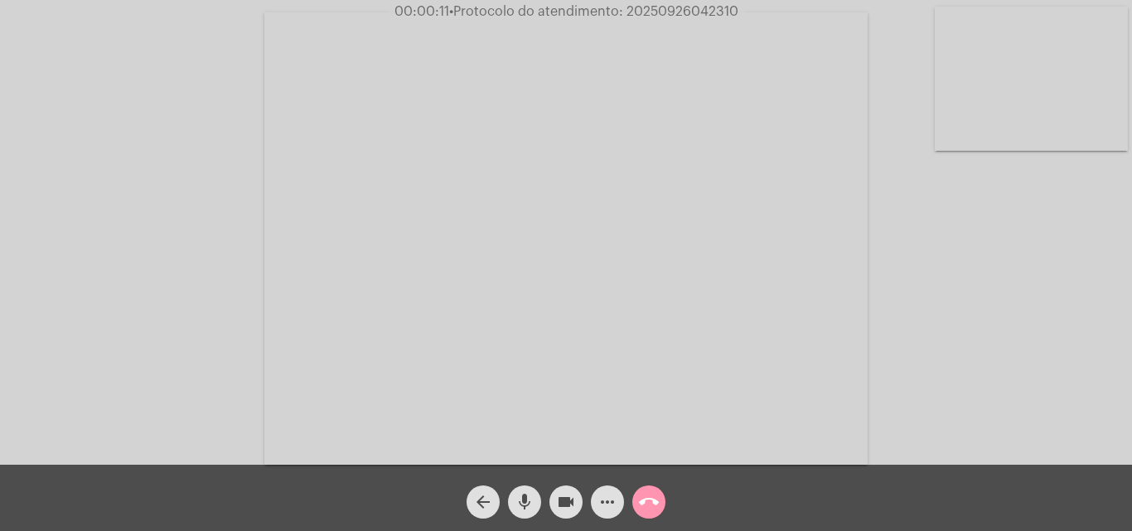
click at [1010, 368] on div "Acessando Câmera e Microfone..." at bounding box center [566, 236] width 1129 height 465
click at [604, 495] on mat-icon "more_horiz" at bounding box center [608, 502] width 20 height 20
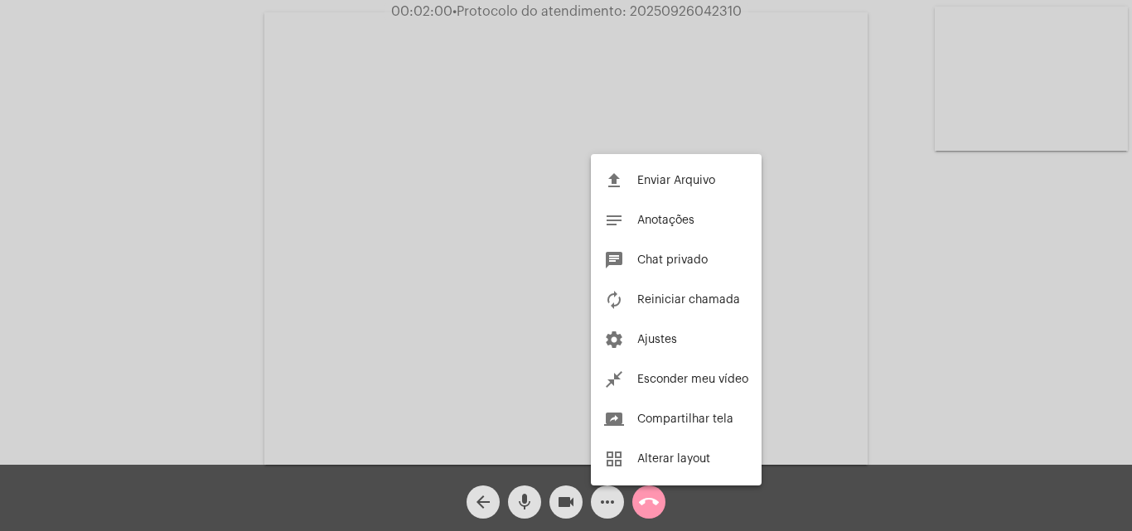
click at [325, 219] on div at bounding box center [566, 265] width 1132 height 531
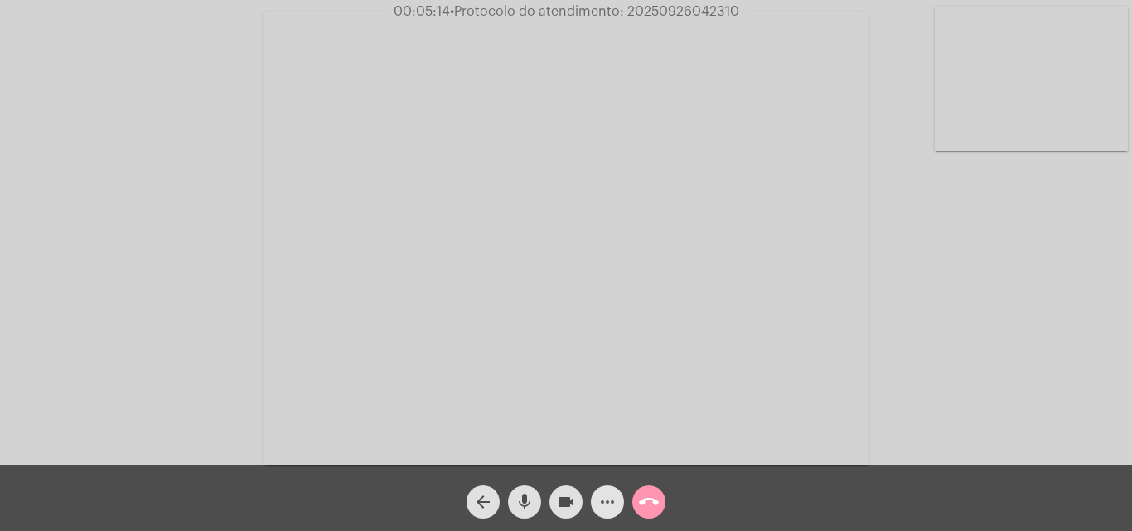
click at [603, 507] on mat-icon "more_horiz" at bounding box center [608, 502] width 20 height 20
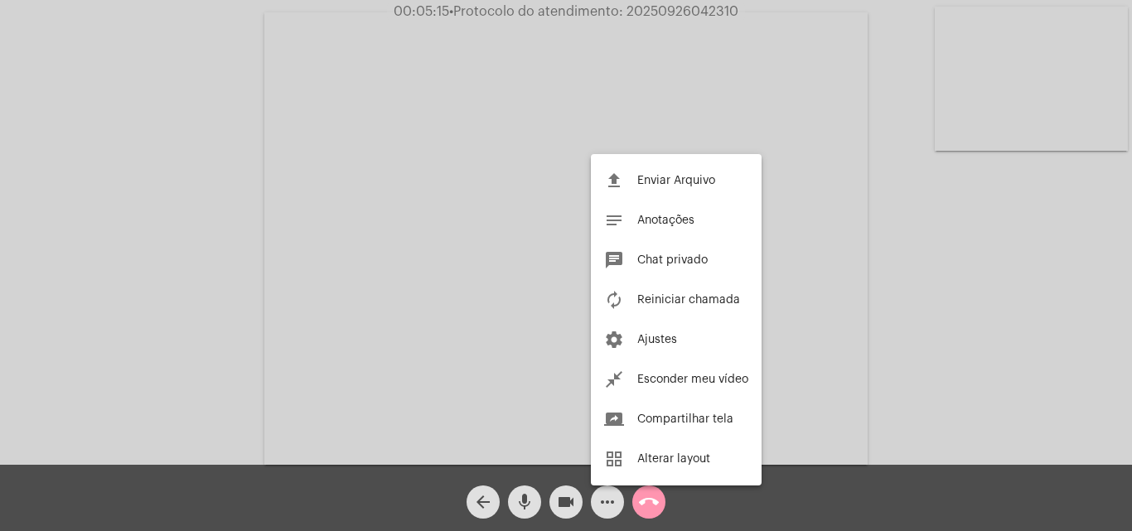
click at [346, 244] on div at bounding box center [566, 265] width 1132 height 531
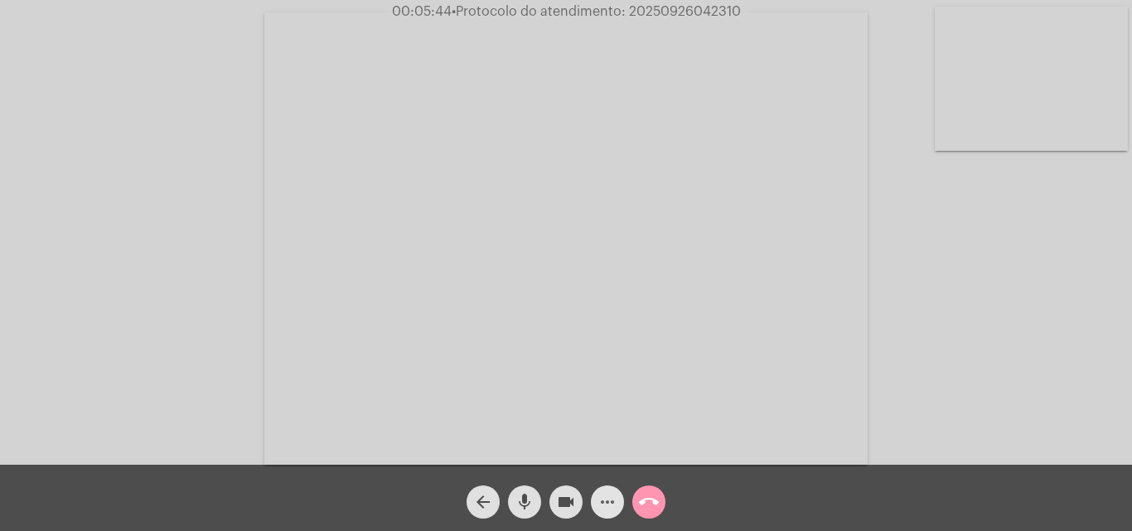
click at [613, 510] on mat-icon "more_horiz" at bounding box center [608, 502] width 20 height 20
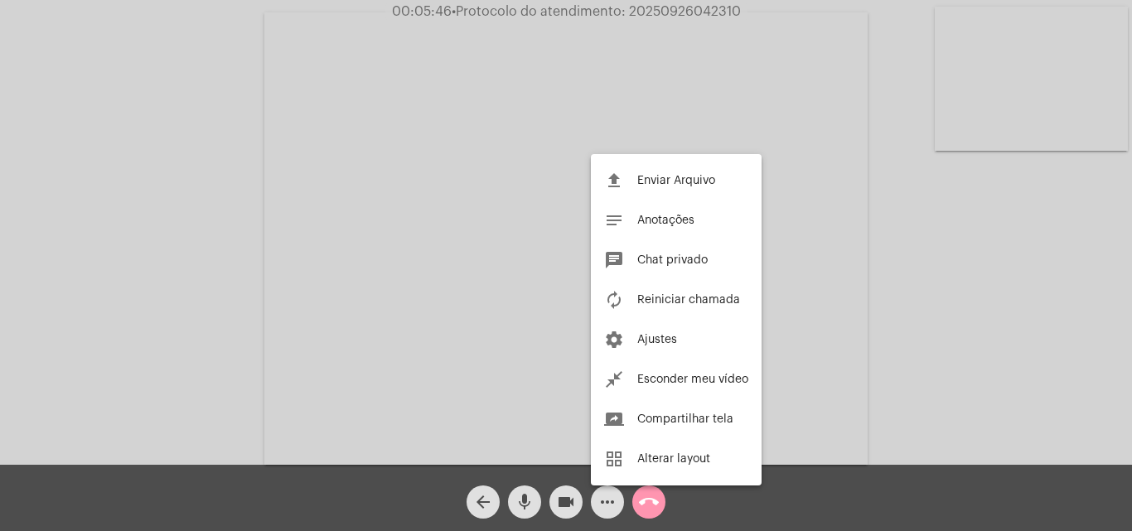
click at [309, 282] on div at bounding box center [566, 265] width 1132 height 531
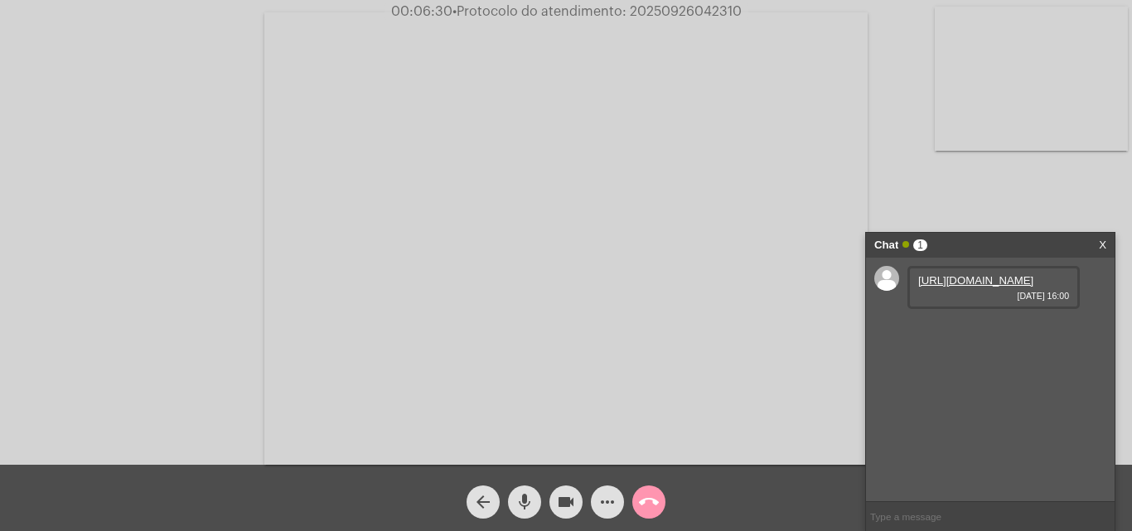
click at [979, 287] on link "https://neft-transfer-bucket.s3.amazonaws.com/temp-14efb191-af6d-3935-862c-350f…" at bounding box center [975, 280] width 115 height 12
click at [1010, 334] on link "https://neft-transfer-bucket.s3.amazonaws.com/temp-2f365133-9af7-6209-7646-1676…" at bounding box center [975, 328] width 115 height 12
click at [91, 155] on div "Acessando Câmera e Microfone..." at bounding box center [566, 236] width 1129 height 465
click at [608, 510] on mat-icon "more_horiz" at bounding box center [608, 502] width 20 height 20
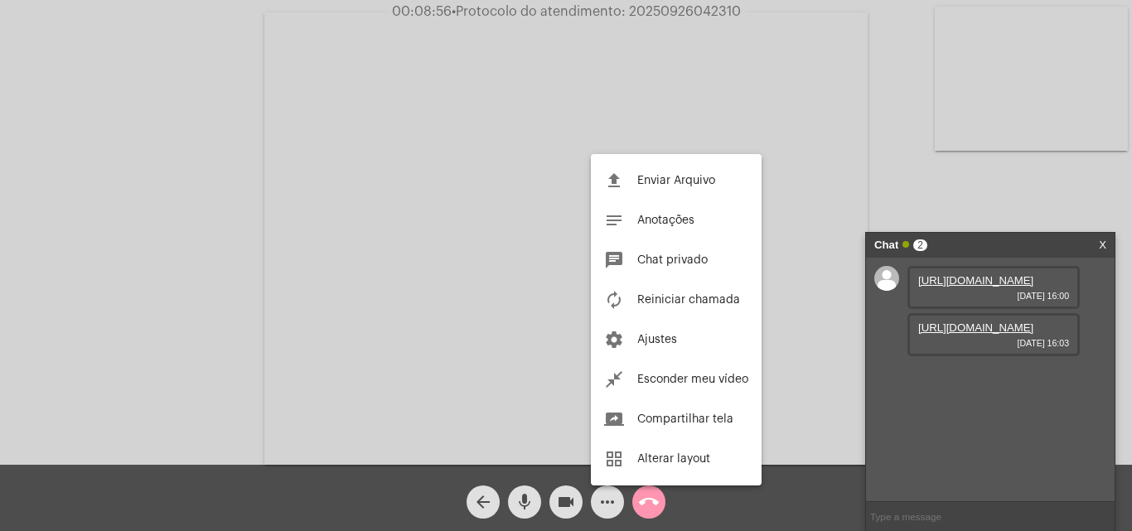
click at [307, 269] on div at bounding box center [566, 265] width 1132 height 531
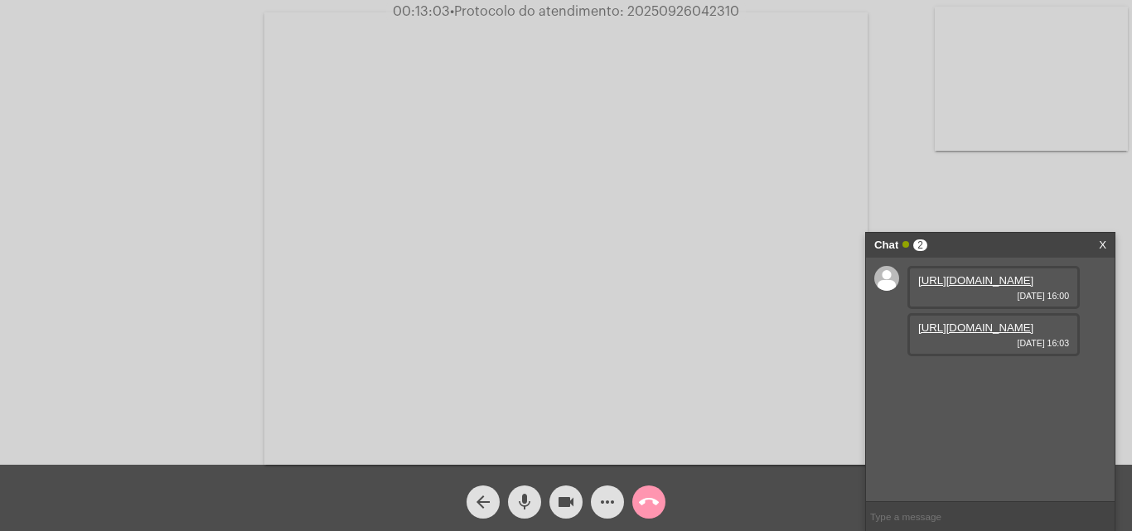
click at [678, 12] on span "• Protocolo do atendimento: 20250926042310" at bounding box center [594, 11] width 289 height 13
copy span "20250926042310"
click at [908, 521] on input "text" at bounding box center [990, 516] width 249 height 29
paste input "20250926042310"
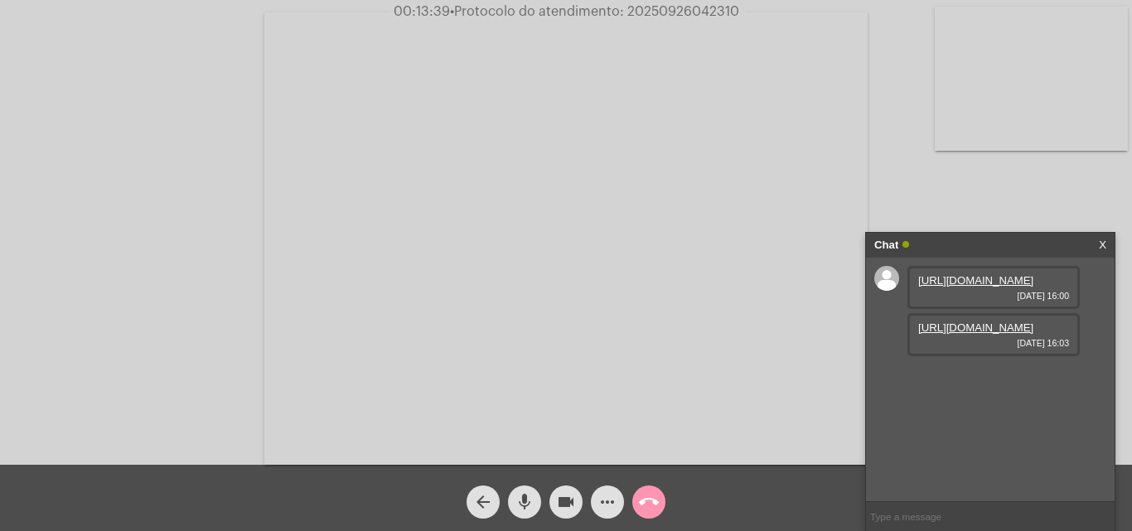
type input "20250926042310"
click at [652, 499] on mat-icon "call_end" at bounding box center [649, 502] width 20 height 20
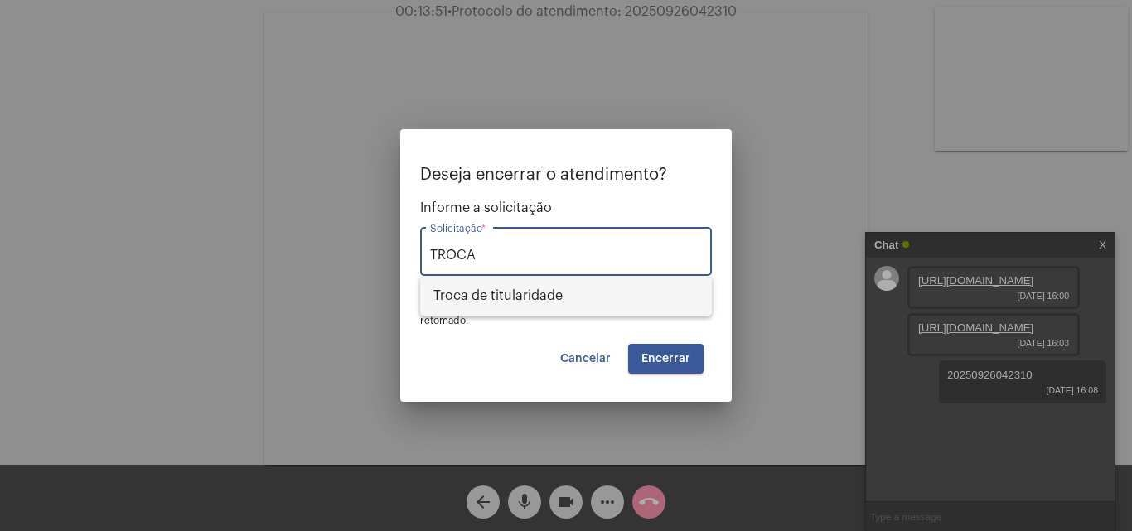
click at [552, 304] on span "Troca de titularidade" at bounding box center [565, 296] width 265 height 40
type input "Troca de titularidade"
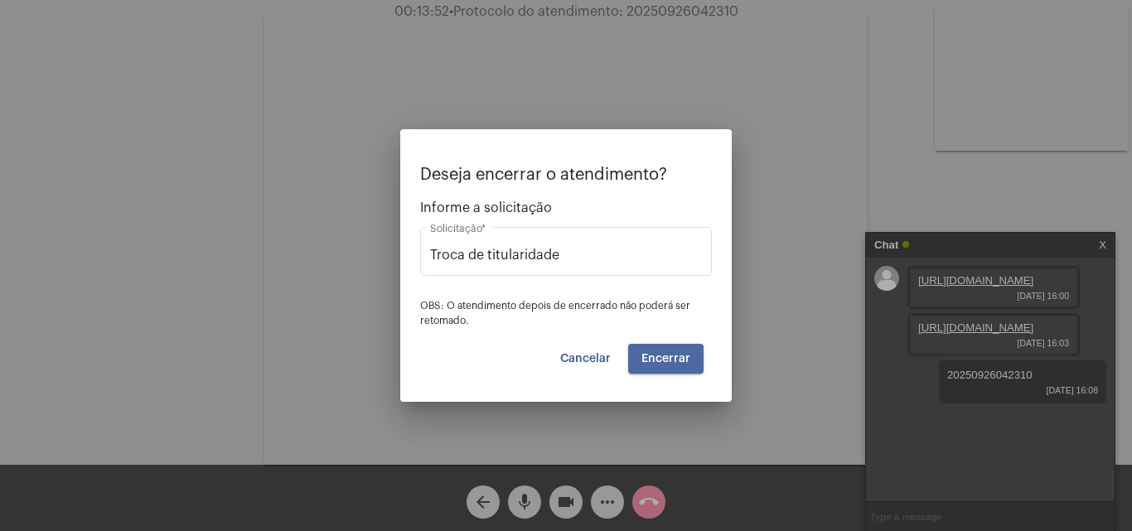
click at [656, 359] on span "Encerrar" at bounding box center [666, 359] width 49 height 12
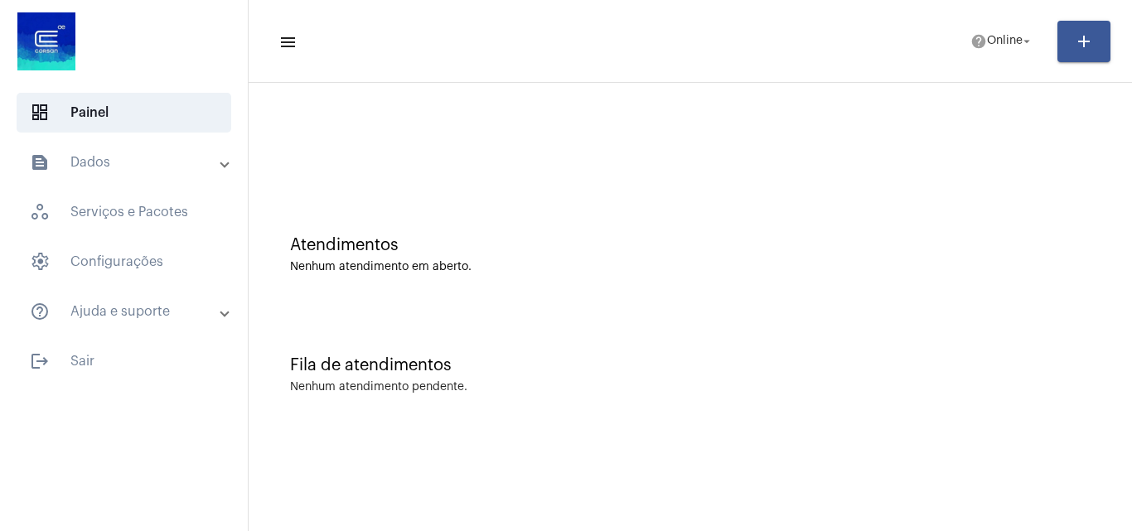
click at [985, 58] on mat-toolbar-row "menu help Online arrow_drop_down add" at bounding box center [691, 41] width 884 height 53
click at [989, 56] on span "help Online arrow_drop_down" at bounding box center [1003, 41] width 64 height 30
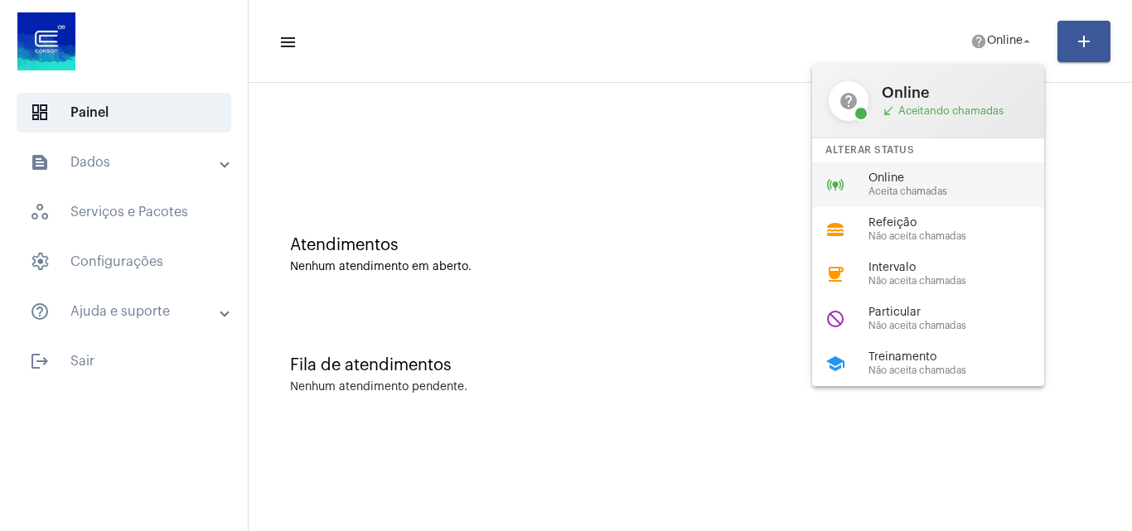
click at [946, 188] on span "Aceita chamadas" at bounding box center [963, 191] width 189 height 11
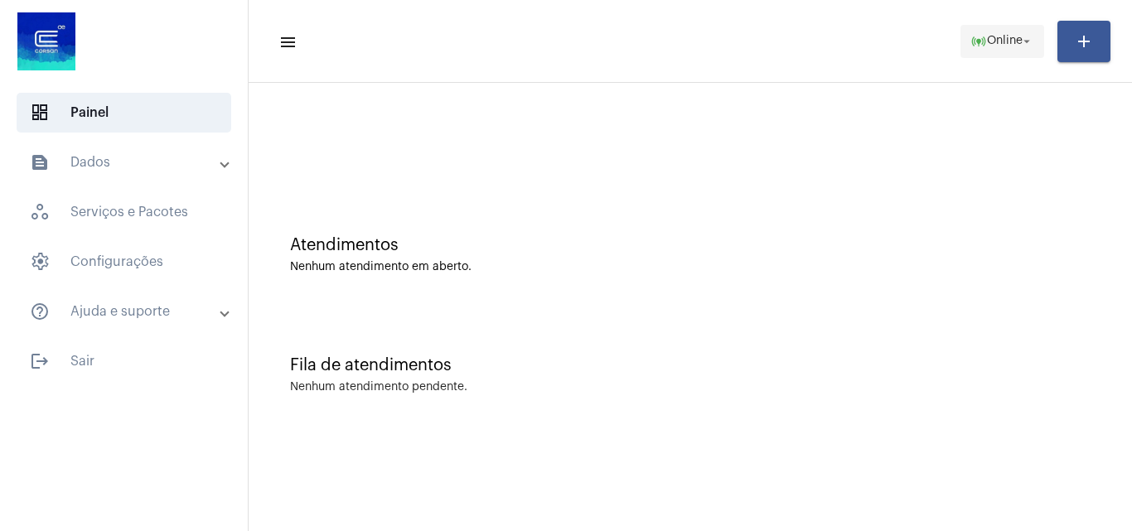
click at [980, 36] on mat-icon "online_prediction" at bounding box center [979, 41] width 17 height 17
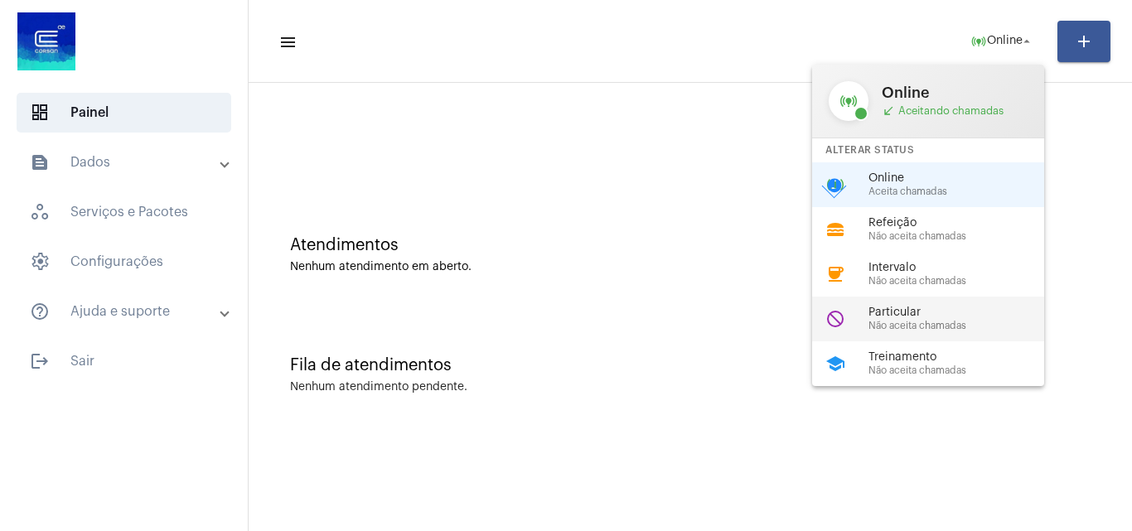
click at [923, 325] on span "Não aceita chamadas" at bounding box center [963, 326] width 189 height 11
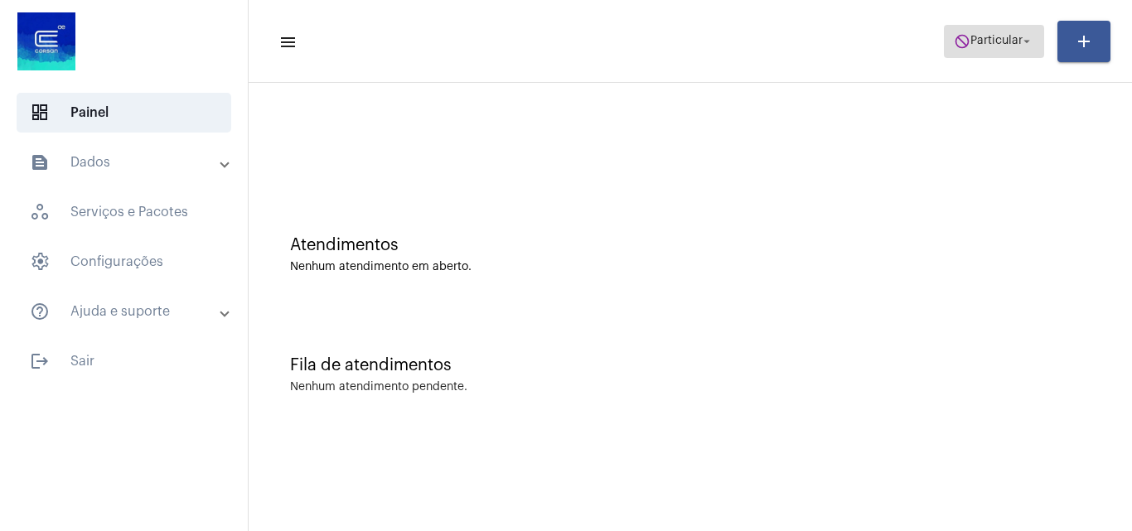
click at [973, 34] on span "do_not_disturb Particular arrow_drop_down" at bounding box center [994, 41] width 80 height 30
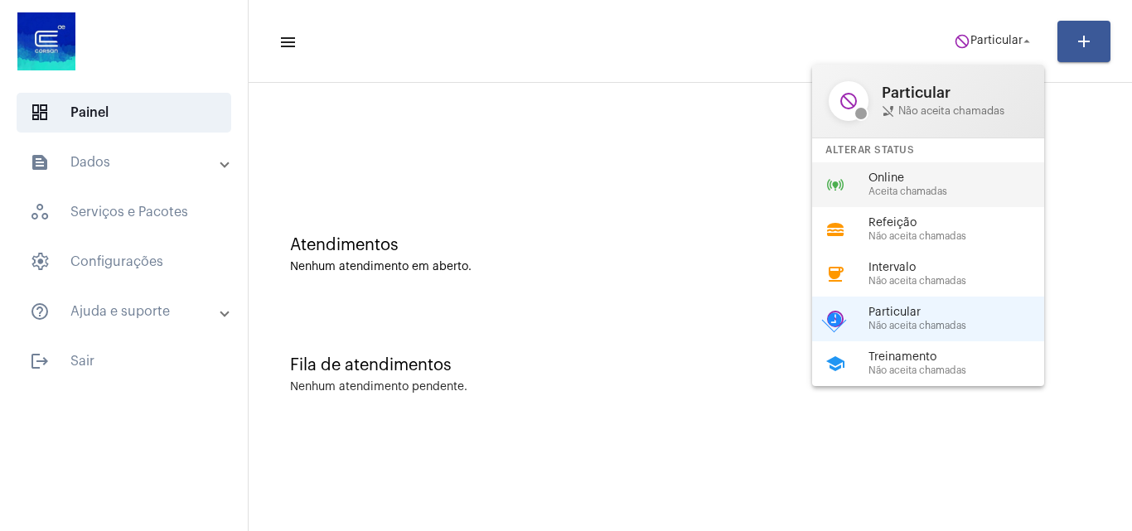
click at [907, 186] on span "Aceita chamadas" at bounding box center [963, 191] width 189 height 11
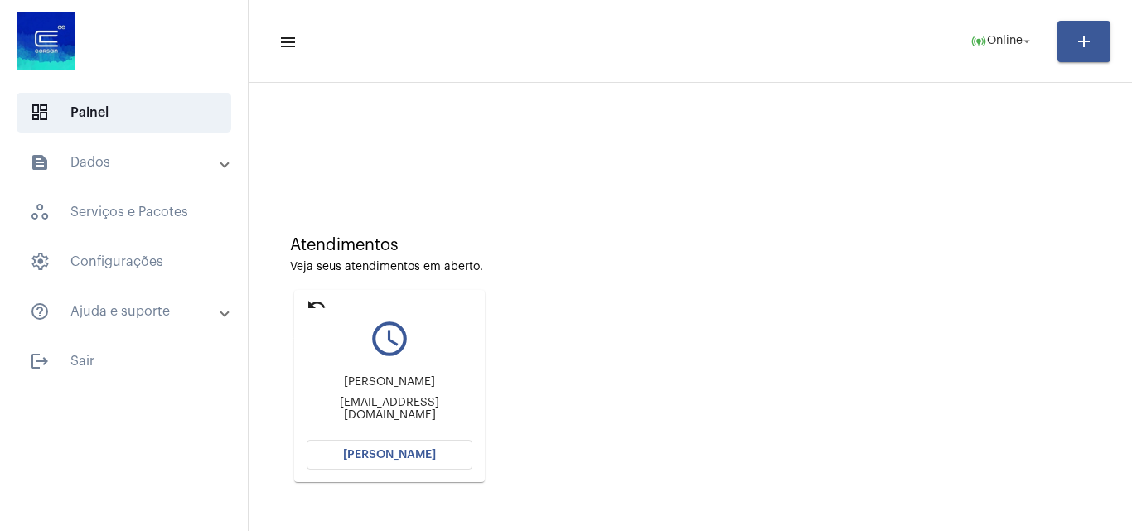
click at [310, 302] on mat-icon "undo" at bounding box center [317, 305] width 20 height 20
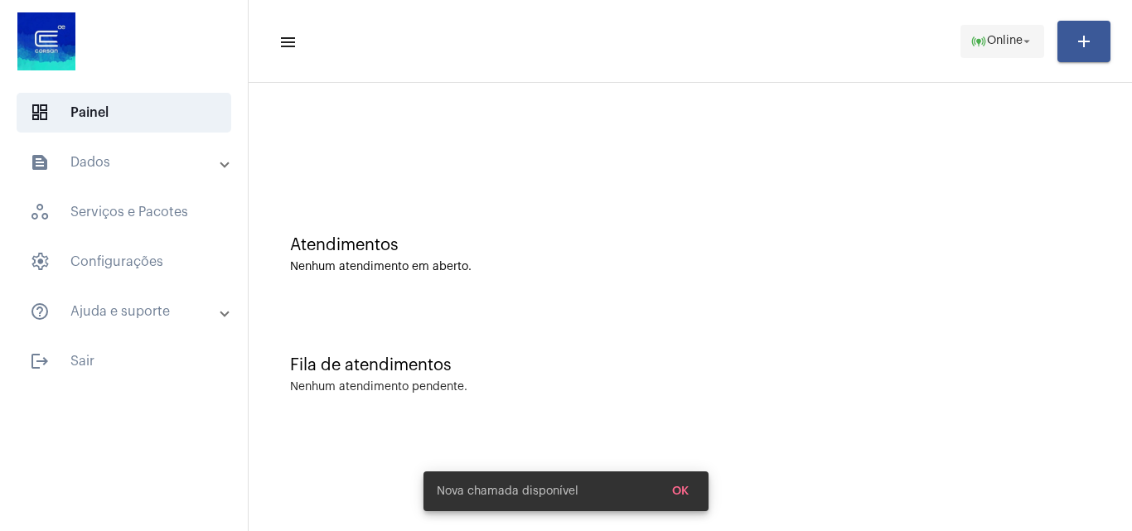
click at [995, 39] on span "Online" at bounding box center [1005, 42] width 36 height 12
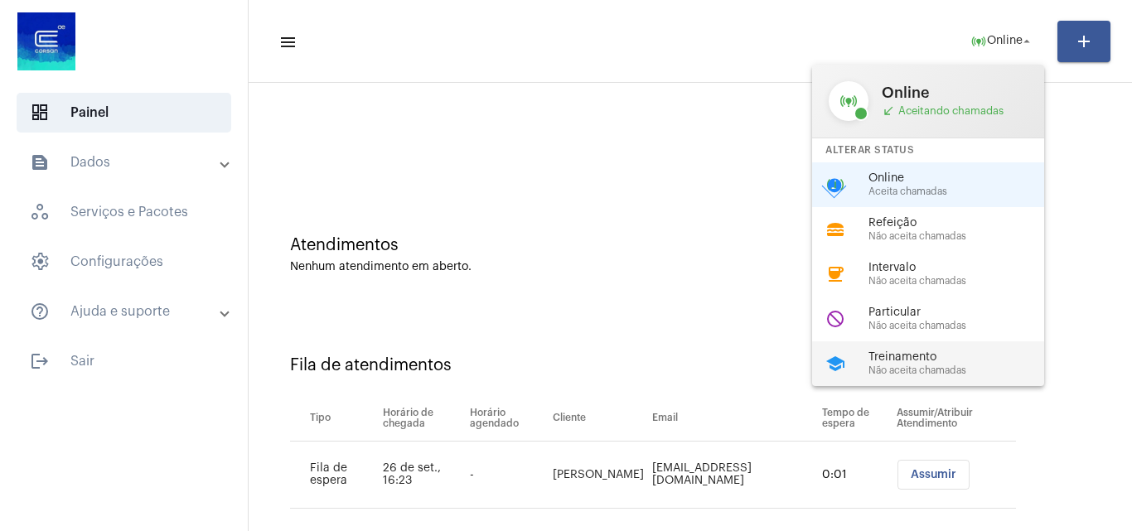
click at [940, 356] on span "Treinamento" at bounding box center [963, 357] width 189 height 12
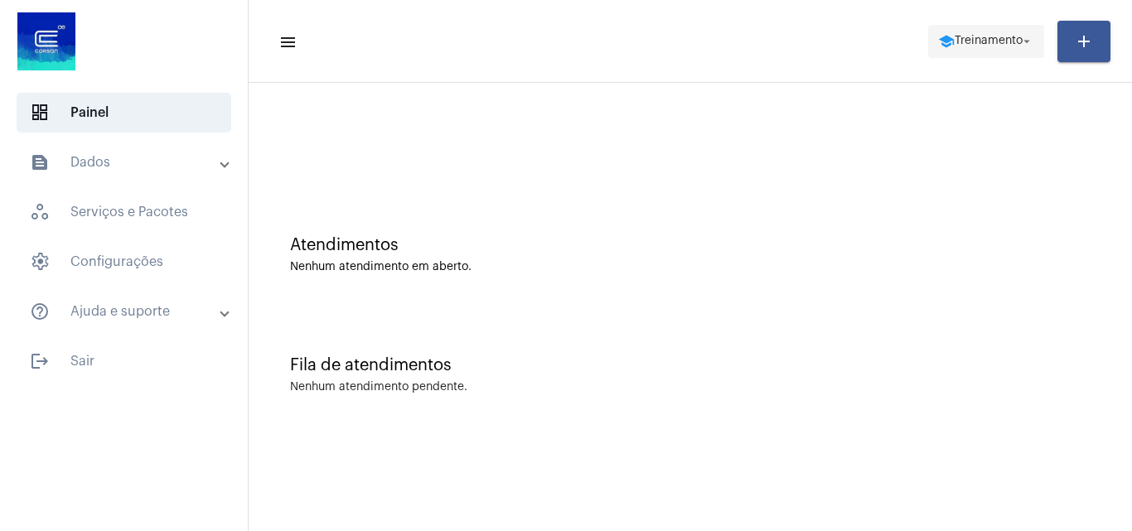
click at [954, 48] on span "school Treinamento arrow_drop_down" at bounding box center [986, 41] width 96 height 30
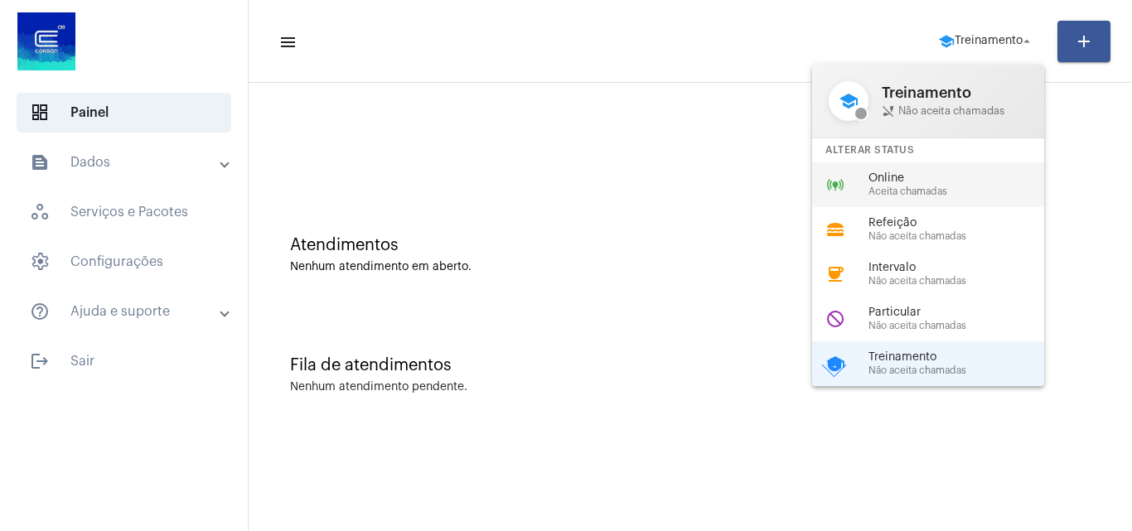
click at [903, 182] on span "Online" at bounding box center [963, 178] width 189 height 12
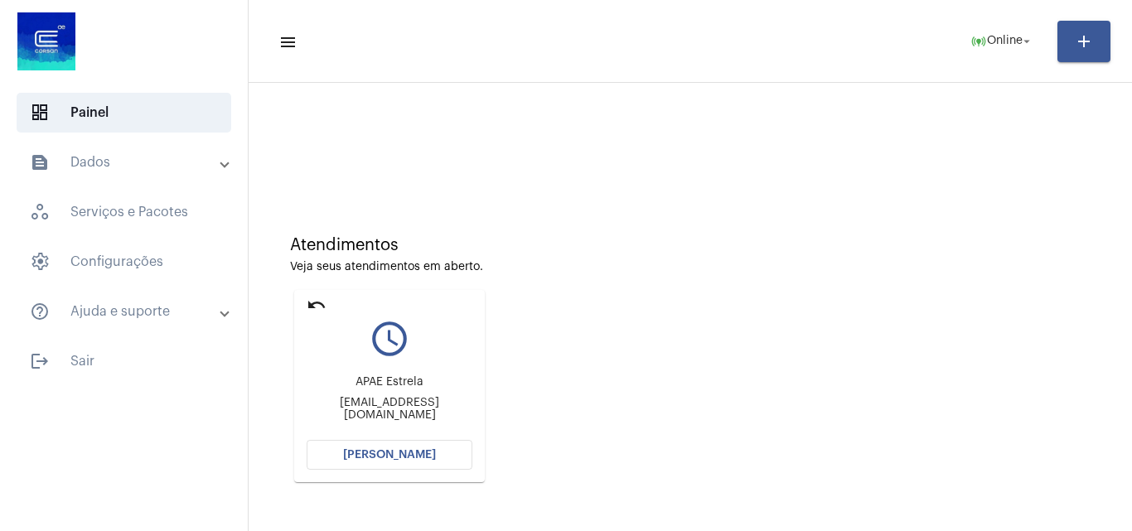
click at [421, 448] on button "[PERSON_NAME]" at bounding box center [390, 455] width 166 height 30
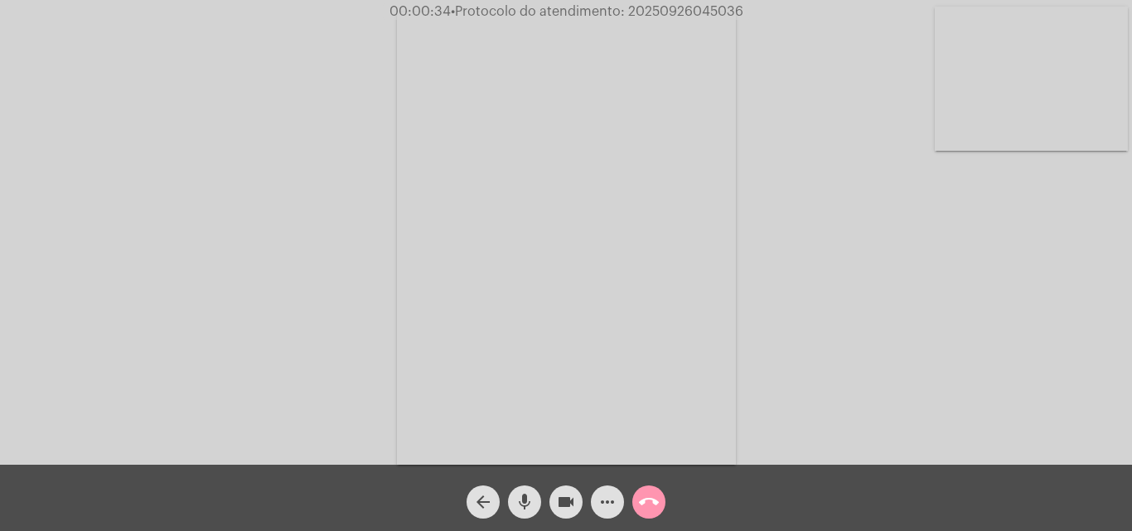
click at [1022, 384] on div "Acessando Câmera e Microfone..." at bounding box center [566, 236] width 1129 height 465
click at [668, 11] on span "• Protocolo do atendimento: 20250926045036" at bounding box center [594, 11] width 293 height 13
click at [653, 491] on span "call_end" at bounding box center [649, 502] width 20 height 33
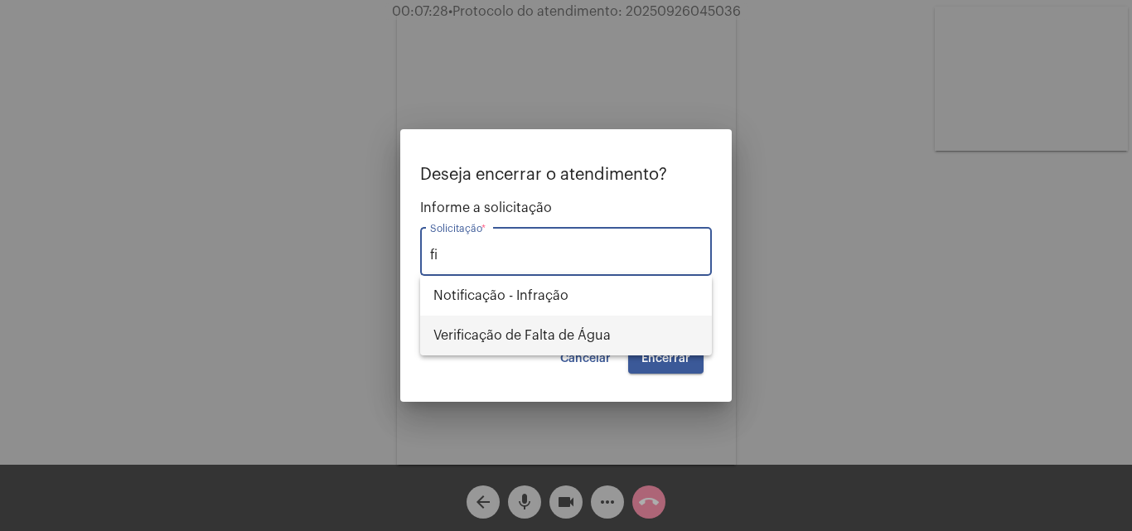
click at [531, 332] on span "Verificação de Falta de Água" at bounding box center [565, 336] width 265 height 40
type input "Verificação de Falta de Água"
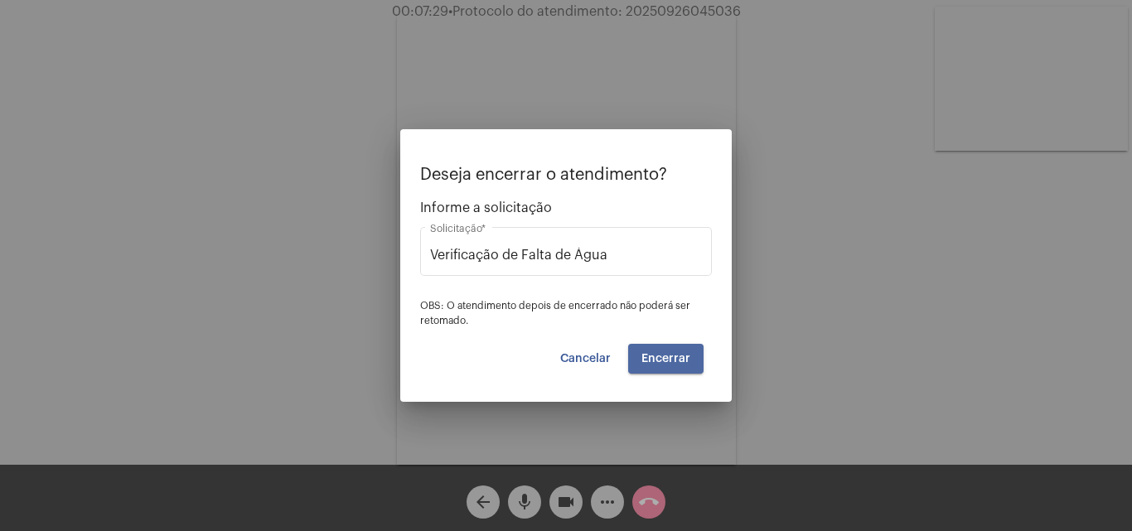
click at [659, 346] on button "Encerrar" at bounding box center [665, 359] width 75 height 30
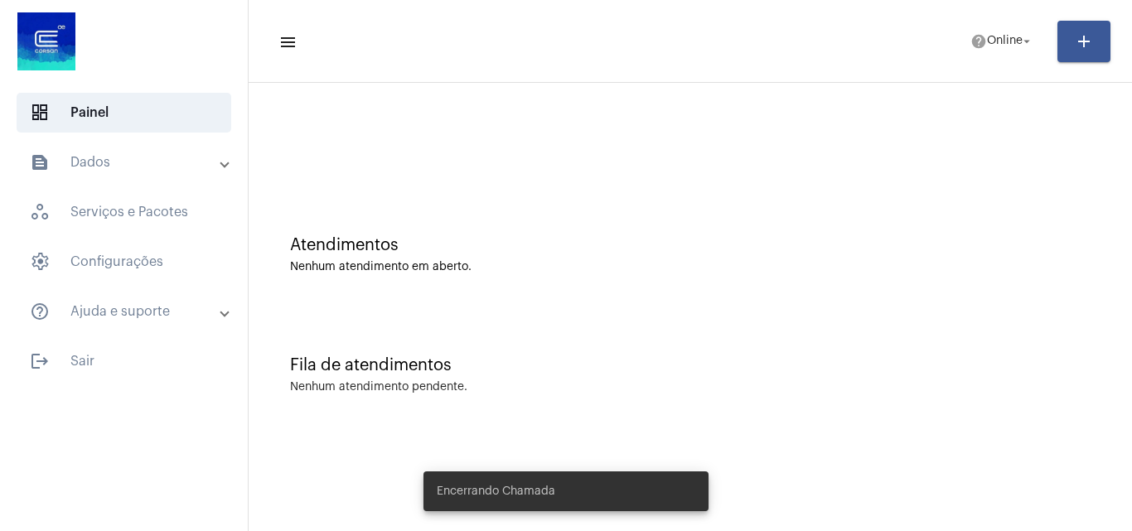
click at [980, 21] on mat-toolbar-row "menu help Online arrow_drop_down add" at bounding box center [691, 41] width 884 height 53
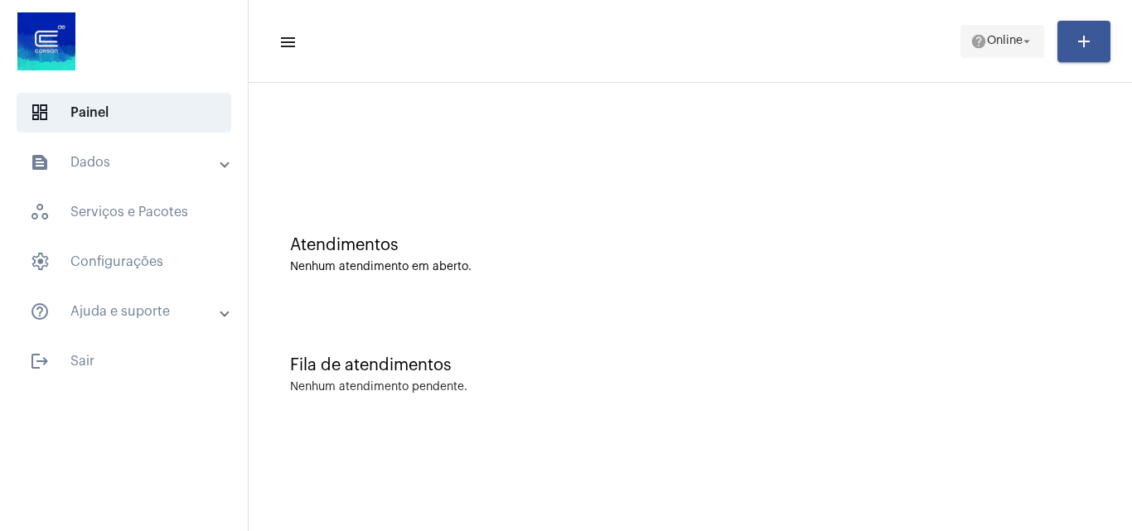
click at [994, 50] on span "help Online arrow_drop_down" at bounding box center [1003, 41] width 64 height 30
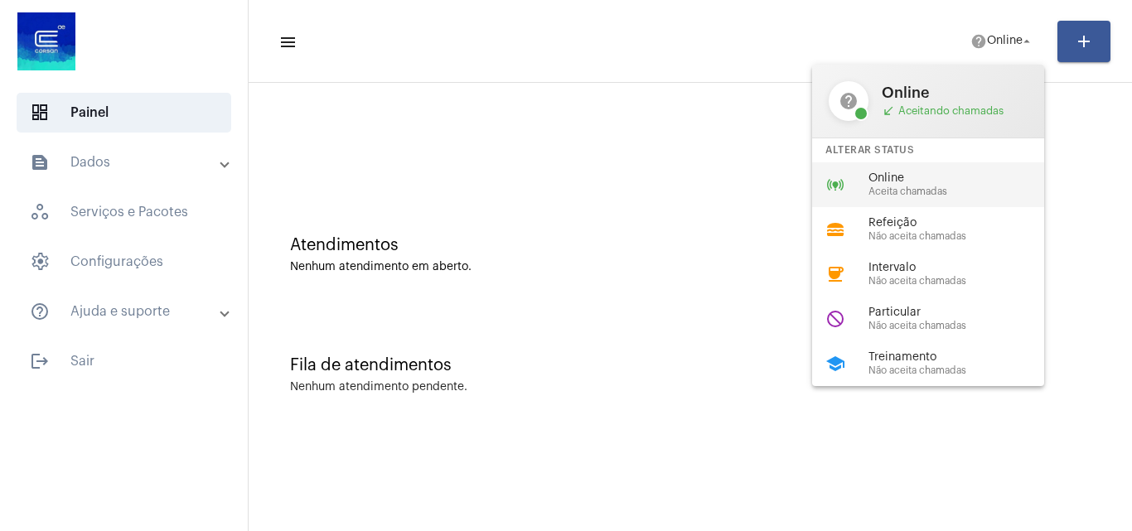
click at [856, 177] on div "online_prediction Online Aceita chamadas" at bounding box center [941, 184] width 259 height 45
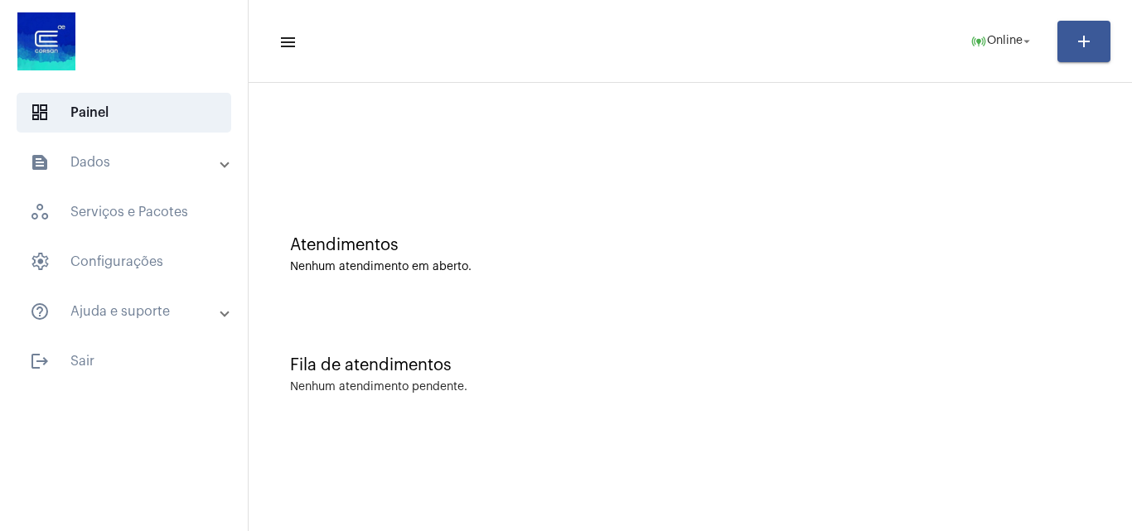
click at [70, 157] on mat-panel-title "text_snippet_outlined Dados" at bounding box center [125, 163] width 191 height 20
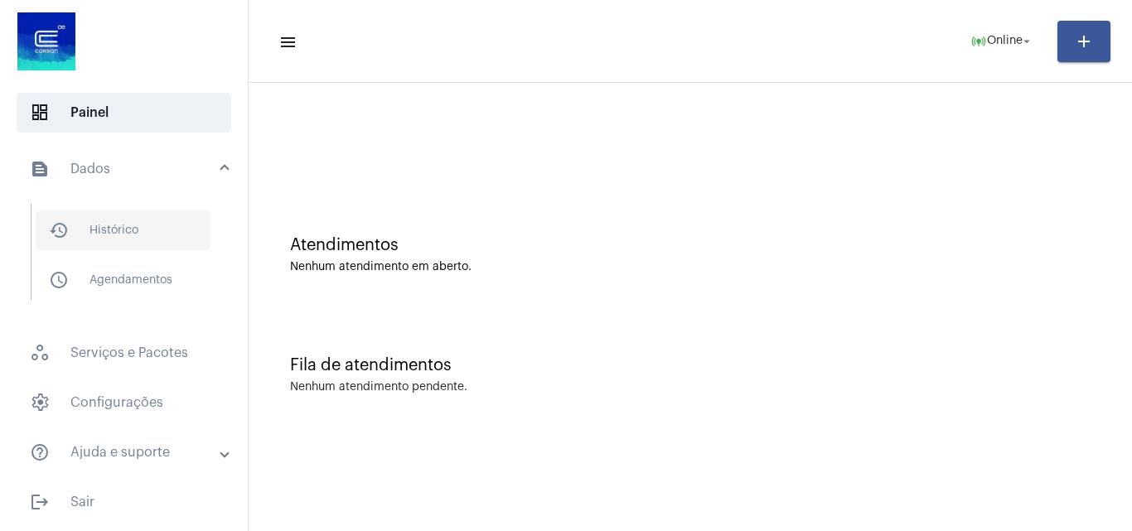
click at [122, 234] on span "history_outlined Histórico" at bounding box center [123, 231] width 175 height 40
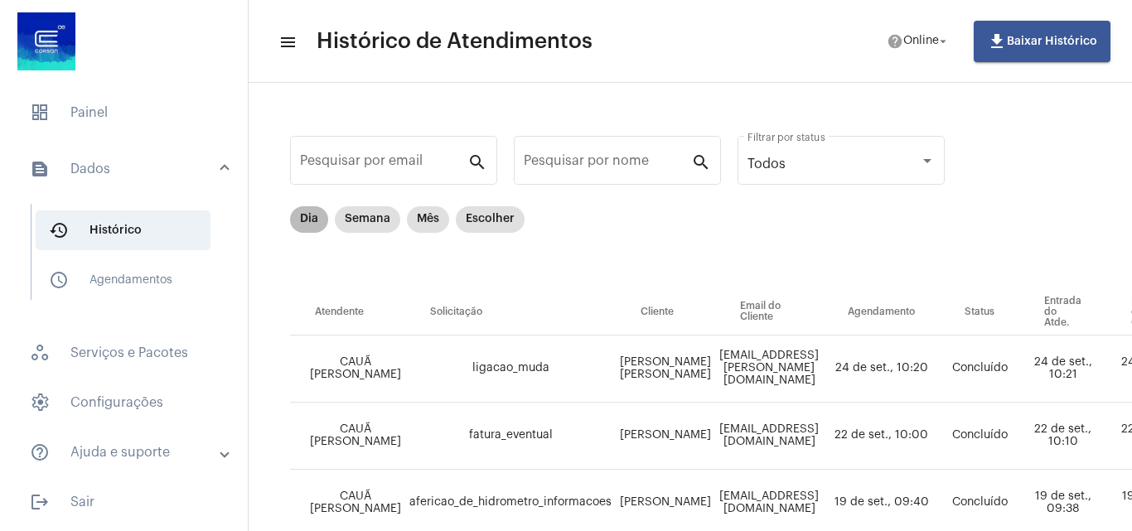
click at [333, 215] on div "Dia Semana Mês Escolher" at bounding box center [407, 219] width 241 height 33
click at [319, 216] on mat-chip "Dia" at bounding box center [309, 219] width 38 height 27
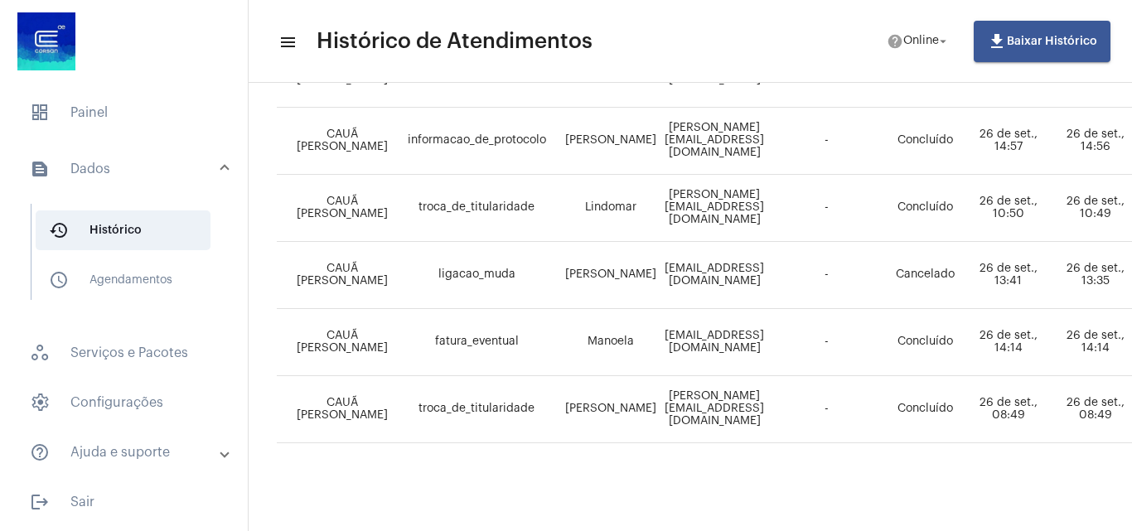
scroll to position [1046, 0]
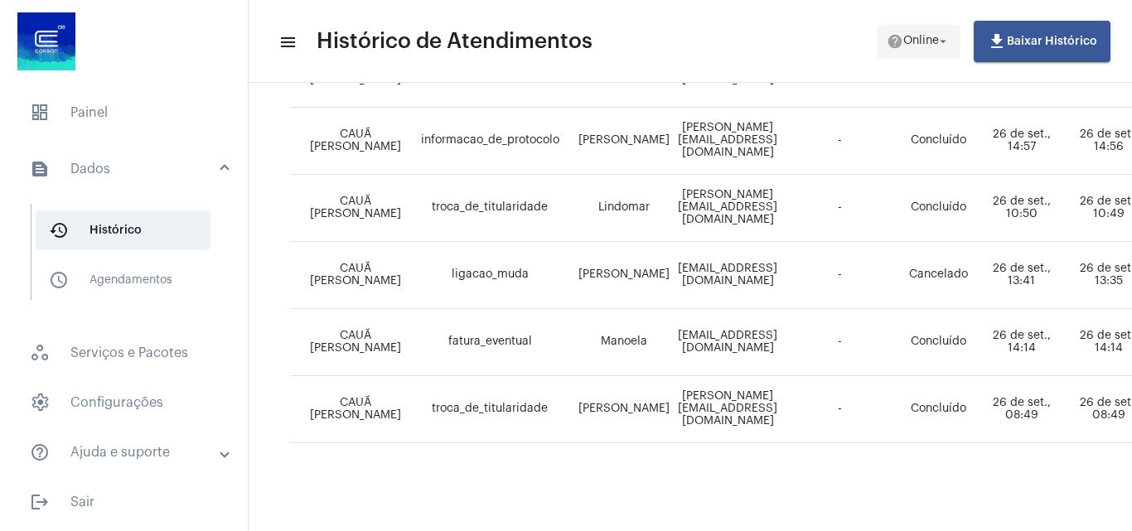
click at [930, 34] on span "help Online arrow_drop_down" at bounding box center [919, 41] width 64 height 30
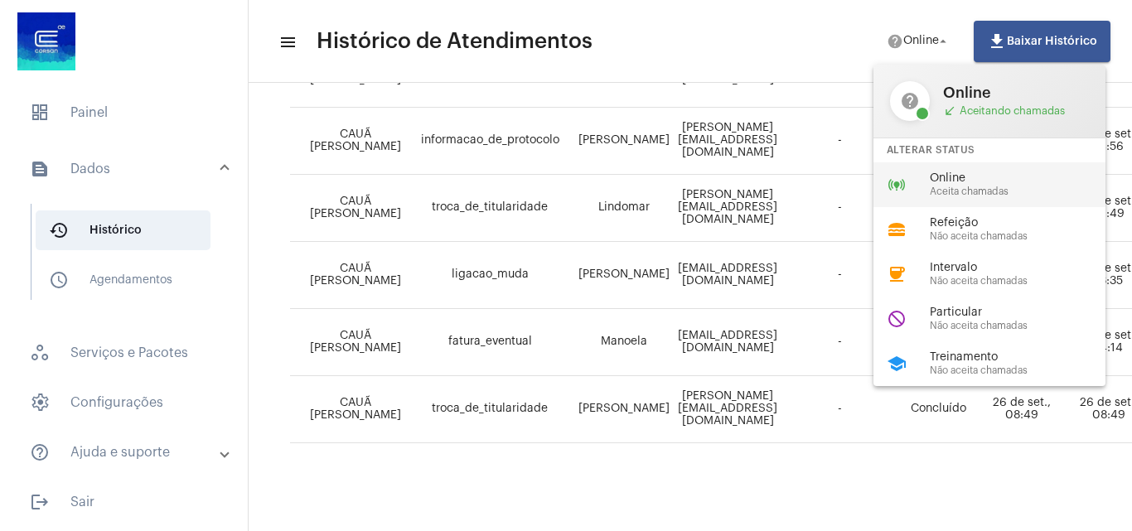
click at [930, 185] on div "Online Aceita chamadas" at bounding box center [1024, 184] width 189 height 25
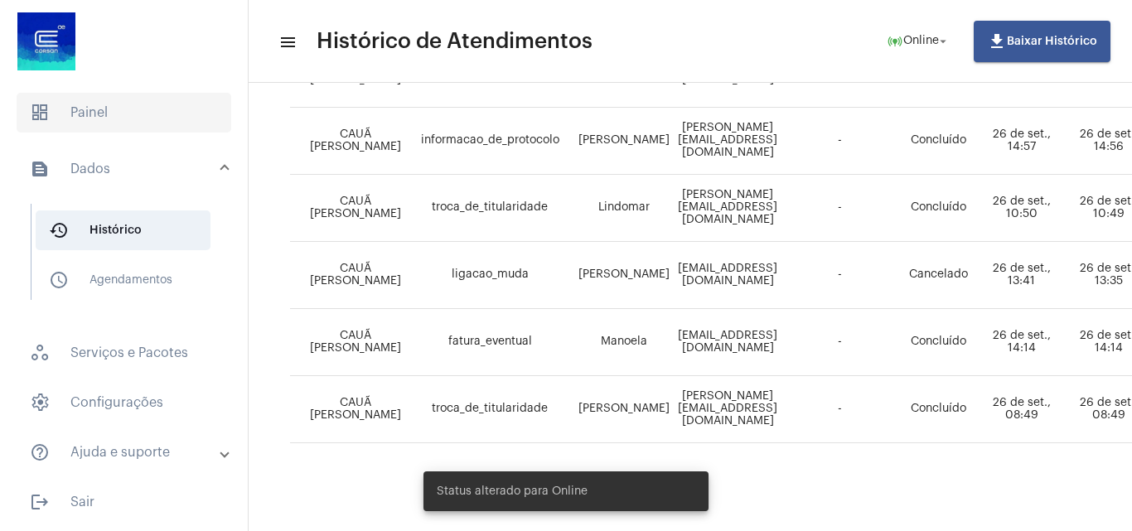
click at [178, 128] on span "dashboard Painel" at bounding box center [124, 113] width 215 height 40
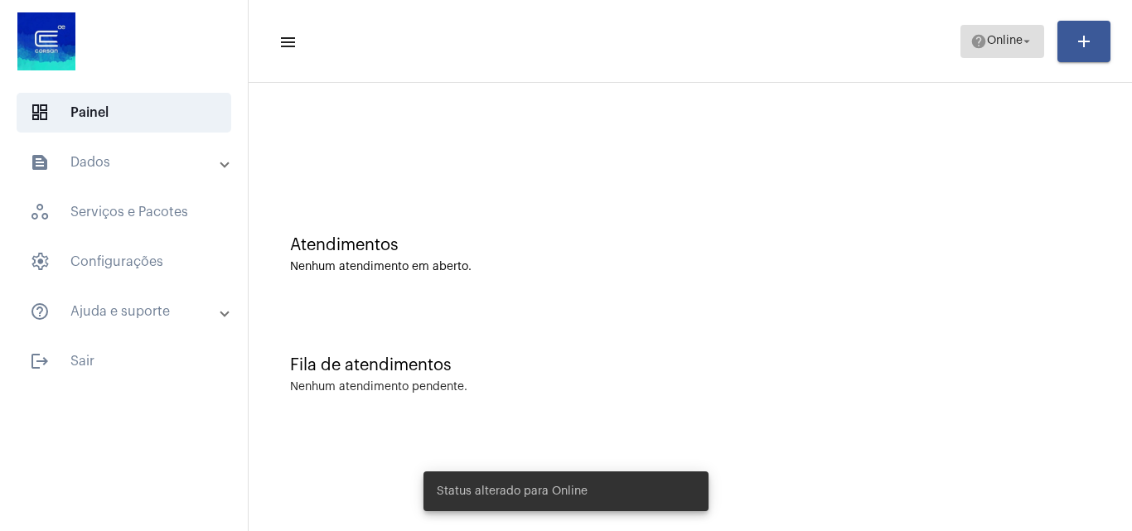
click at [976, 44] on mat-icon "help" at bounding box center [979, 41] width 17 height 17
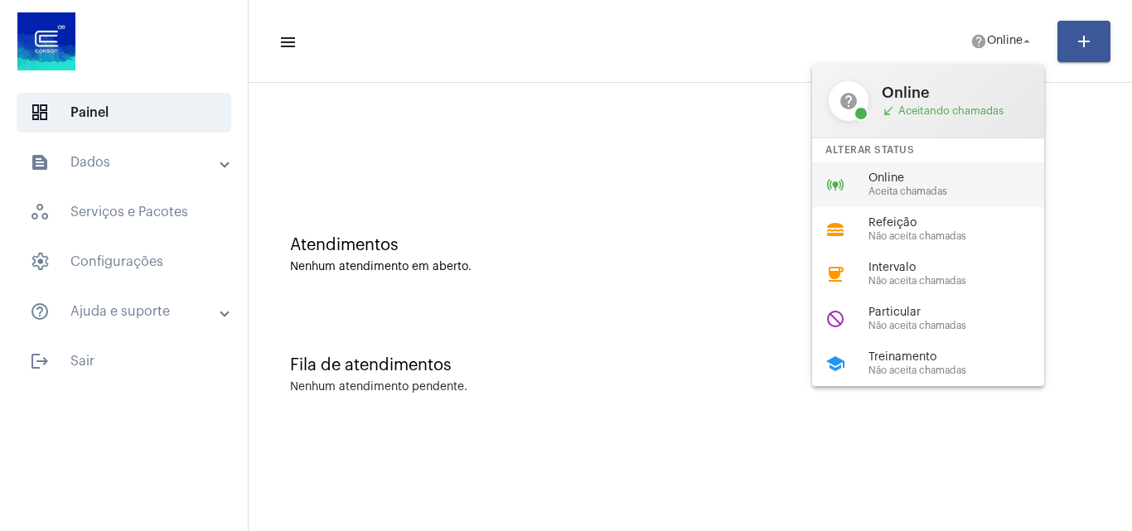
click at [937, 179] on span "Online" at bounding box center [963, 178] width 189 height 12
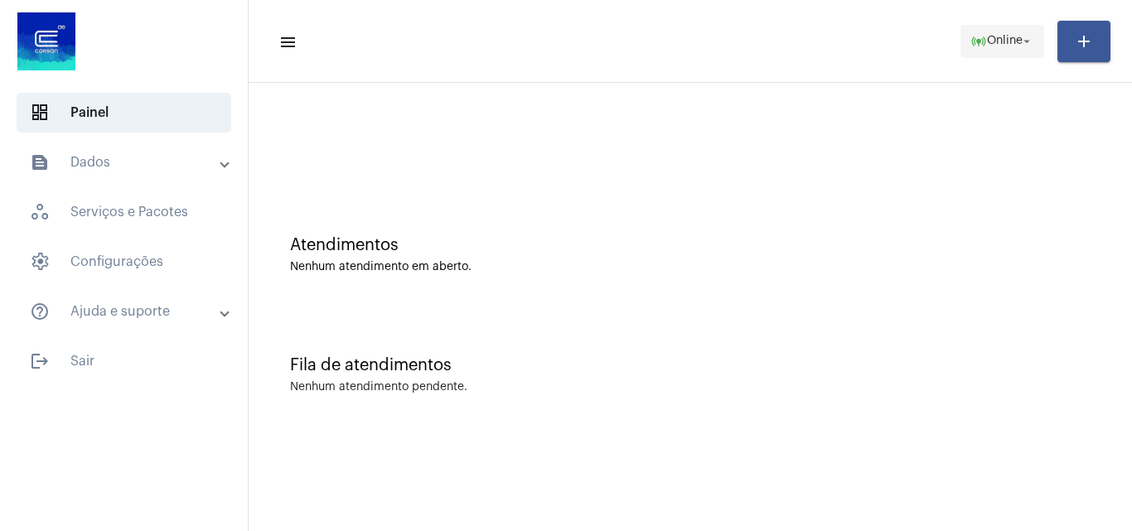
click at [997, 37] on span "Online" at bounding box center [1005, 42] width 36 height 12
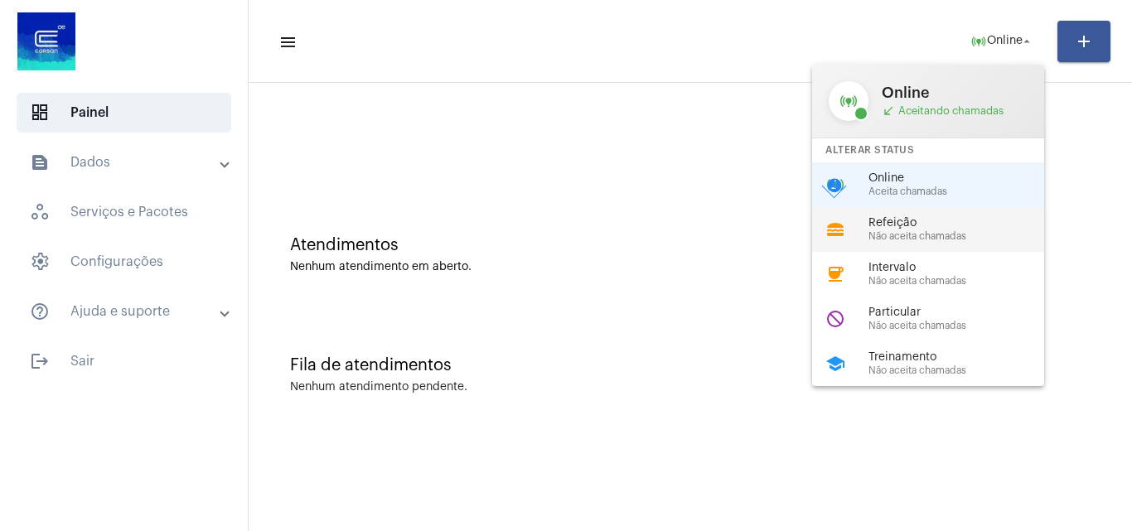
click at [910, 220] on span "Refeição" at bounding box center [963, 223] width 189 height 12
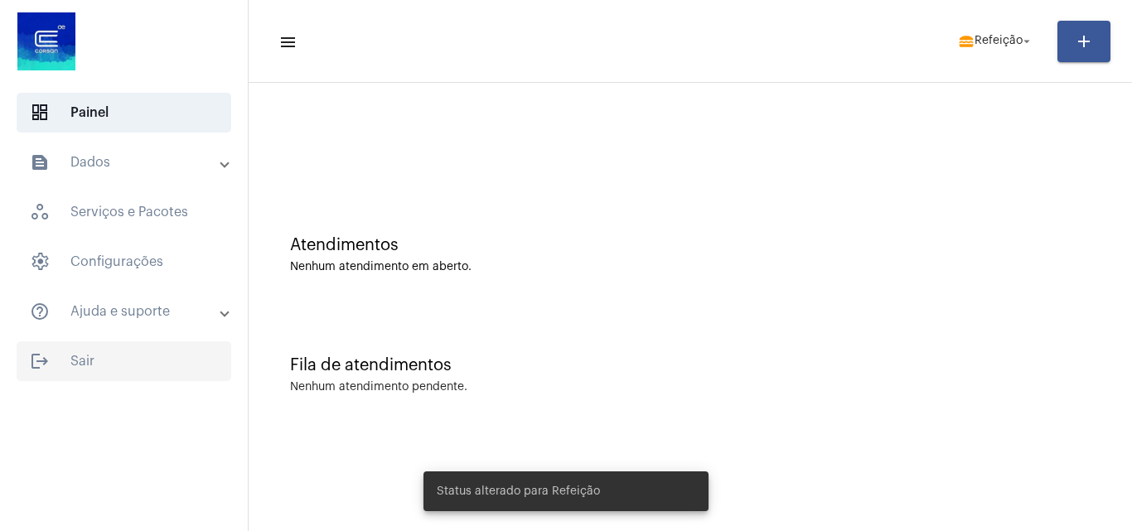
click at [109, 357] on span "logout Sair" at bounding box center [124, 361] width 215 height 40
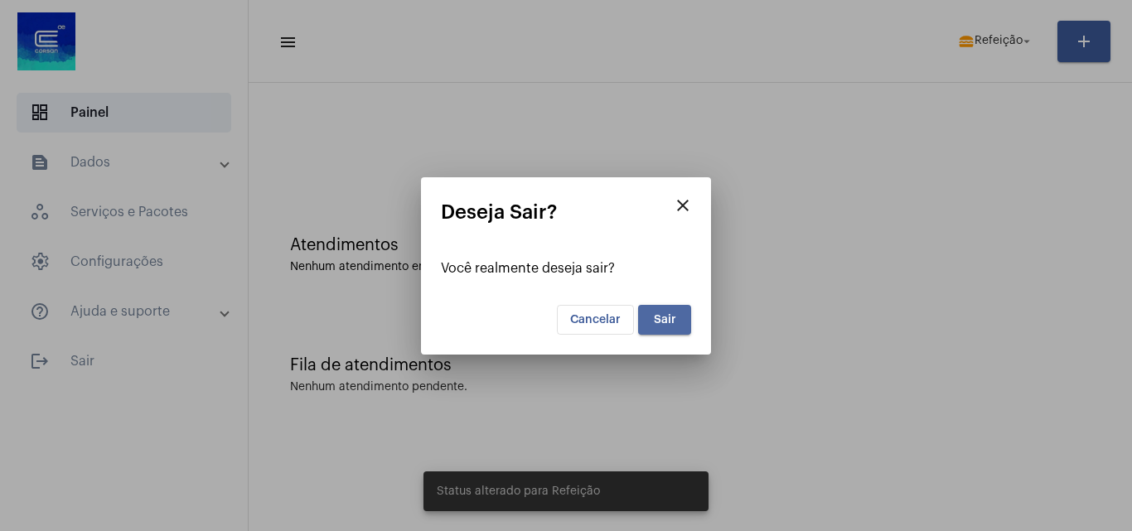
click at [663, 326] on button "Sair" at bounding box center [664, 320] width 53 height 30
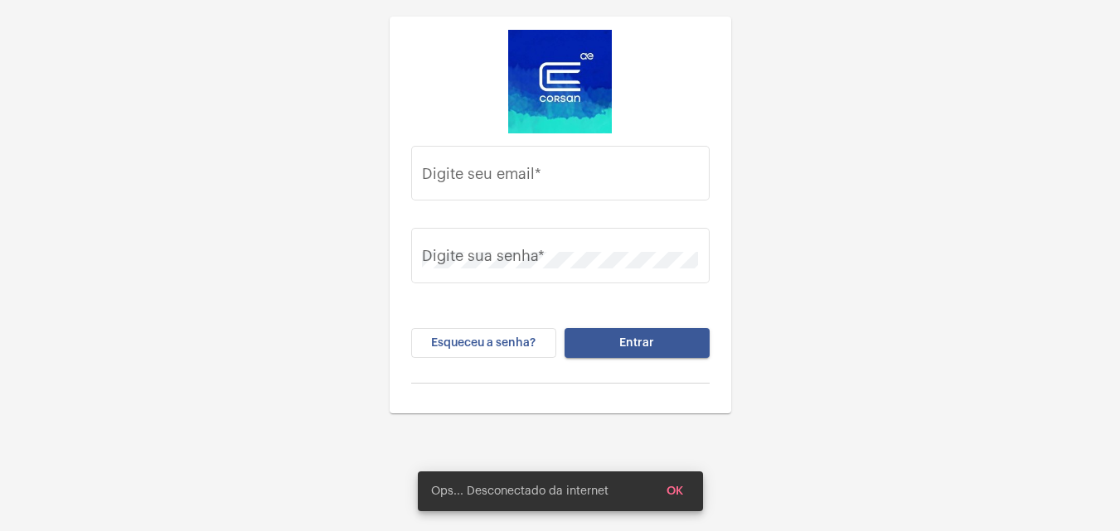
type input "caua.silva@operacaocorsan.com.br"
